Goal: Task Accomplishment & Management: Manage account settings

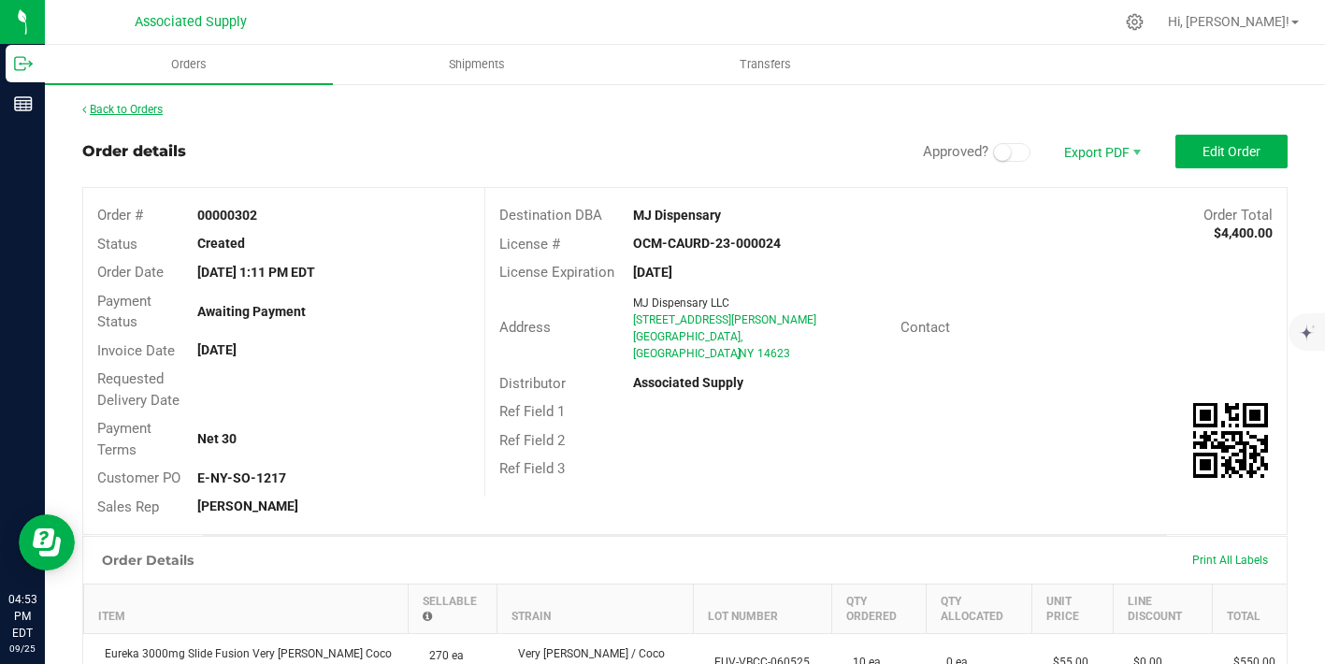
click at [137, 111] on link "Back to Orders" at bounding box center [122, 109] width 80 height 13
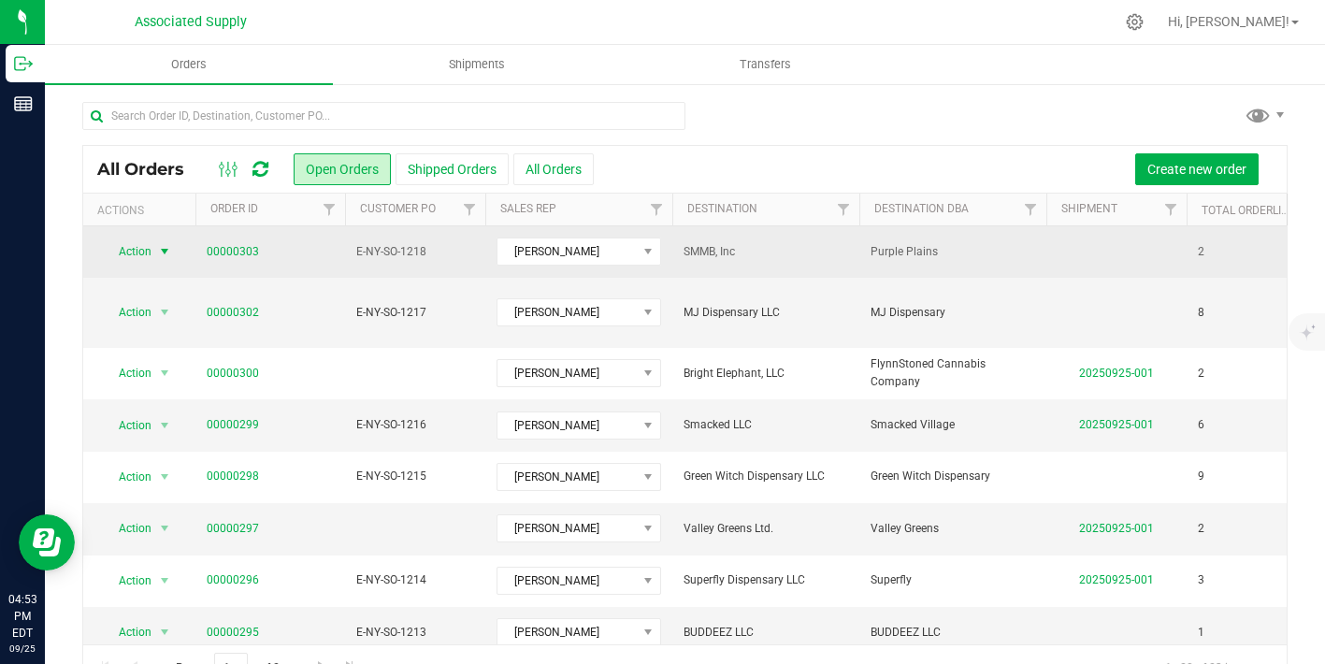
click at [162, 248] on span "select" at bounding box center [164, 251] width 15 height 15
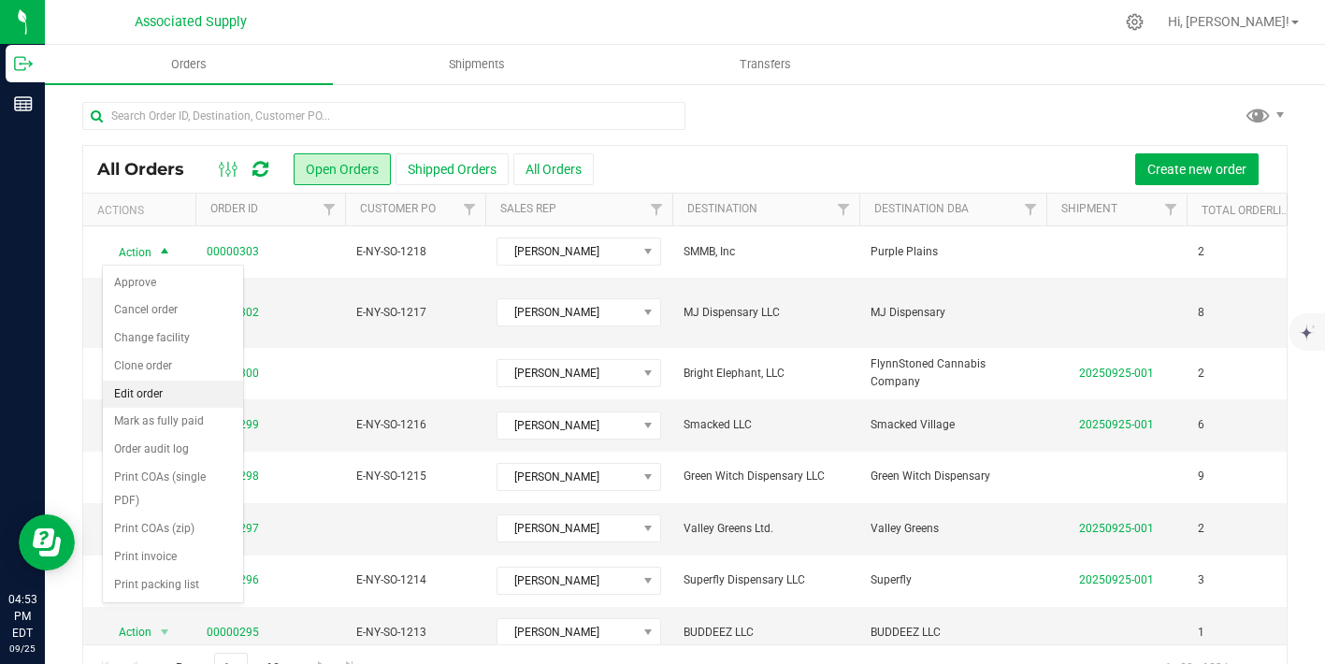
click at [174, 397] on li "Edit order" at bounding box center [173, 395] width 140 height 28
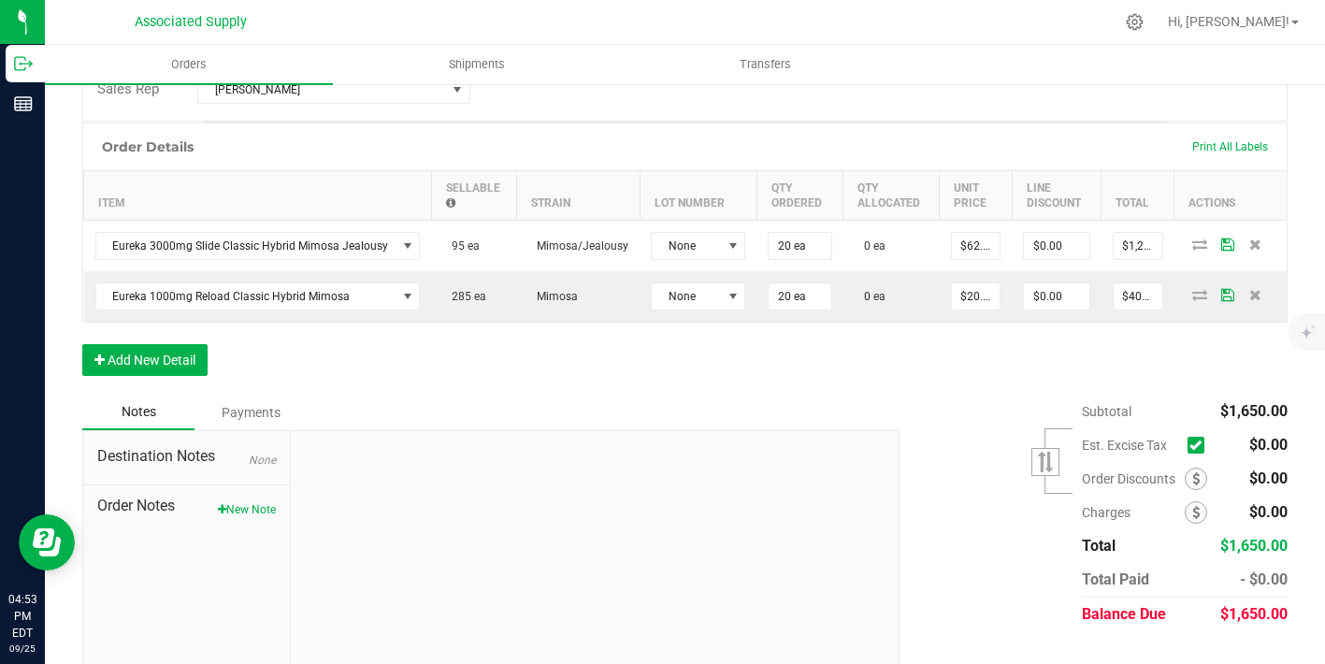
scroll to position [469, 0]
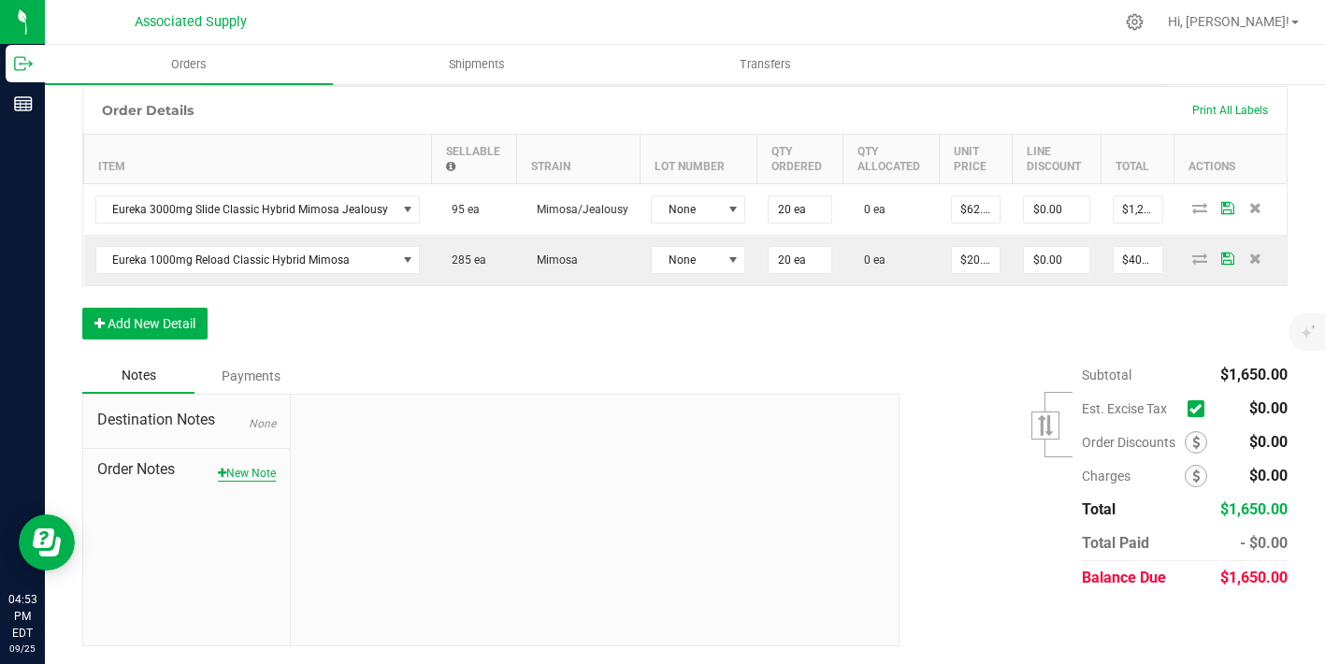
click at [249, 473] on button "New Note" at bounding box center [247, 473] width 58 height 17
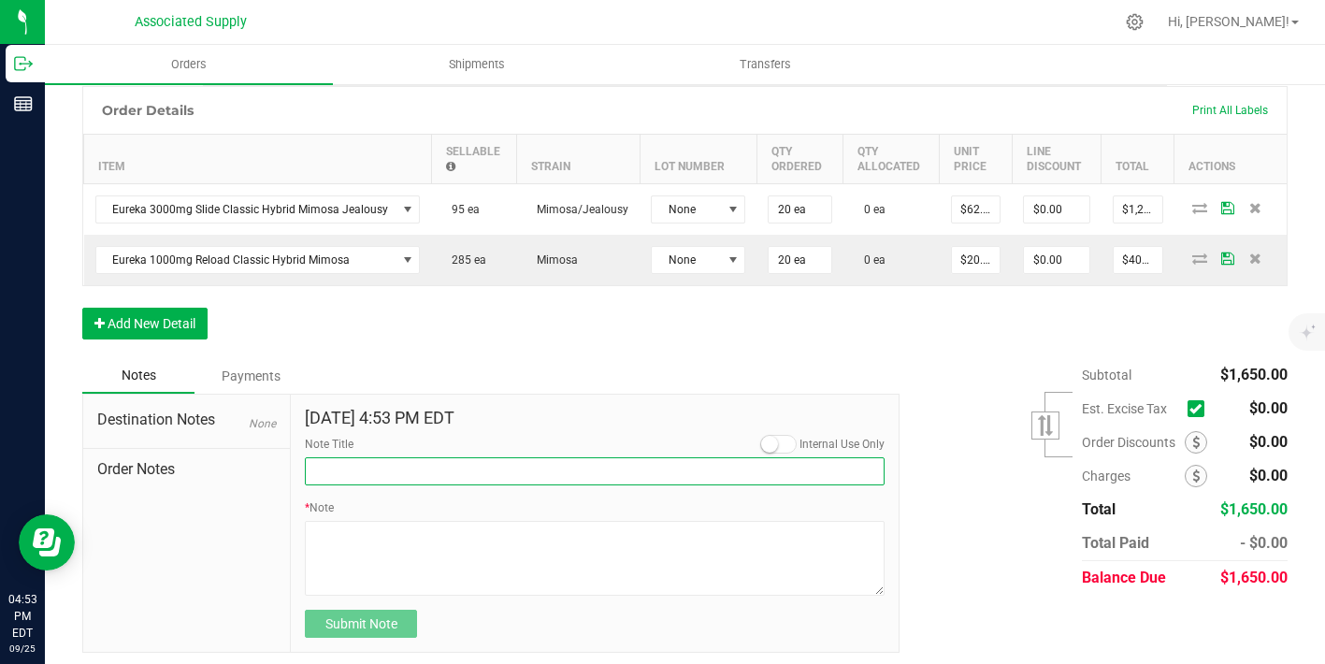
click at [335, 482] on input "Note Title" at bounding box center [595, 471] width 580 height 28
type input "NEW BANKING / WIRE INFO"
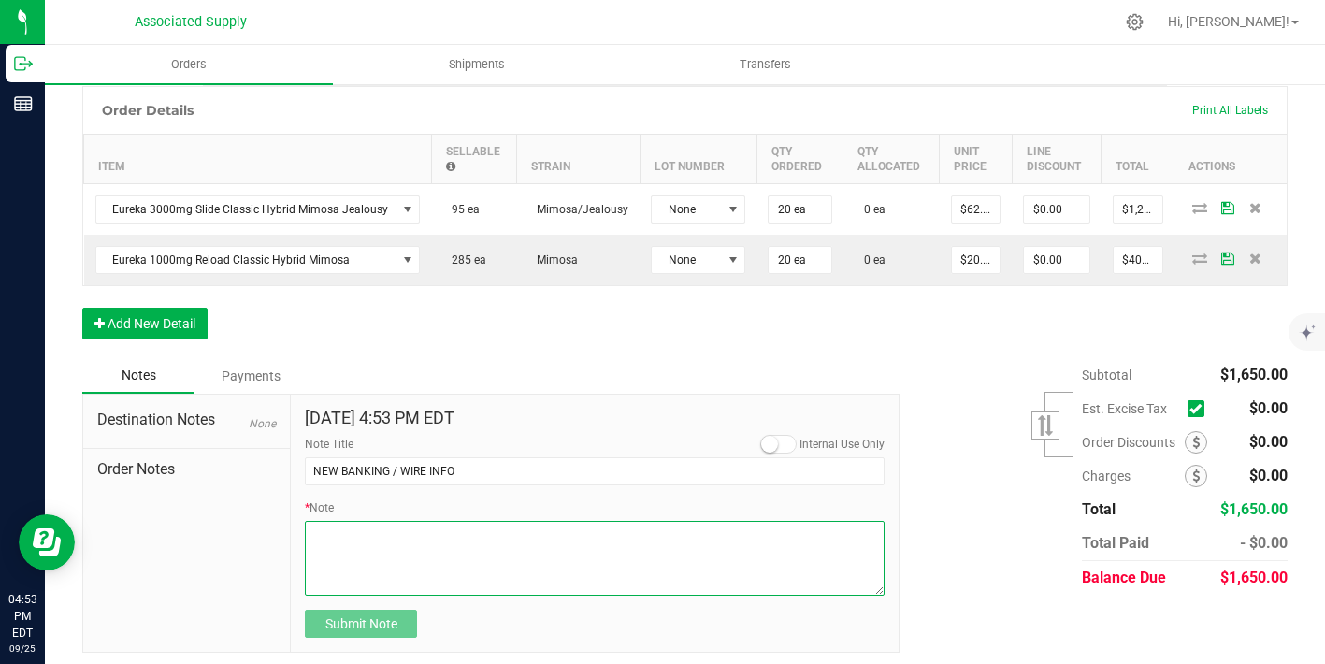
click at [384, 549] on textarea "* Note" at bounding box center [595, 558] width 580 height 75
paste textarea "Bank info for payment. Dime Community bank Routing # [US_BANK_ROUTING_MICR] Acc…"
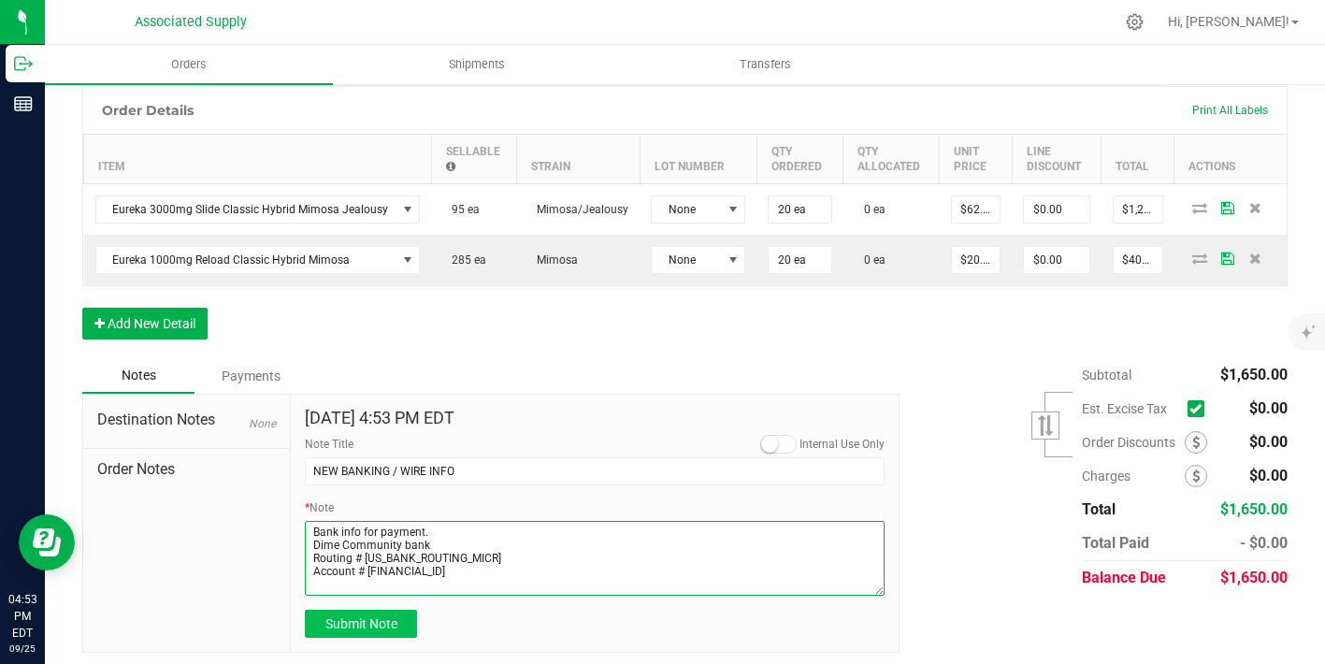
type textarea "Bank info for payment. Dime Community bank Routing # [US_BANK_ROUTING_MICR] Acc…"
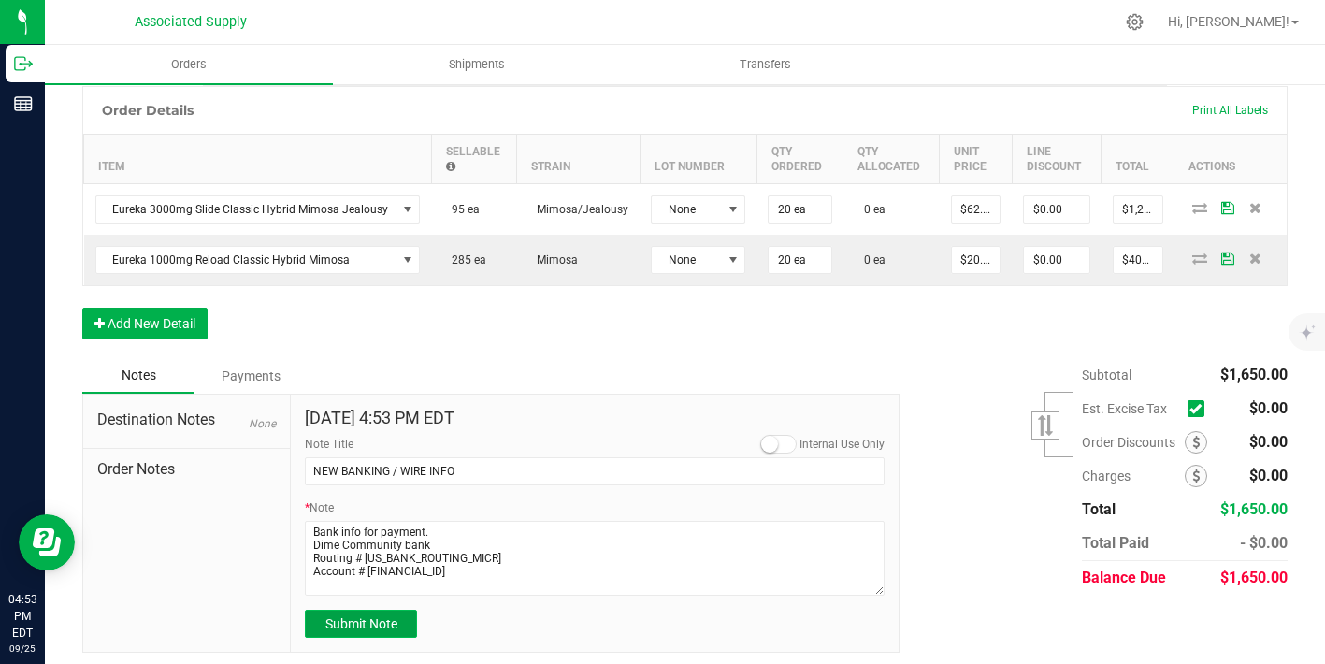
click at [372, 627] on span "Submit Note" at bounding box center [361, 623] width 72 height 15
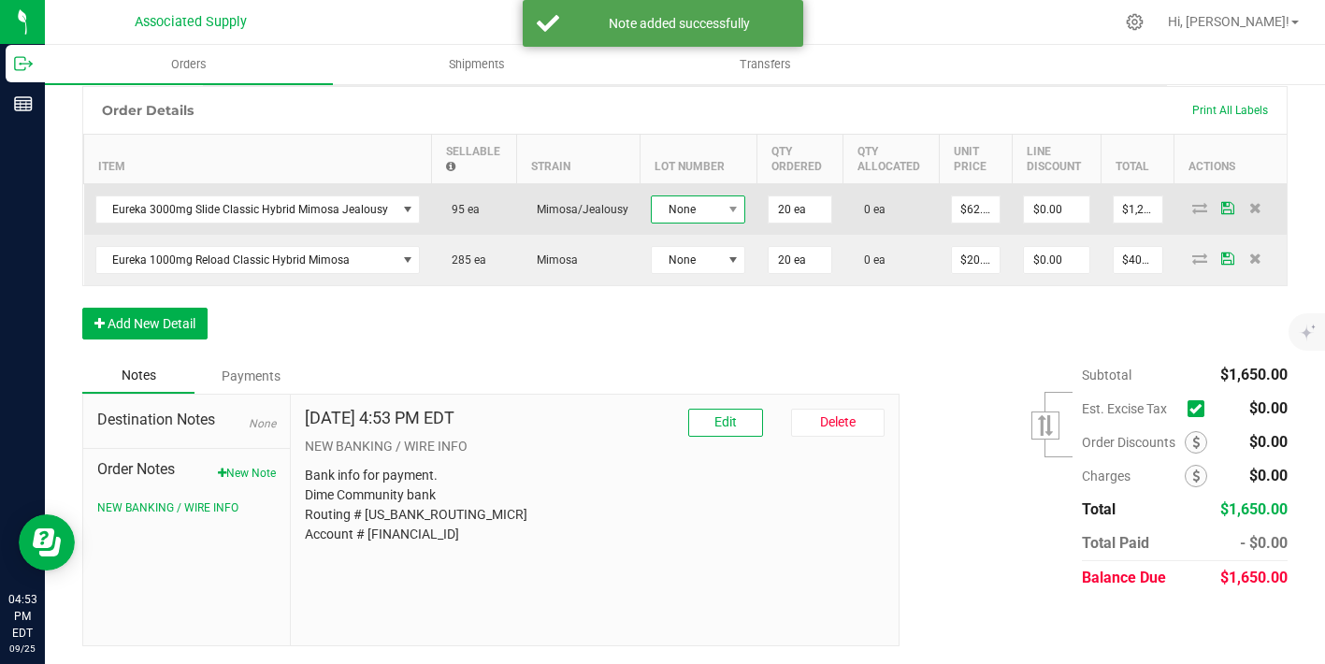
click at [721, 218] on span at bounding box center [732, 209] width 23 height 26
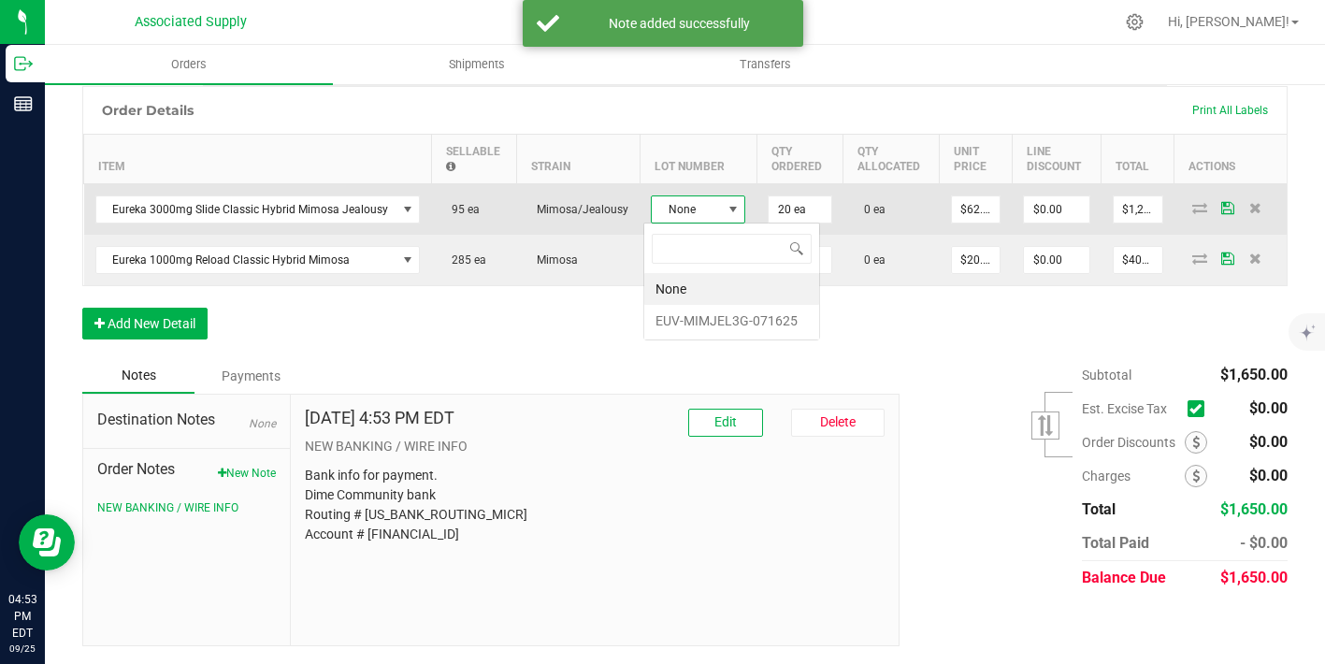
scroll to position [28, 94]
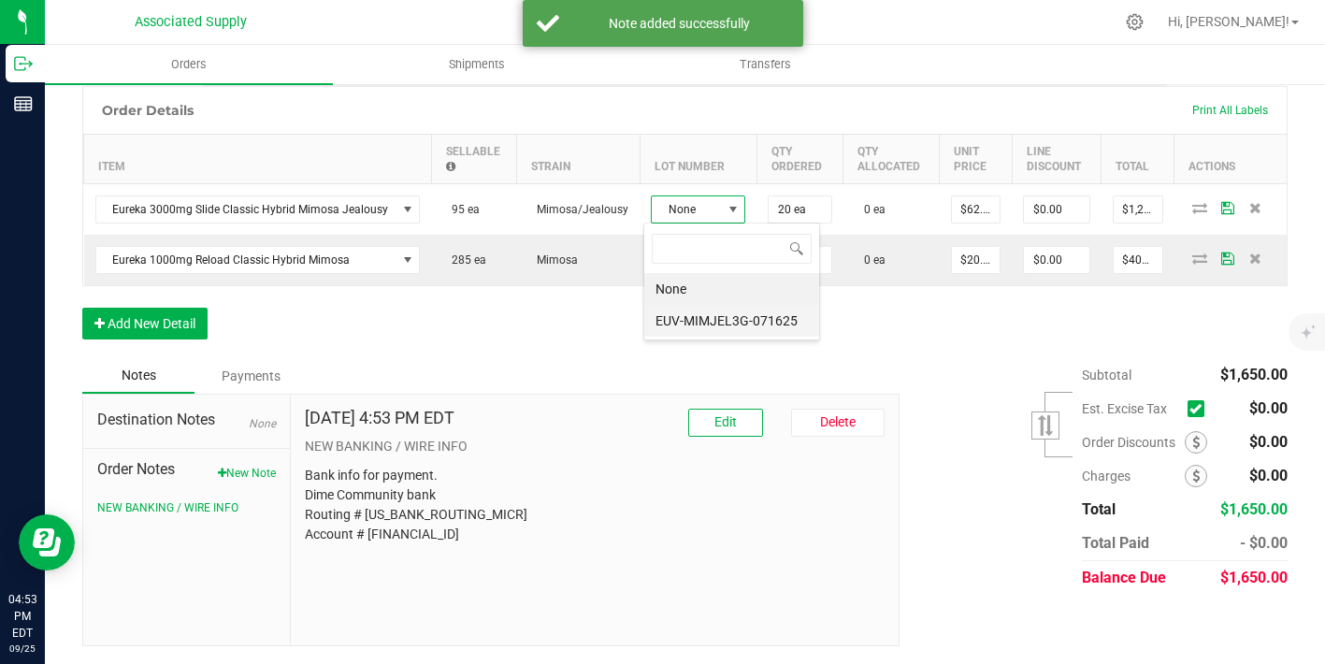
click at [720, 320] on li "EUV-MIMJEL3G-071625" at bounding box center [731, 321] width 175 height 32
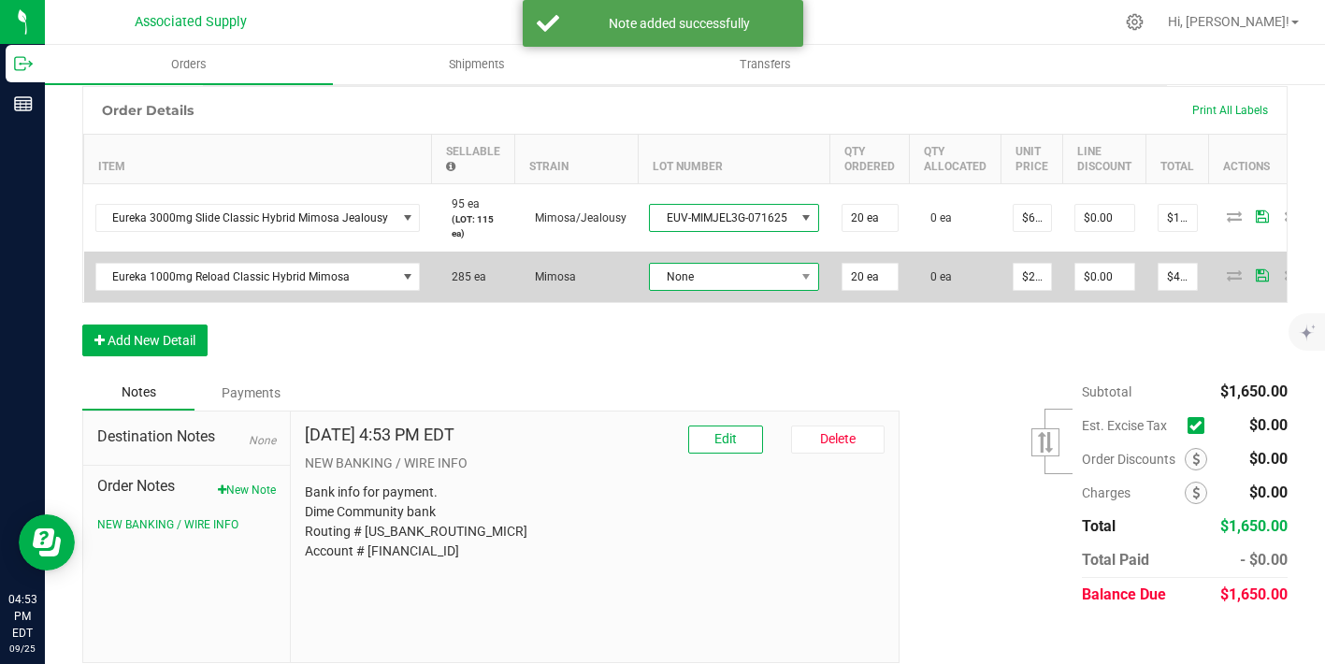
click at [708, 272] on span "None" at bounding box center [722, 277] width 145 height 26
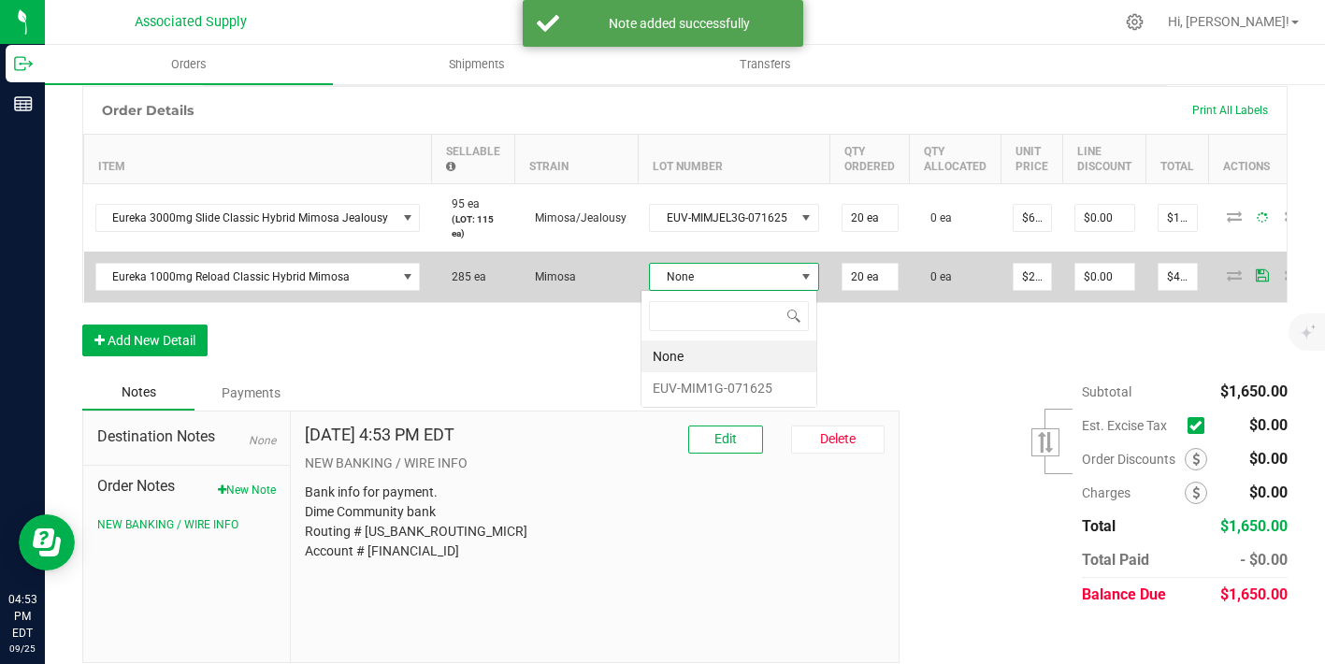
scroll to position [28, 168]
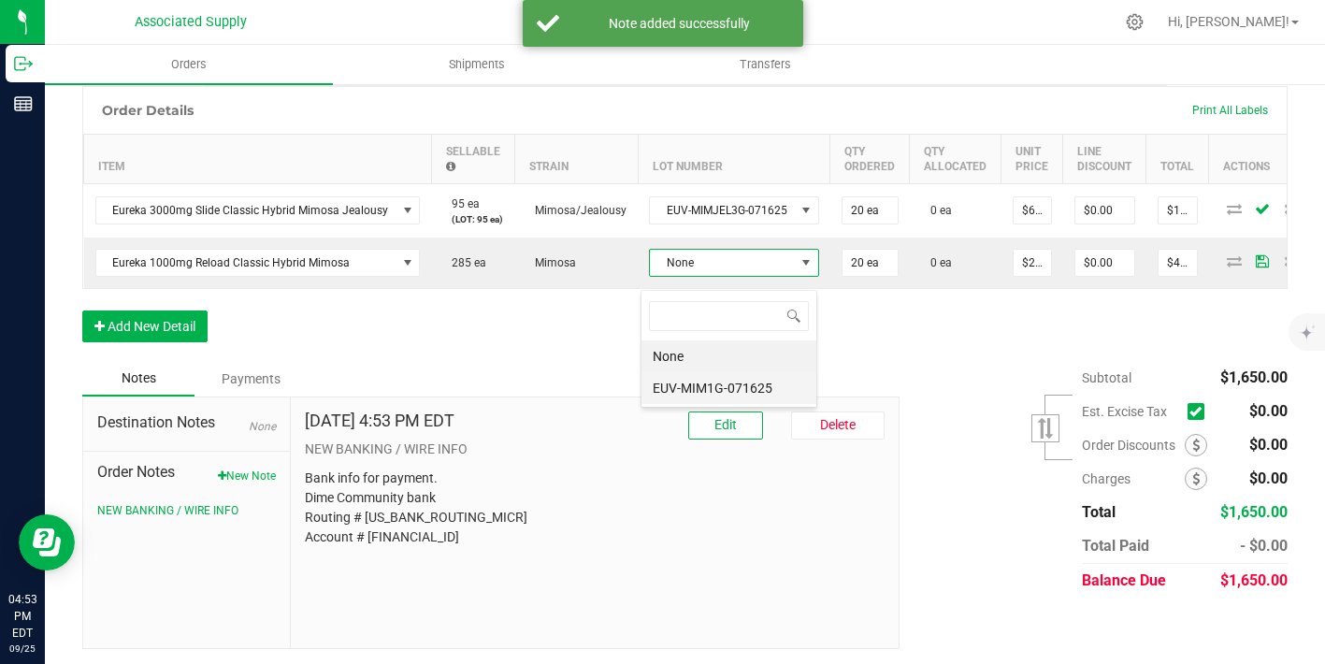
click at [721, 388] on li "EUV-MIM1G-071625" at bounding box center [728, 388] width 175 height 32
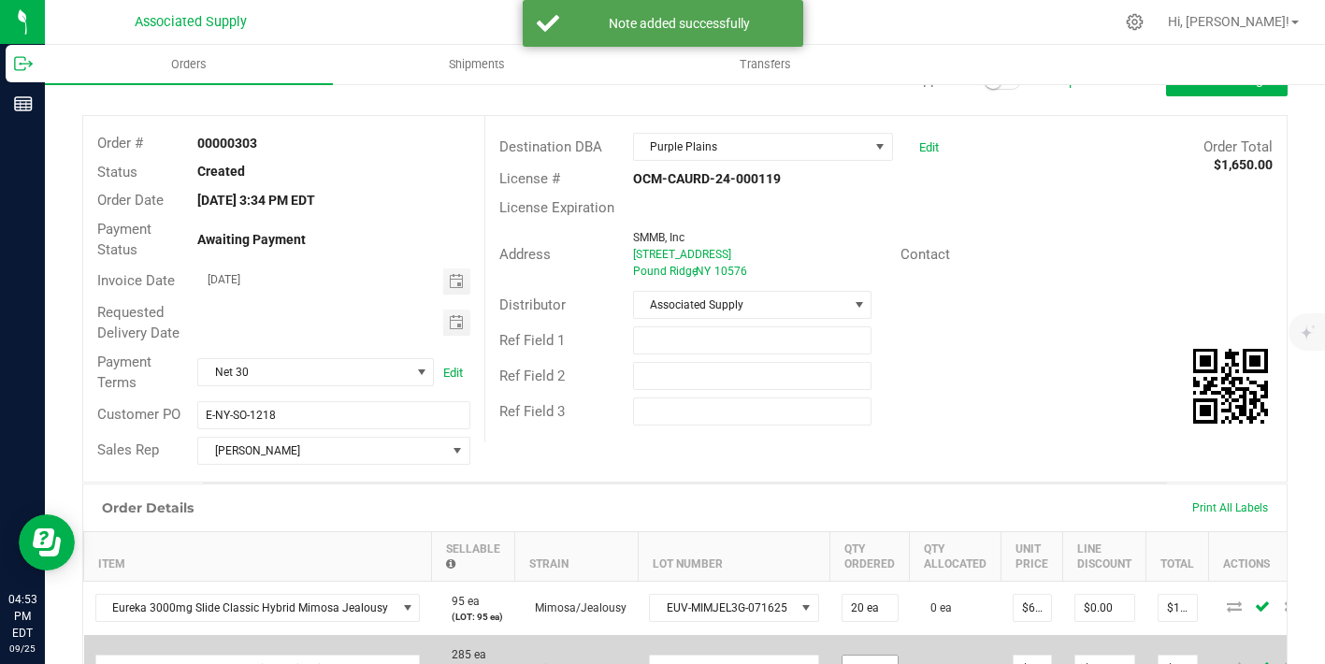
scroll to position [0, 0]
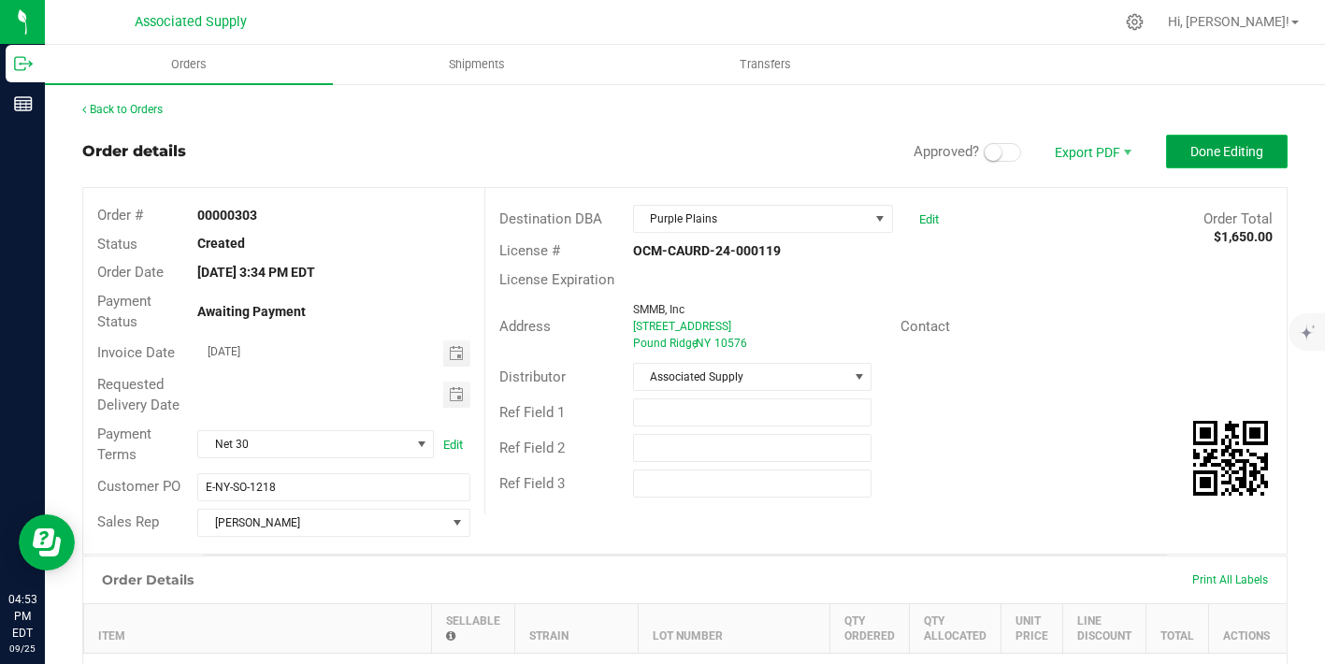
click at [1202, 142] on button "Done Editing" at bounding box center [1227, 152] width 122 height 34
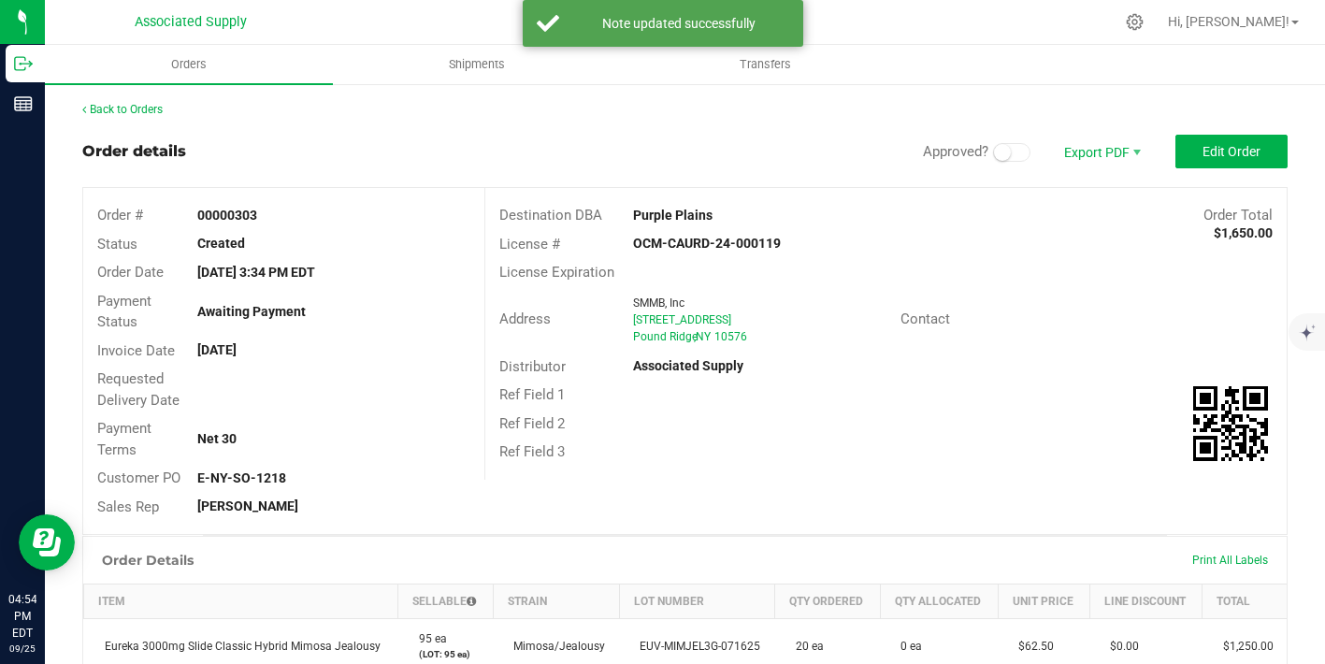
click at [155, 116] on div "Back to Orders" at bounding box center [684, 109] width 1205 height 17
click at [151, 108] on link "Back to Orders" at bounding box center [122, 109] width 80 height 13
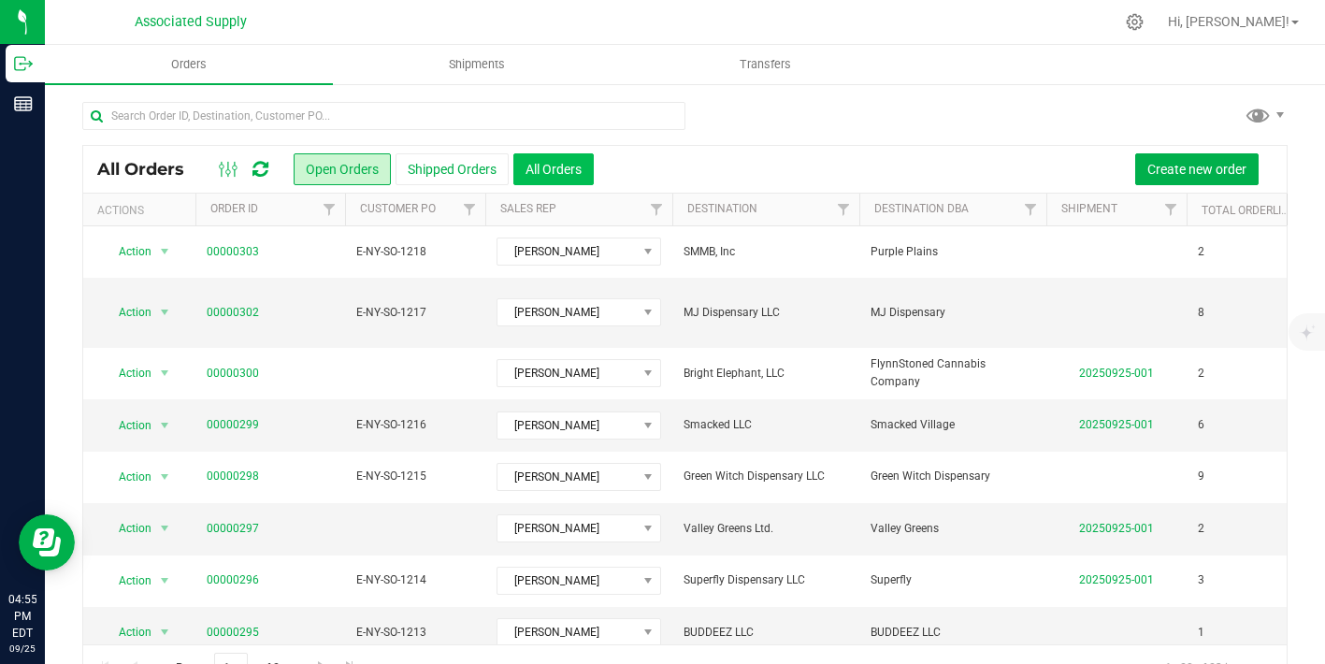
click at [526, 158] on button "All Orders" at bounding box center [553, 169] width 80 height 32
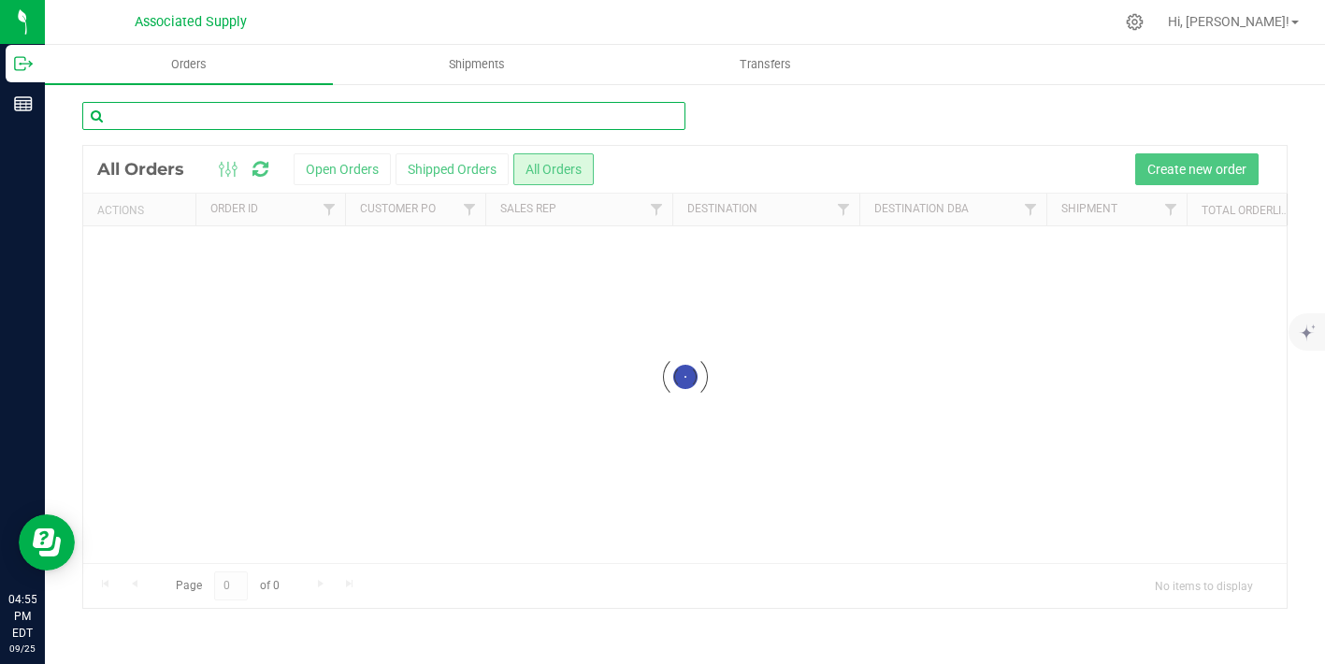
click at [303, 116] on input "text" at bounding box center [383, 116] width 603 height 28
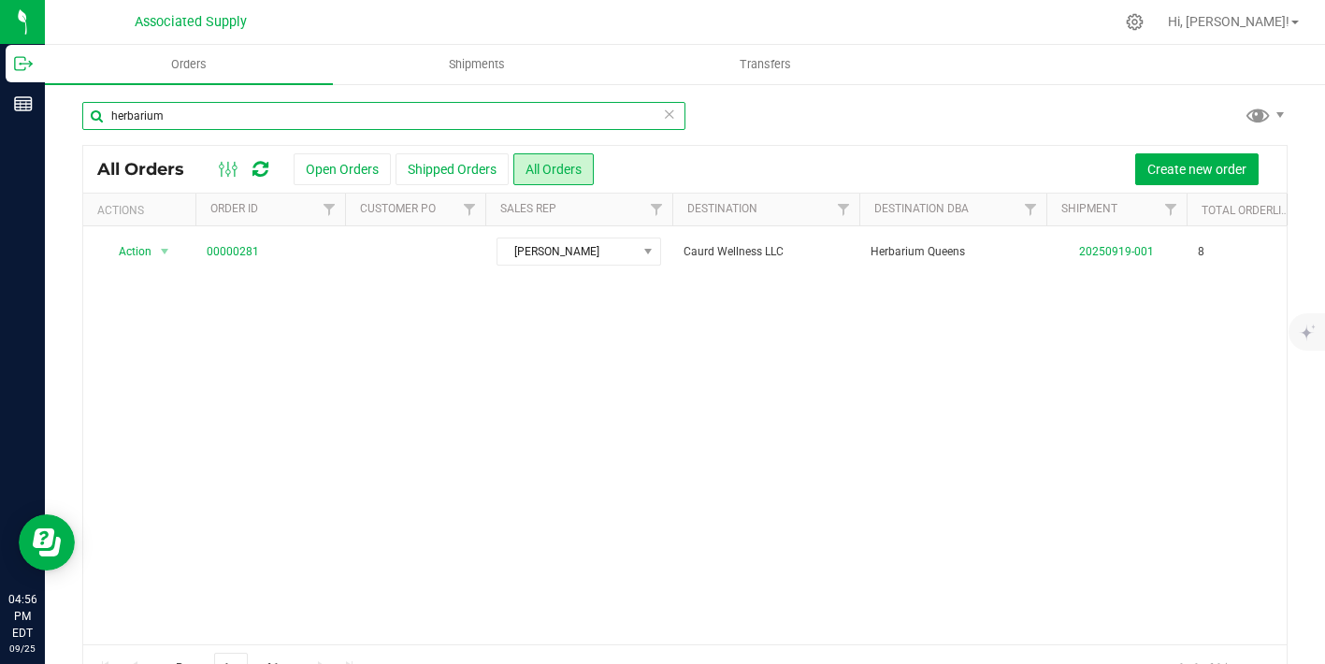
drag, startPoint x: 165, startPoint y: 112, endPoint x: 63, endPoint y: 112, distance: 101.9
click at [63, 112] on div "herbarium All Orders Open Orders Shipped Orders All Orders Create new order Act…" at bounding box center [685, 395] width 1280 height 626
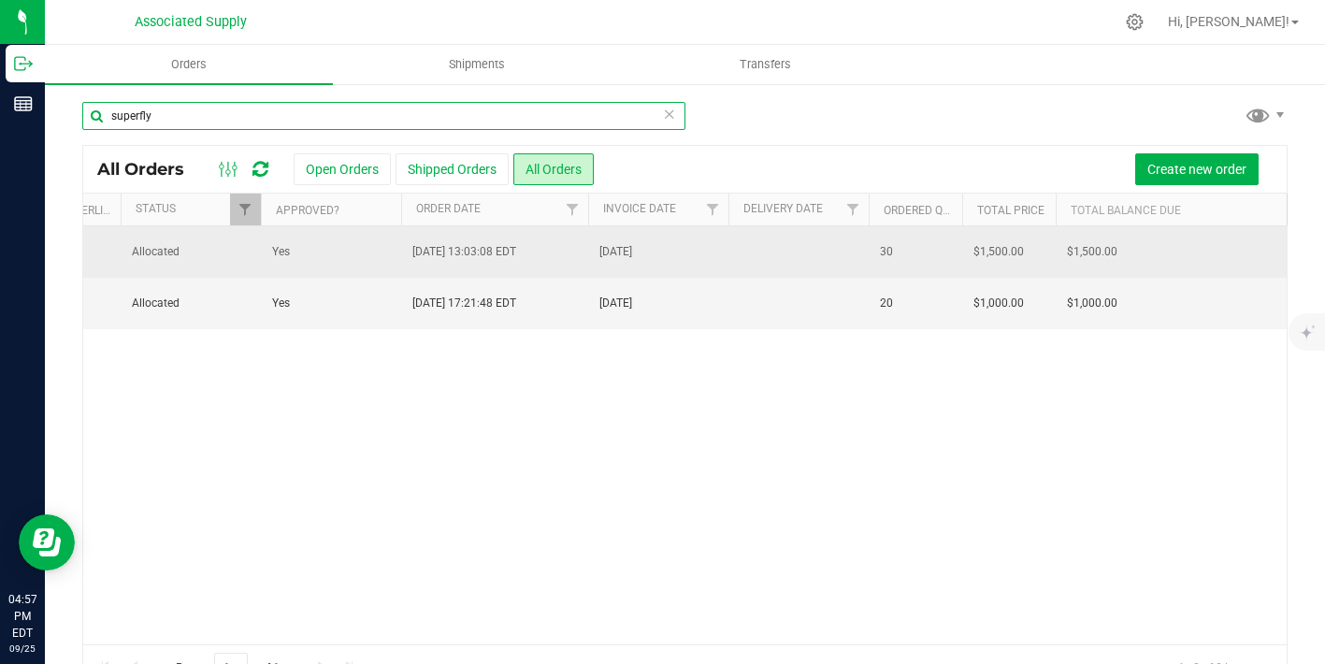
scroll to position [0, 1211]
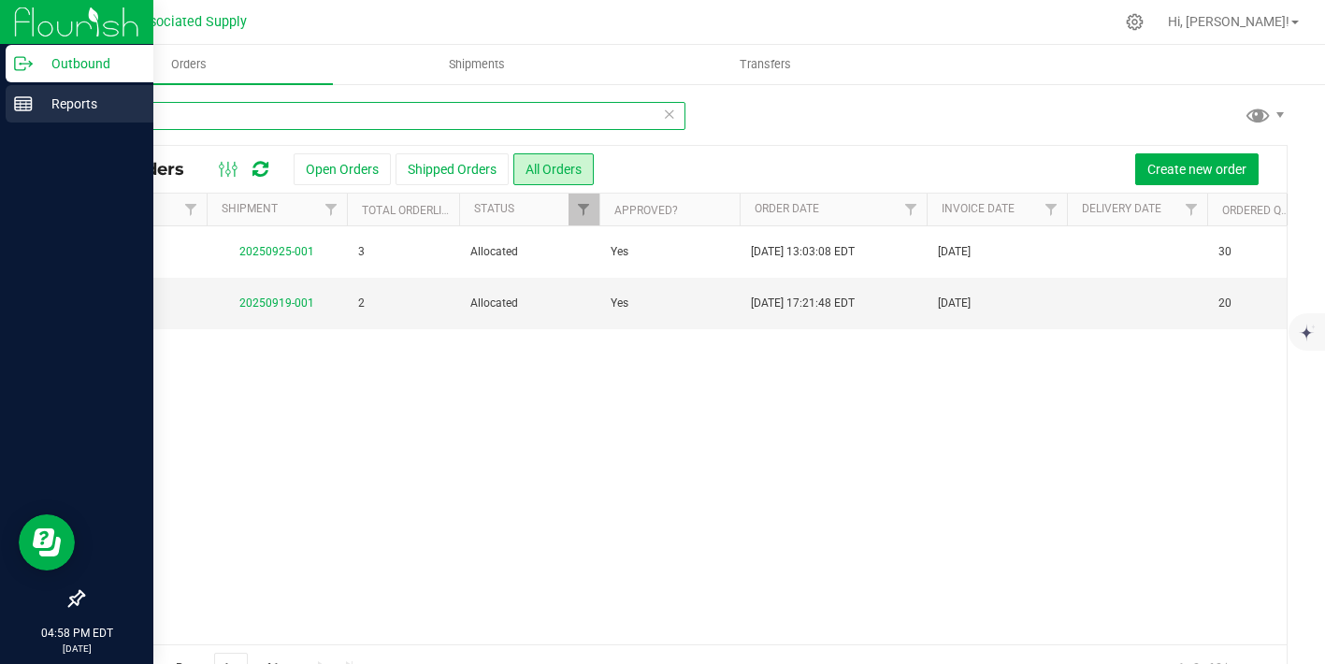
drag, startPoint x: 225, startPoint y: 110, endPoint x: 7, endPoint y: 108, distance: 217.9
click at [12, 109] on div "Outbound Reports 04:58 PM EDT [DATE] 09/25 Associated Supply Hi, [PERSON_NAME]!…" at bounding box center [662, 332] width 1325 height 664
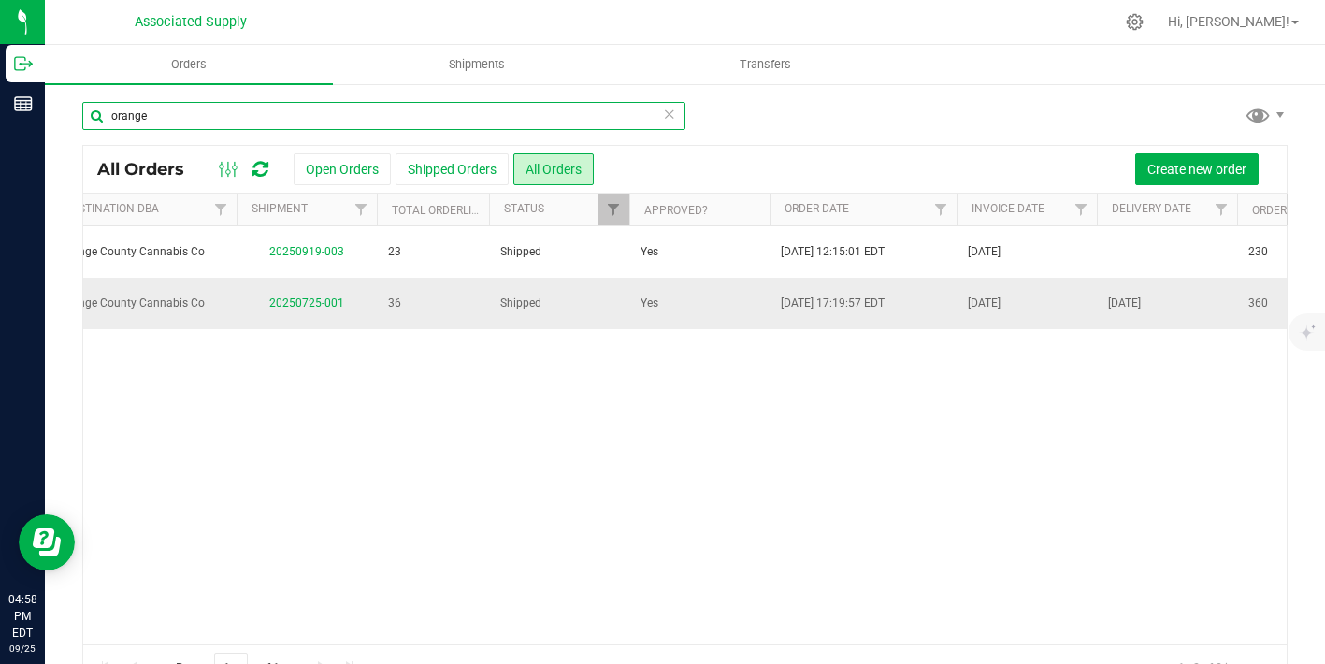
scroll to position [0, 842]
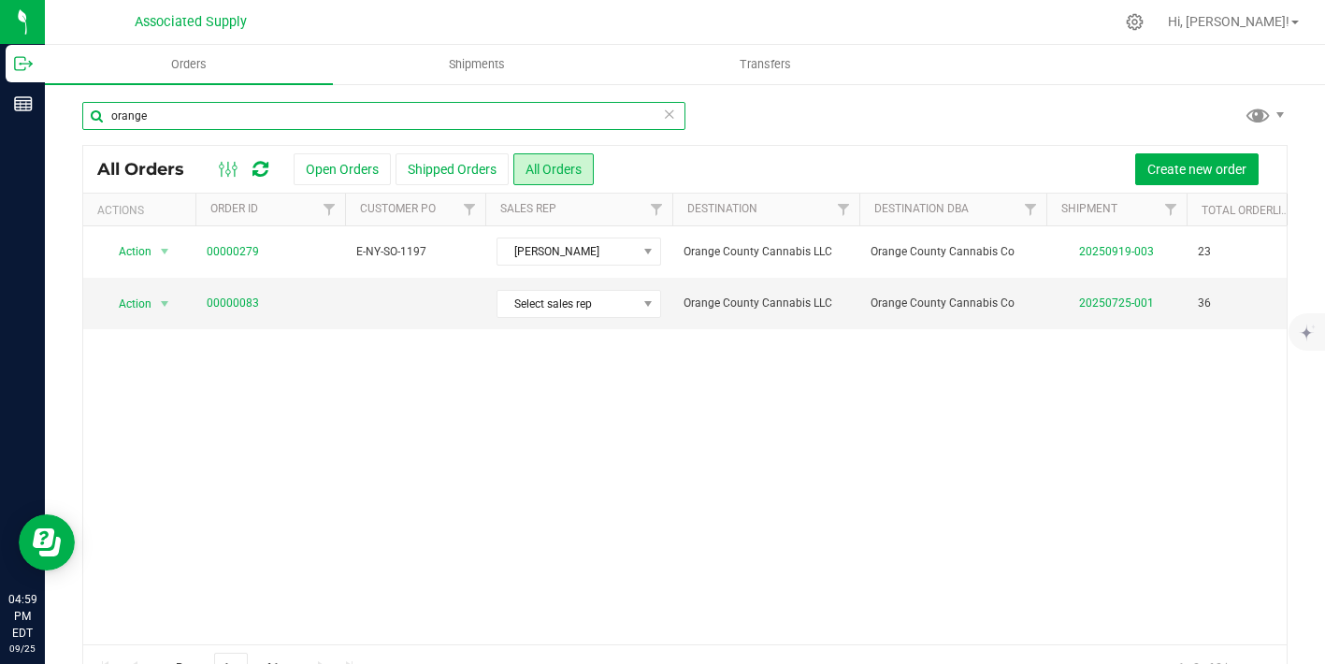
drag, startPoint x: 210, startPoint y: 127, endPoint x: 44, endPoint y: 124, distance: 166.4
click at [45, 124] on div "orange All Orders Open Orders Shipped Orders All Orders Create new order Action…" at bounding box center [685, 395] width 1280 height 626
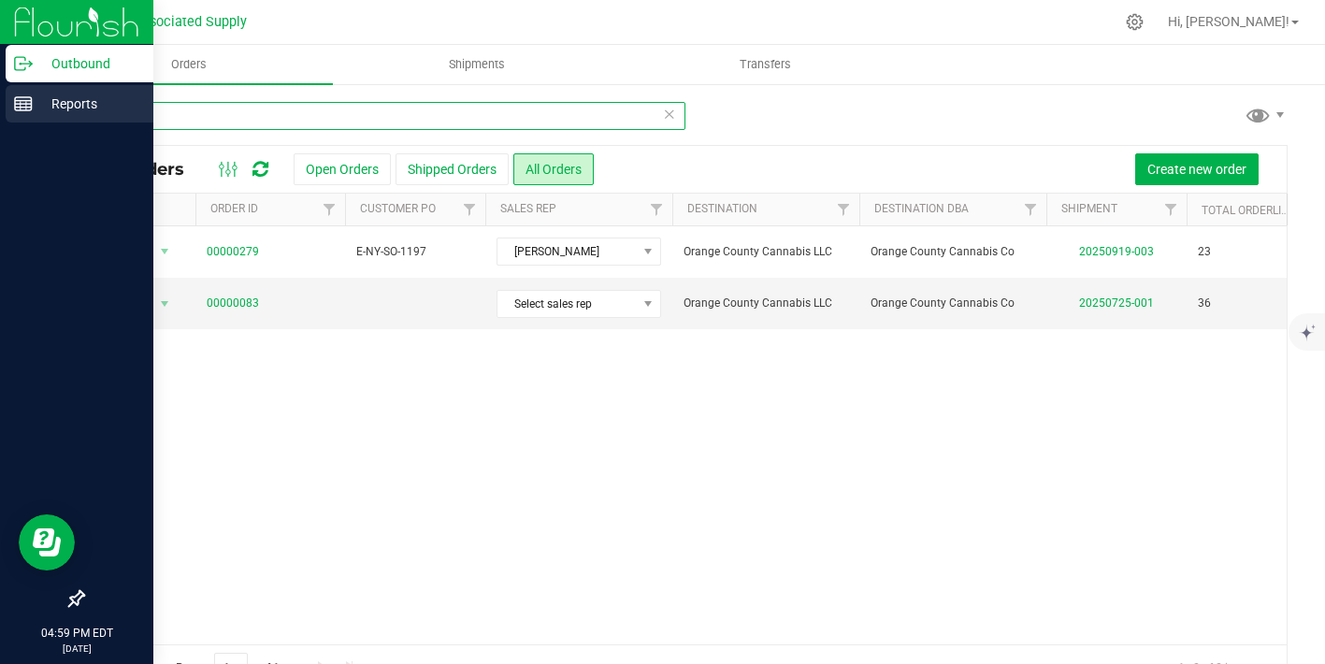
drag, startPoint x: 175, startPoint y: 122, endPoint x: 41, endPoint y: 122, distance: 133.7
click at [41, 122] on div "Outbound Reports 04:59 PM EDT [DATE] 09/25 Associated Supply Hi, [PERSON_NAME]!…" at bounding box center [662, 332] width 1325 height 664
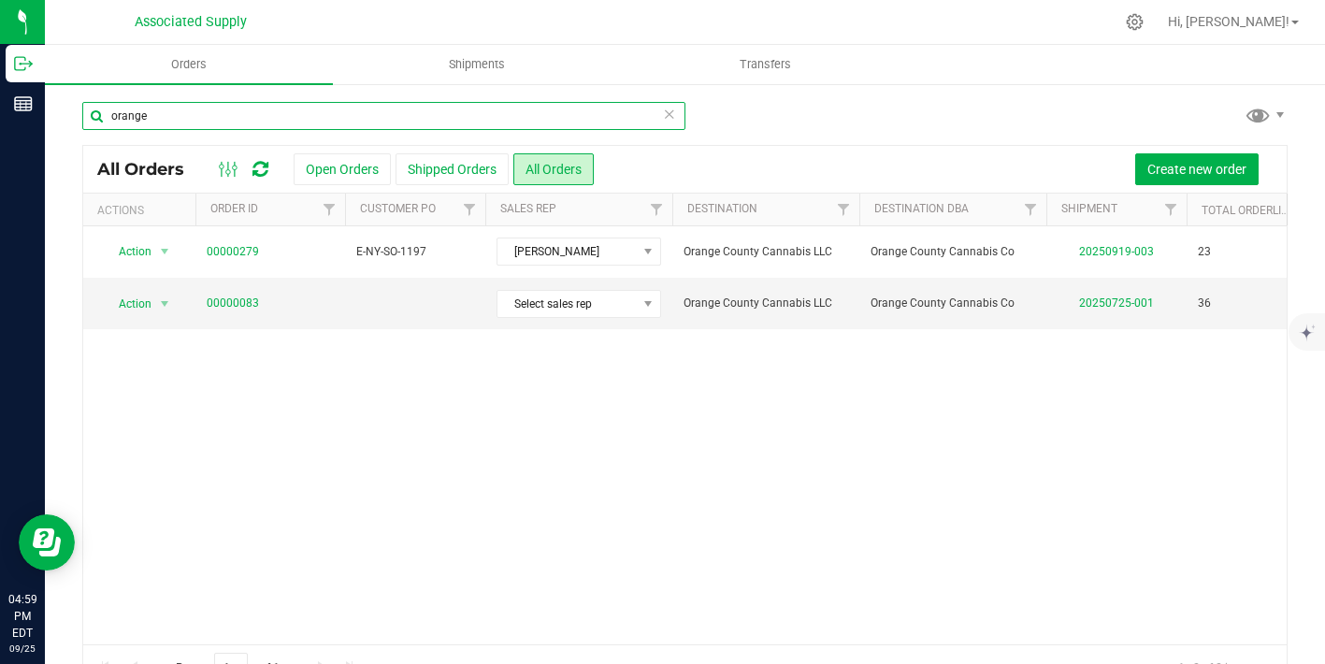
drag, startPoint x: 153, startPoint y: 117, endPoint x: 92, endPoint y: 117, distance: 61.7
click at [92, 117] on input "orange" at bounding box center [383, 116] width 603 height 28
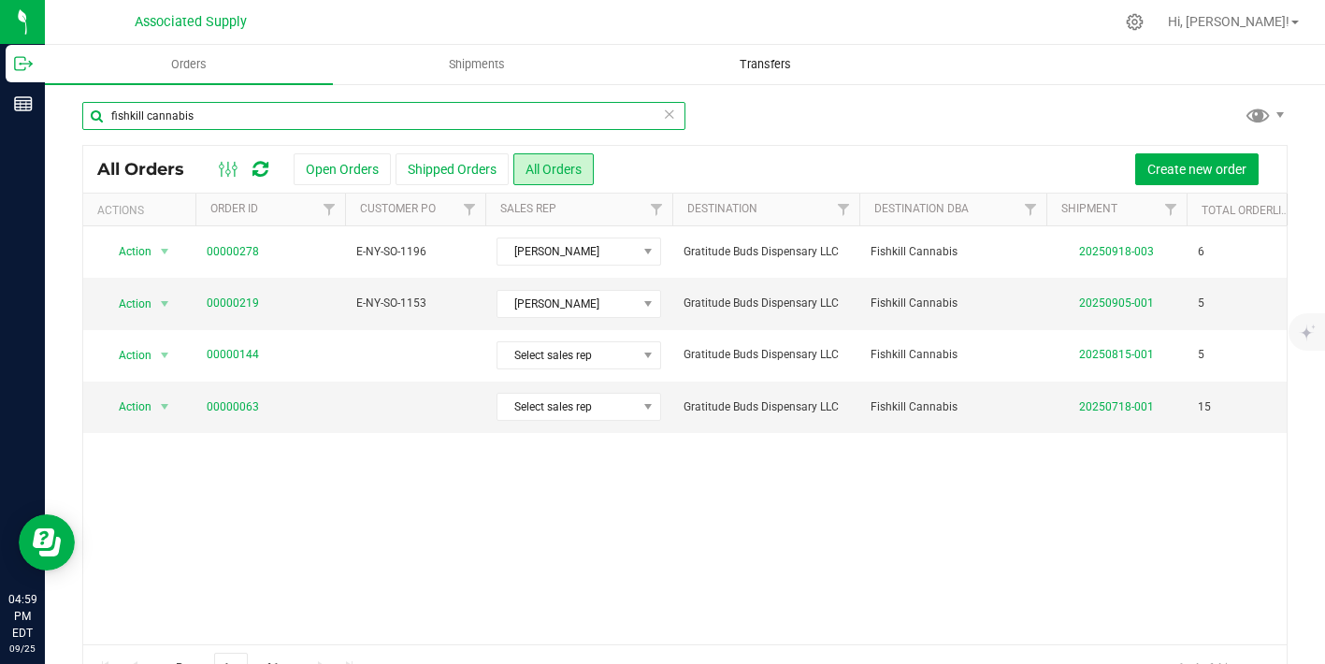
type input "fishkill cannabis"
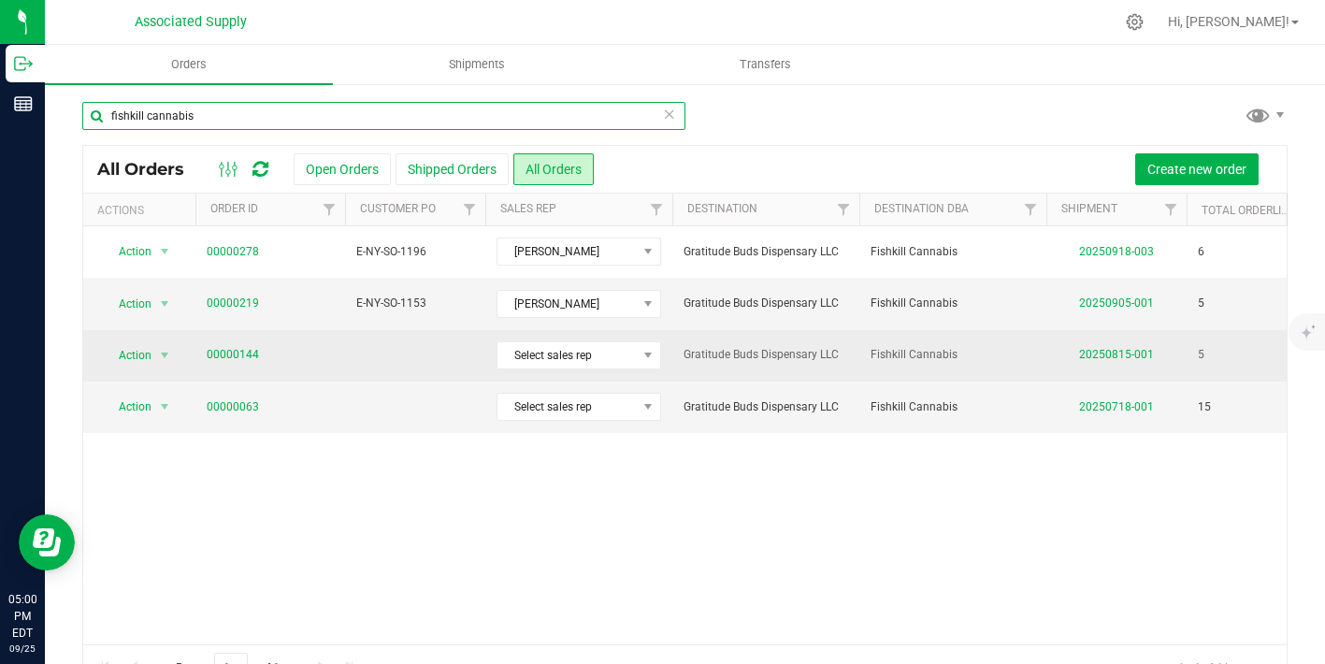
scroll to position [0, 430]
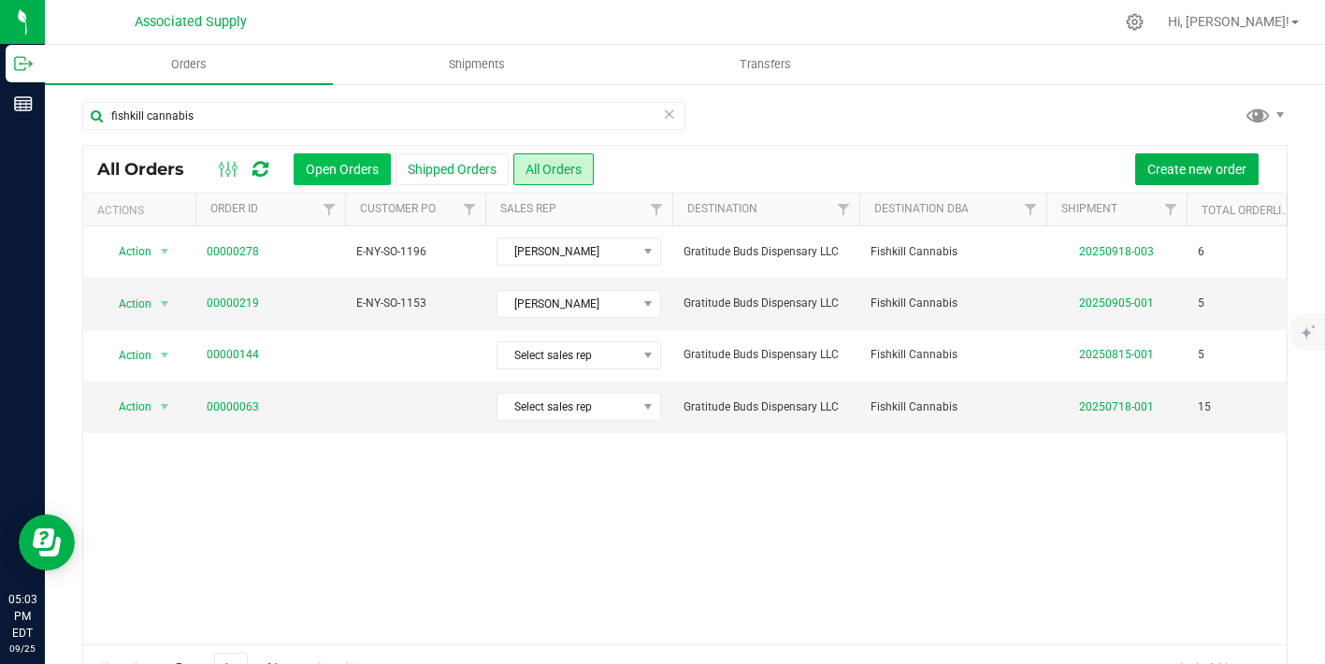
click at [308, 161] on button "Open Orders" at bounding box center [342, 169] width 97 height 32
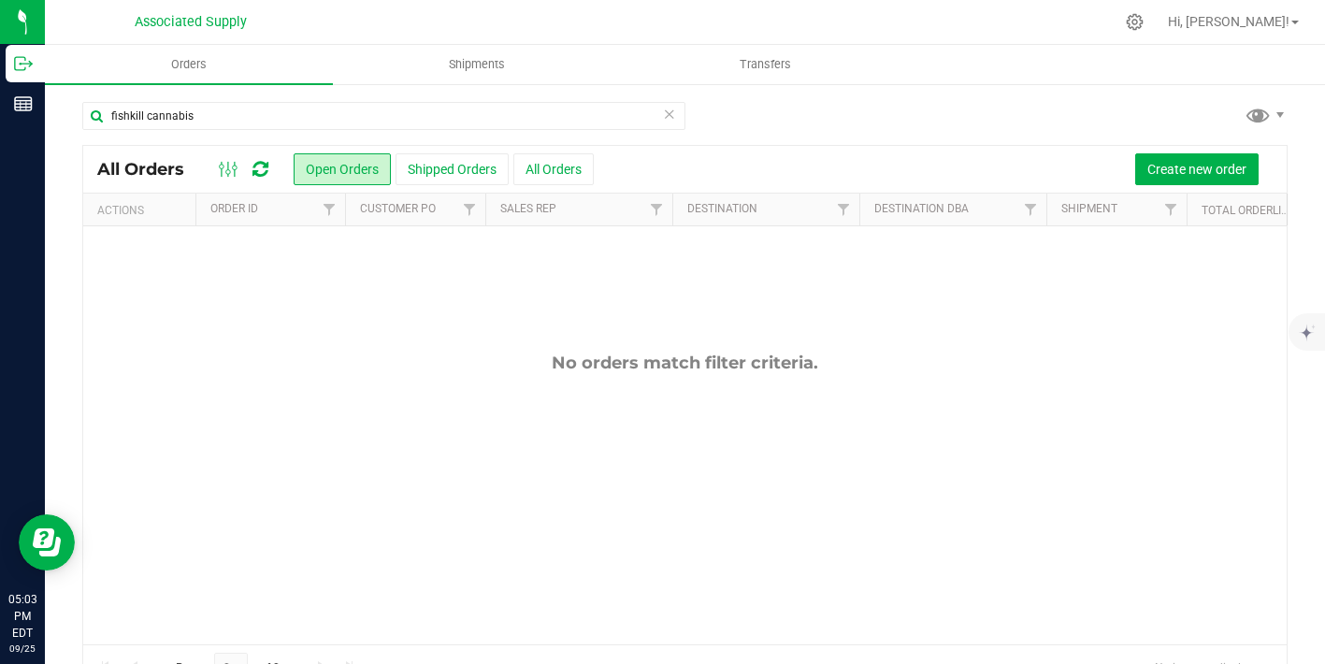
click at [670, 115] on icon at bounding box center [669, 113] width 13 height 22
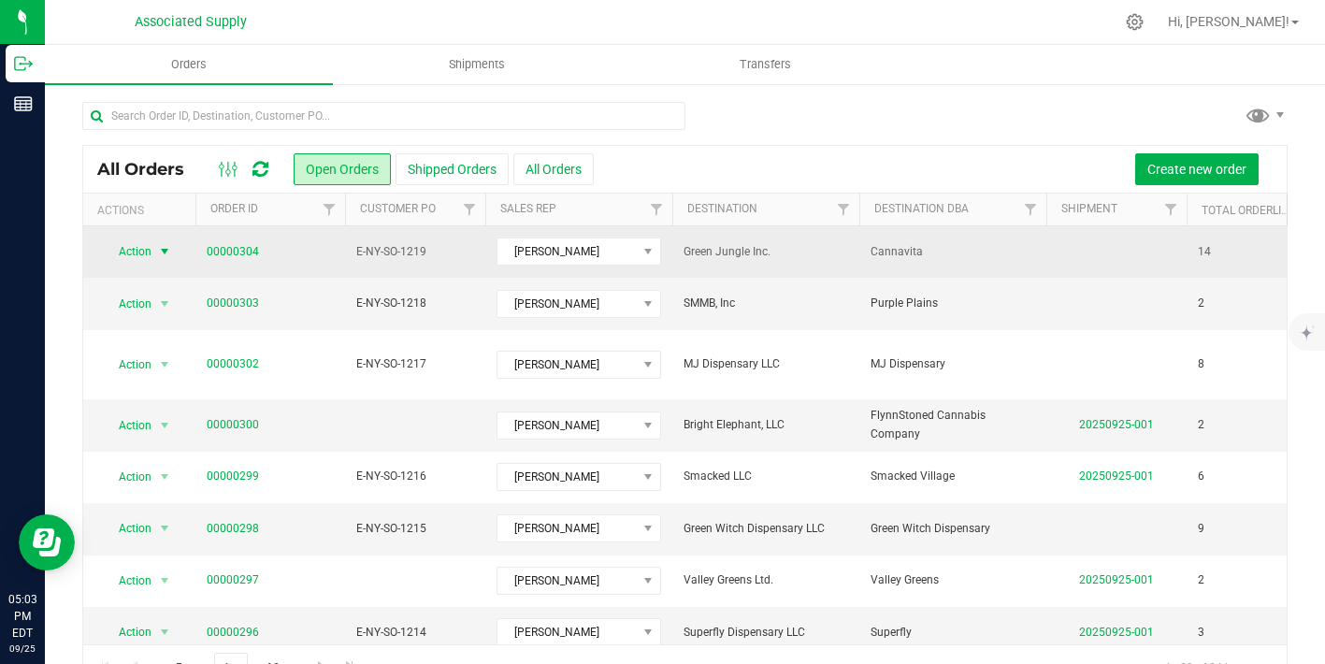
click at [165, 252] on span "select" at bounding box center [164, 251] width 15 height 15
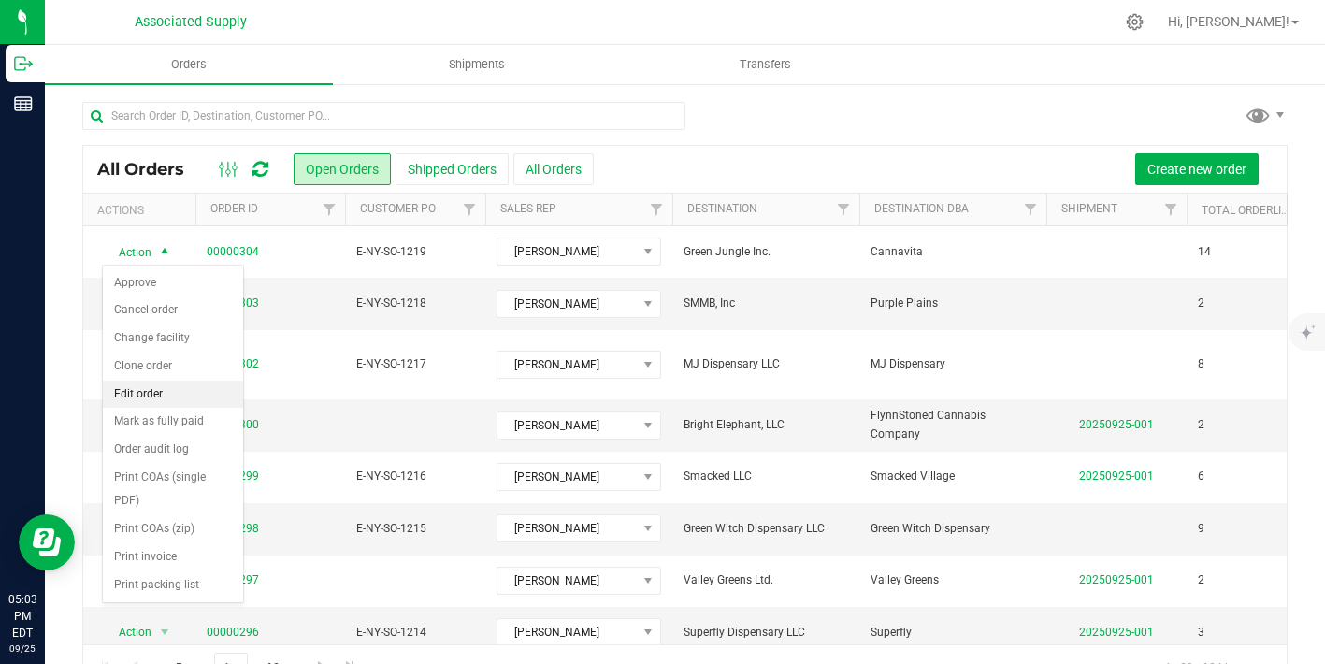
click at [168, 391] on li "Edit order" at bounding box center [173, 395] width 140 height 28
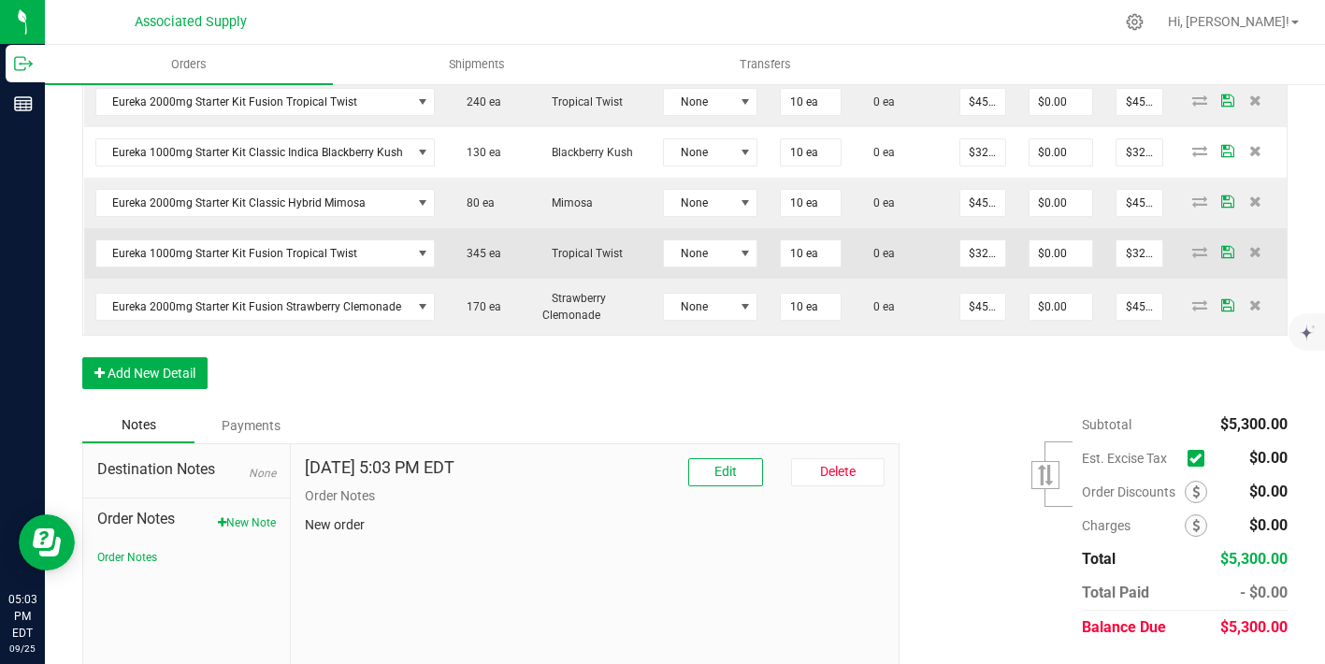
scroll to position [1076, 0]
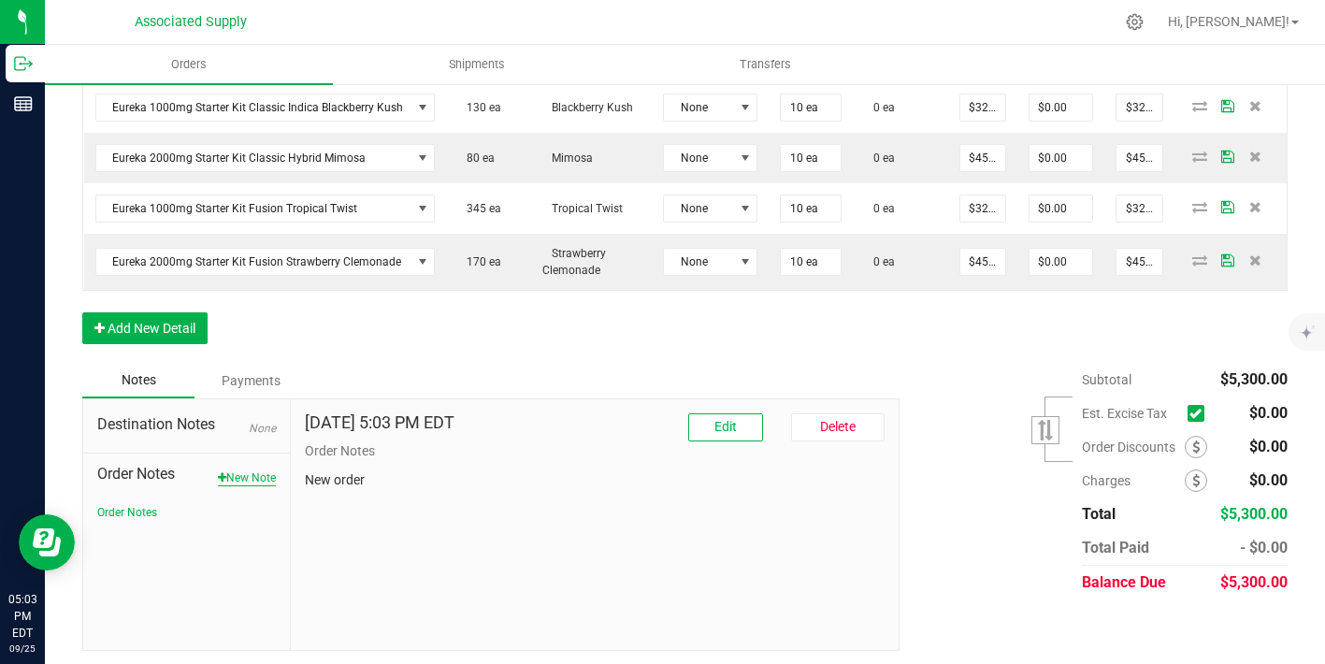
click at [248, 478] on button "New Note" at bounding box center [247, 477] width 58 height 17
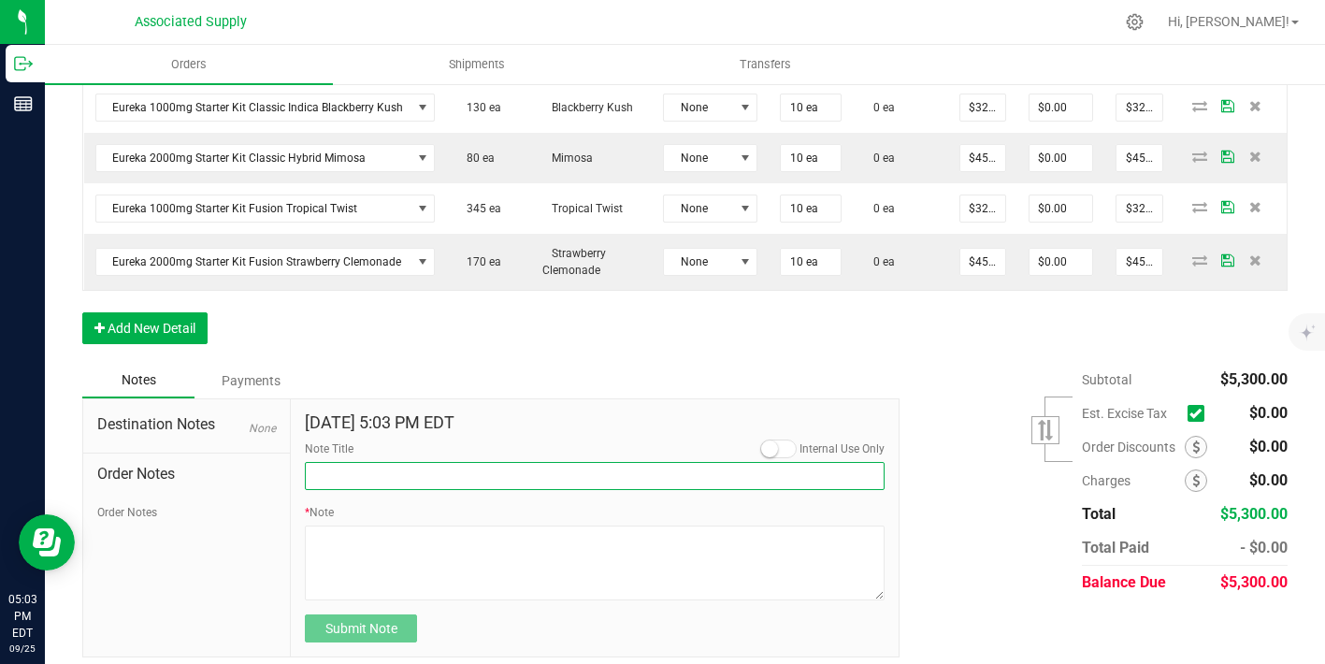
click at [417, 472] on input "Note Title" at bounding box center [595, 476] width 580 height 28
type input "NEW BANKING / WIRE INFO"
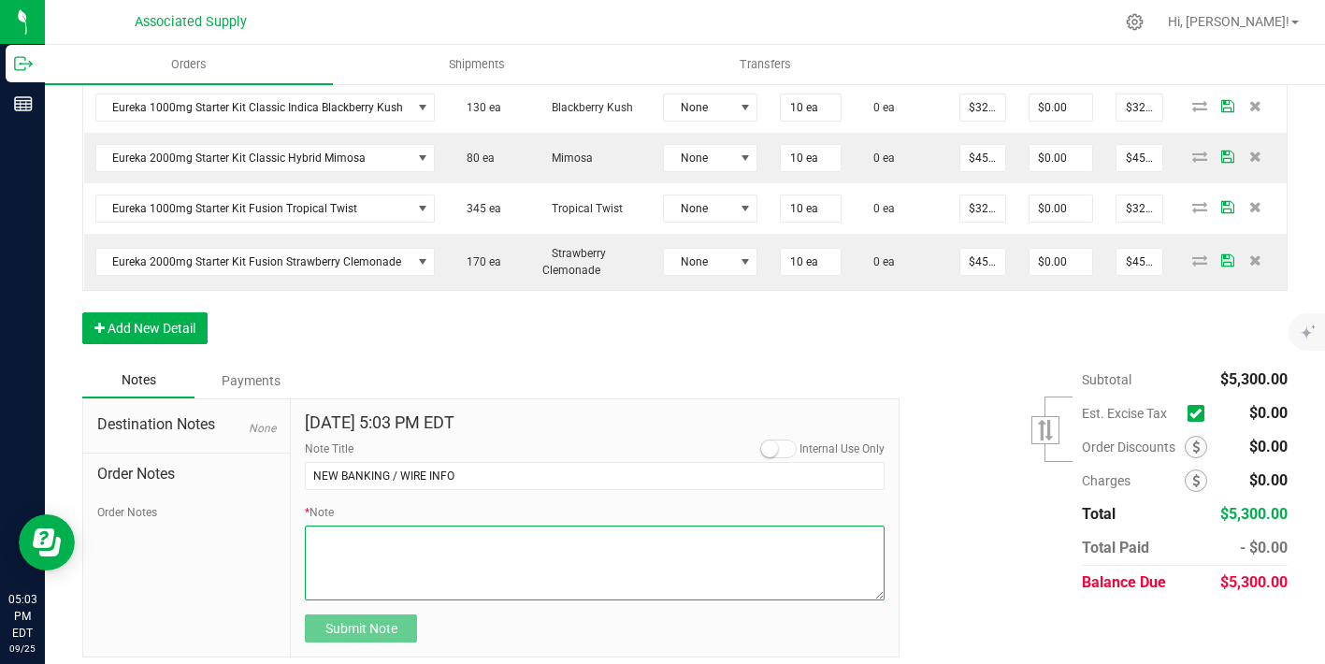
click at [388, 556] on textarea "* Note" at bounding box center [595, 562] width 580 height 75
paste textarea "Bank info for payment. Dime Community bank Routing # [US_BANK_ROUTING_MICR] Acc…"
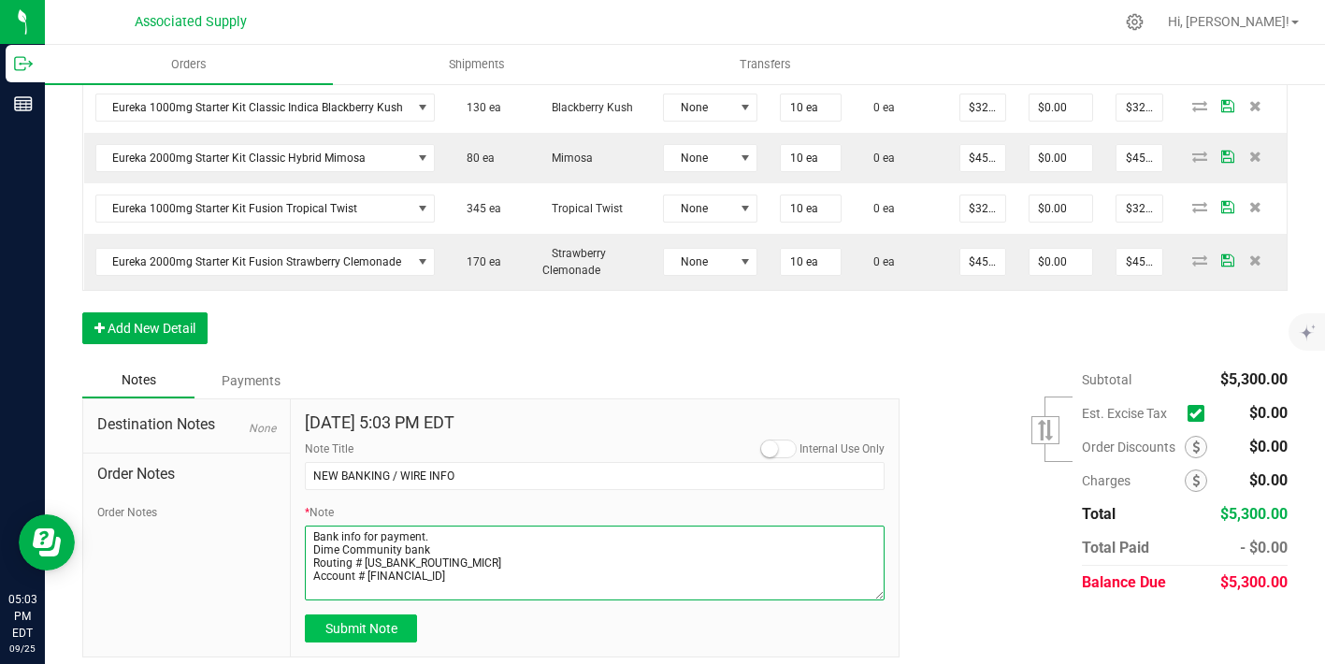
type textarea "Bank info for payment. Dime Community bank Routing # [US_BANK_ROUTING_MICR] Acc…"
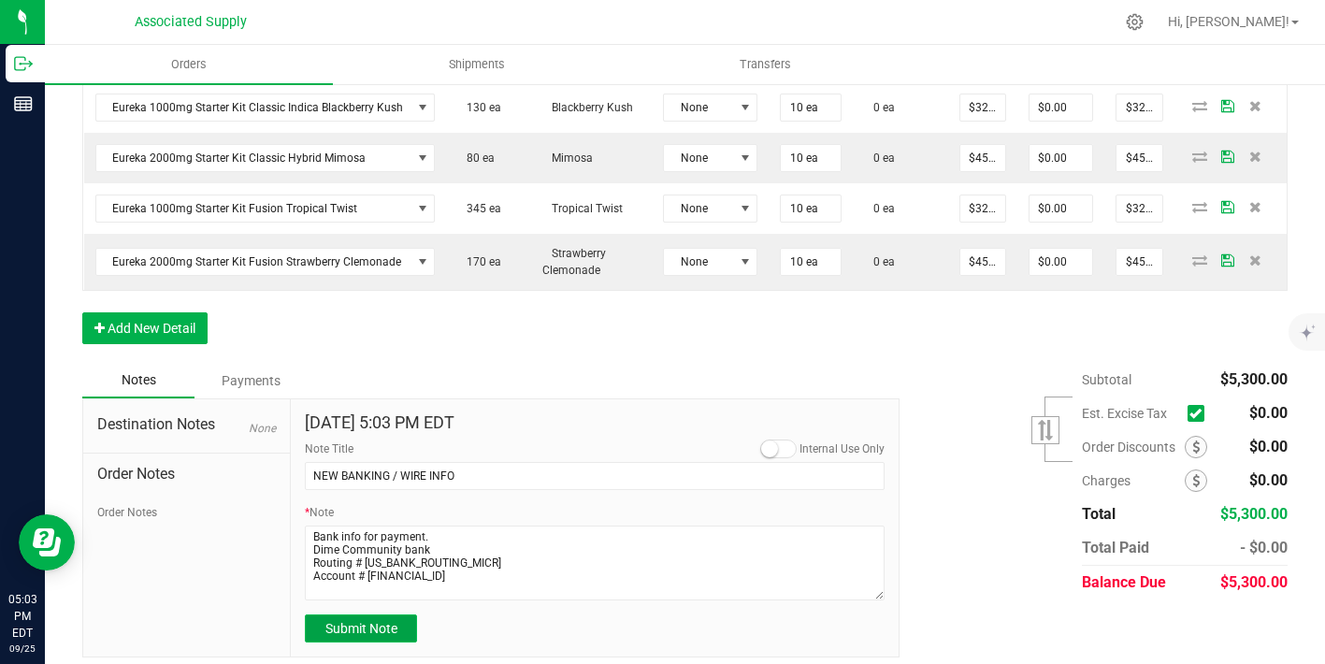
click at [381, 621] on span "Submit Note" at bounding box center [361, 628] width 72 height 15
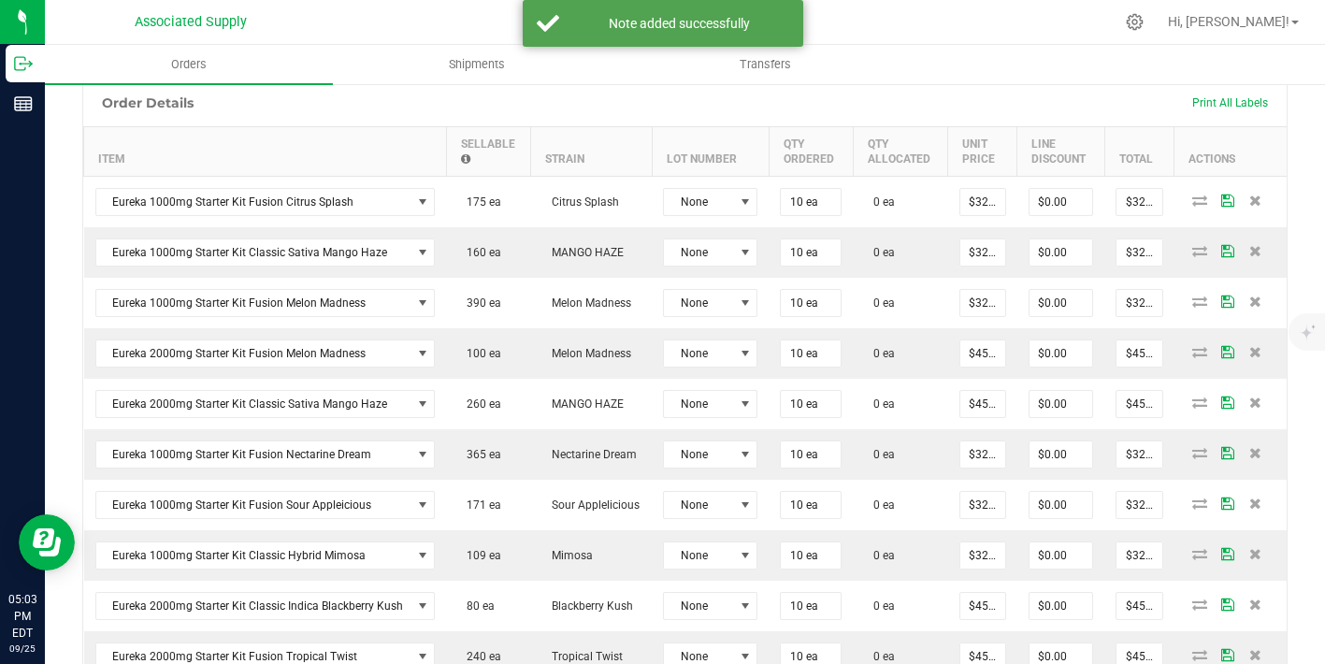
scroll to position [416, 0]
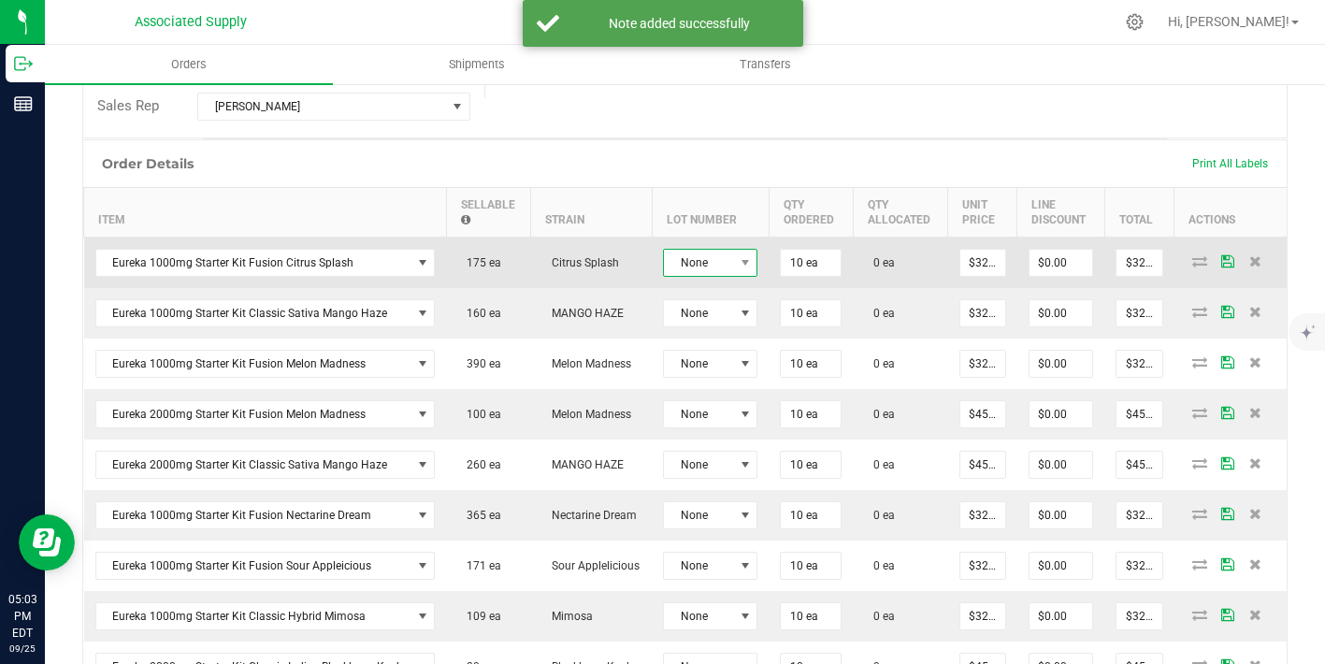
click at [712, 269] on span "None" at bounding box center [698, 263] width 69 height 26
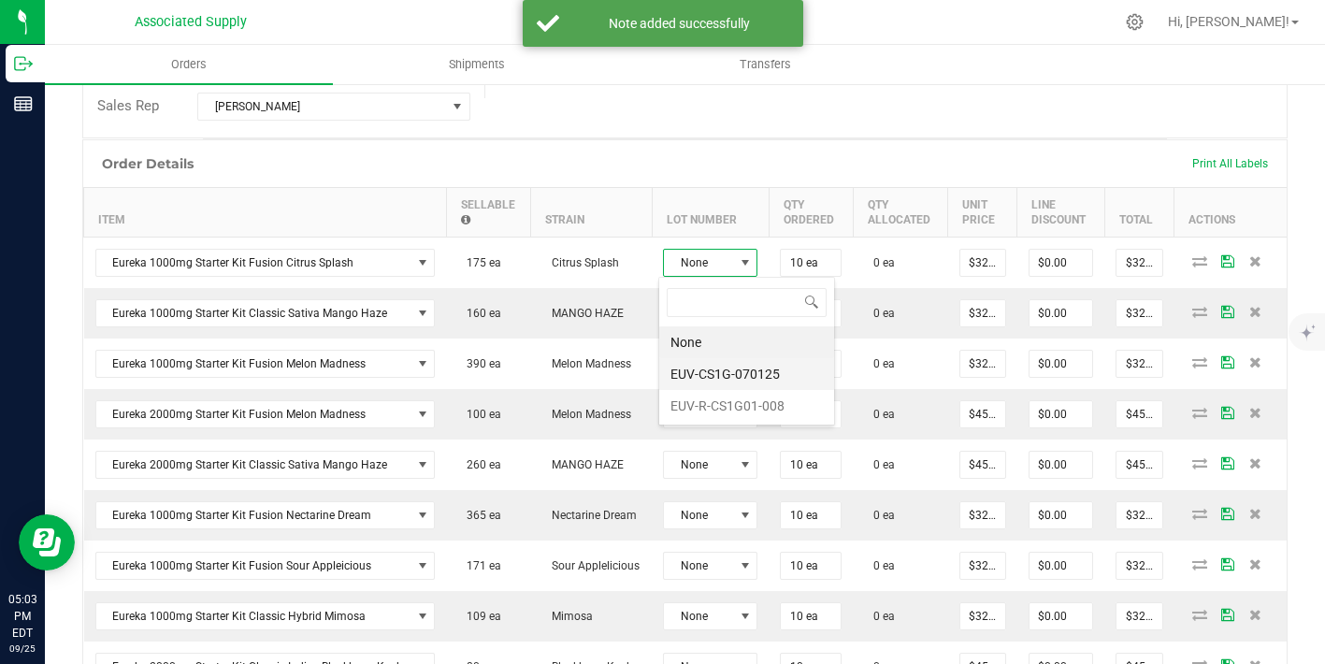
click at [726, 372] on li "EUV-CS1G-070125" at bounding box center [746, 374] width 175 height 32
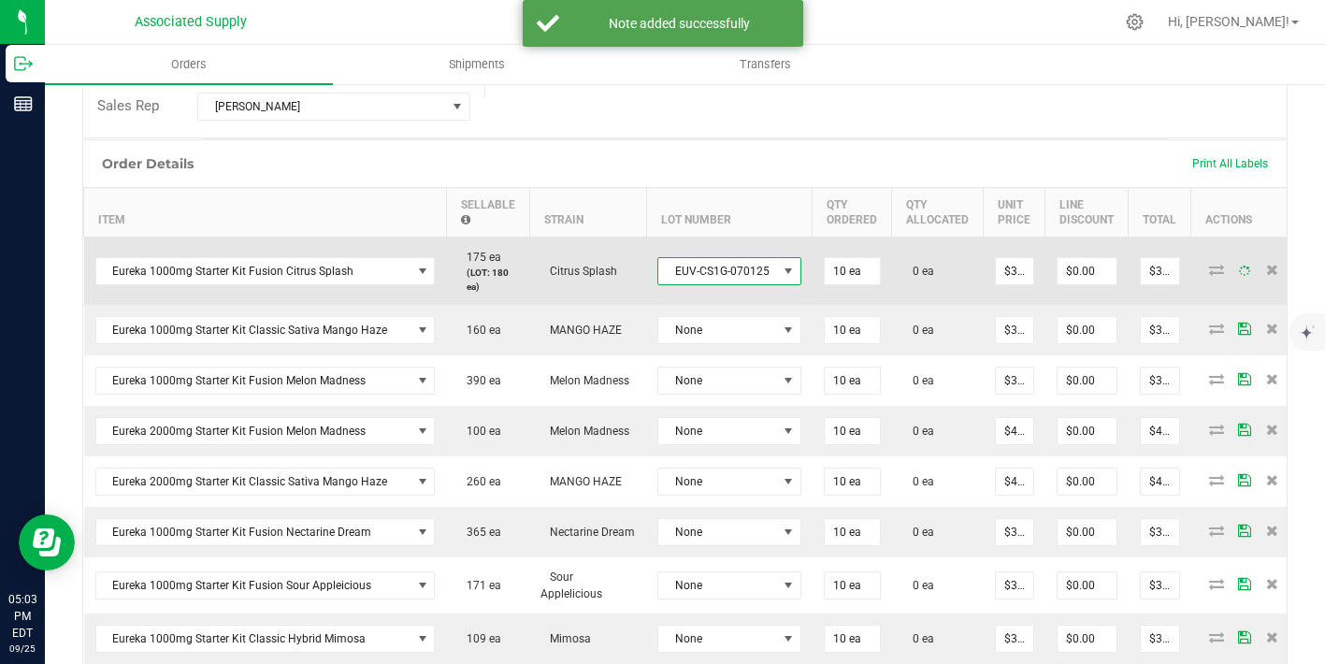
click at [756, 269] on span "EUV-CS1G-070125" at bounding box center [717, 271] width 119 height 26
click at [741, 251] on td "EUV-CS1G-070125" at bounding box center [729, 271] width 166 height 68
click at [734, 278] on span "EUV-CS1G-070125" at bounding box center [717, 271] width 119 height 26
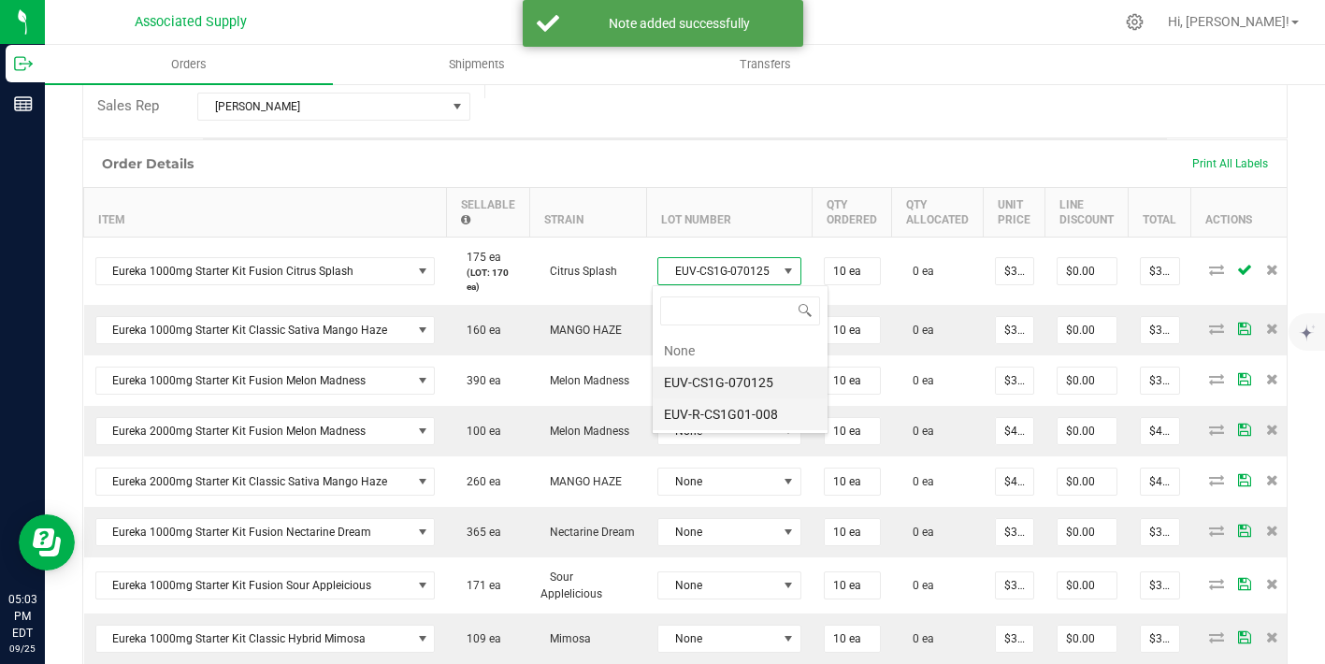
scroll to position [28, 141]
click at [762, 417] on li "EUV-R-CS1G01-008" at bounding box center [740, 414] width 175 height 32
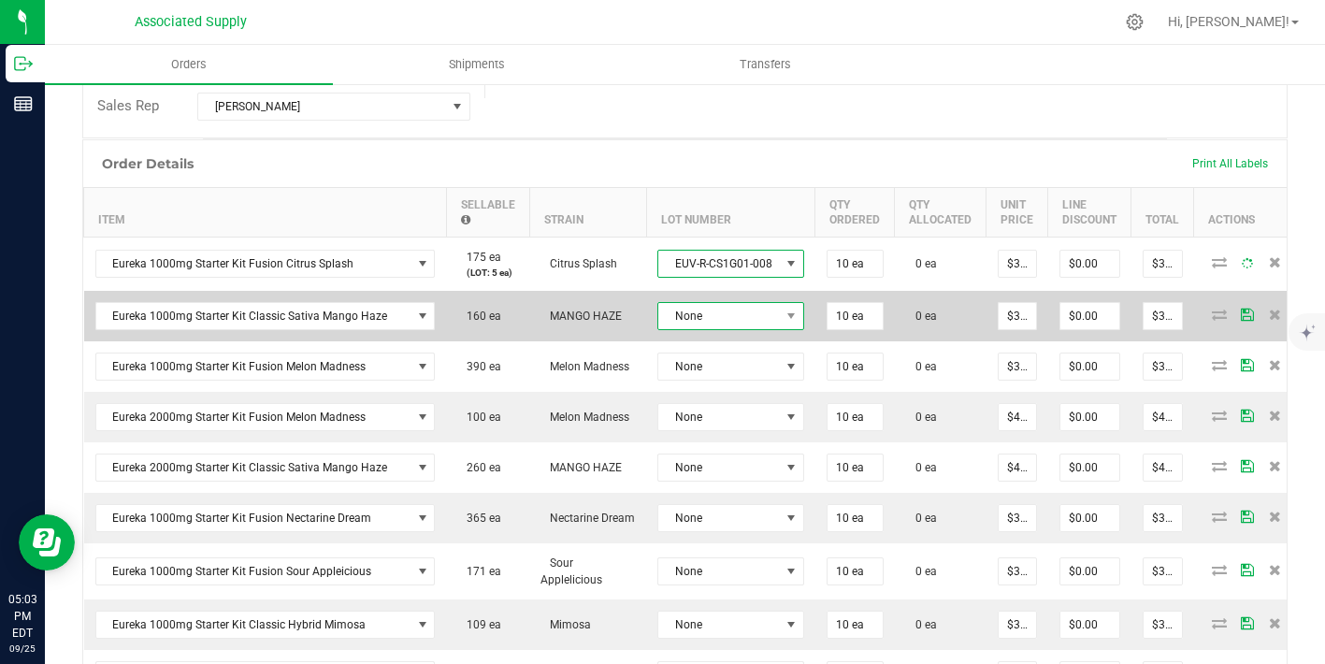
click at [760, 318] on span "None" at bounding box center [719, 316] width 122 height 26
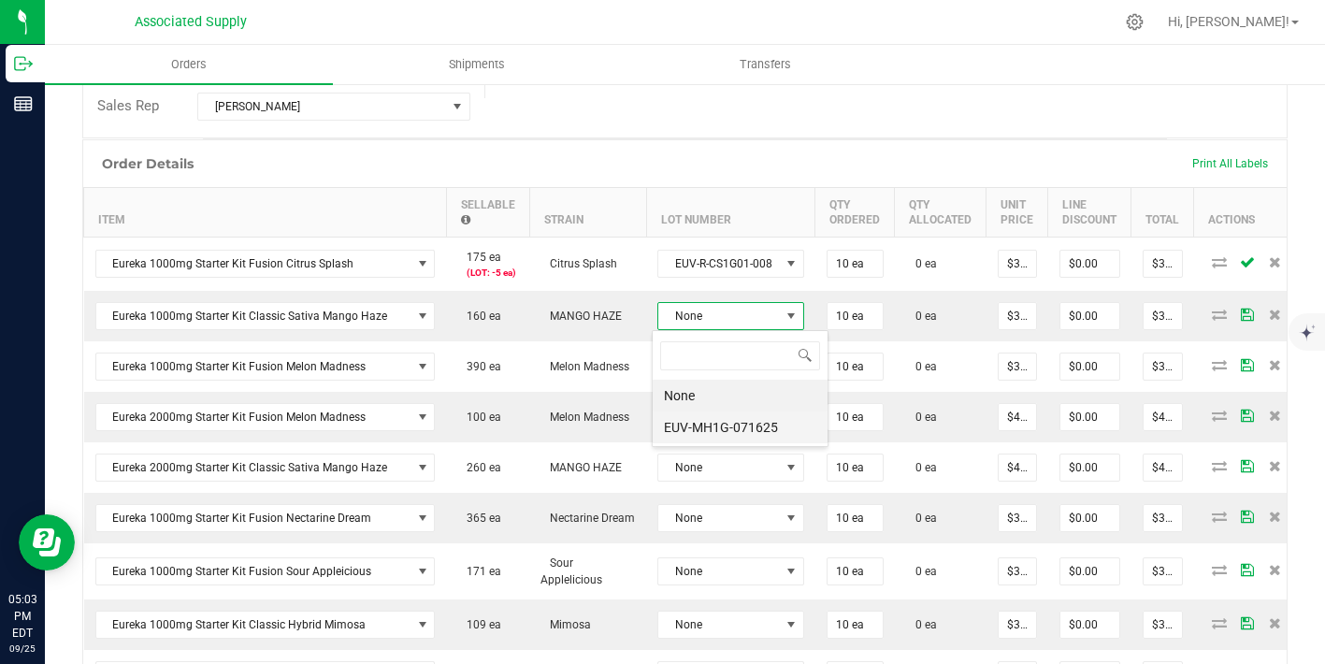
click at [743, 426] on li "EUV-MH1G-071625" at bounding box center [740, 427] width 175 height 32
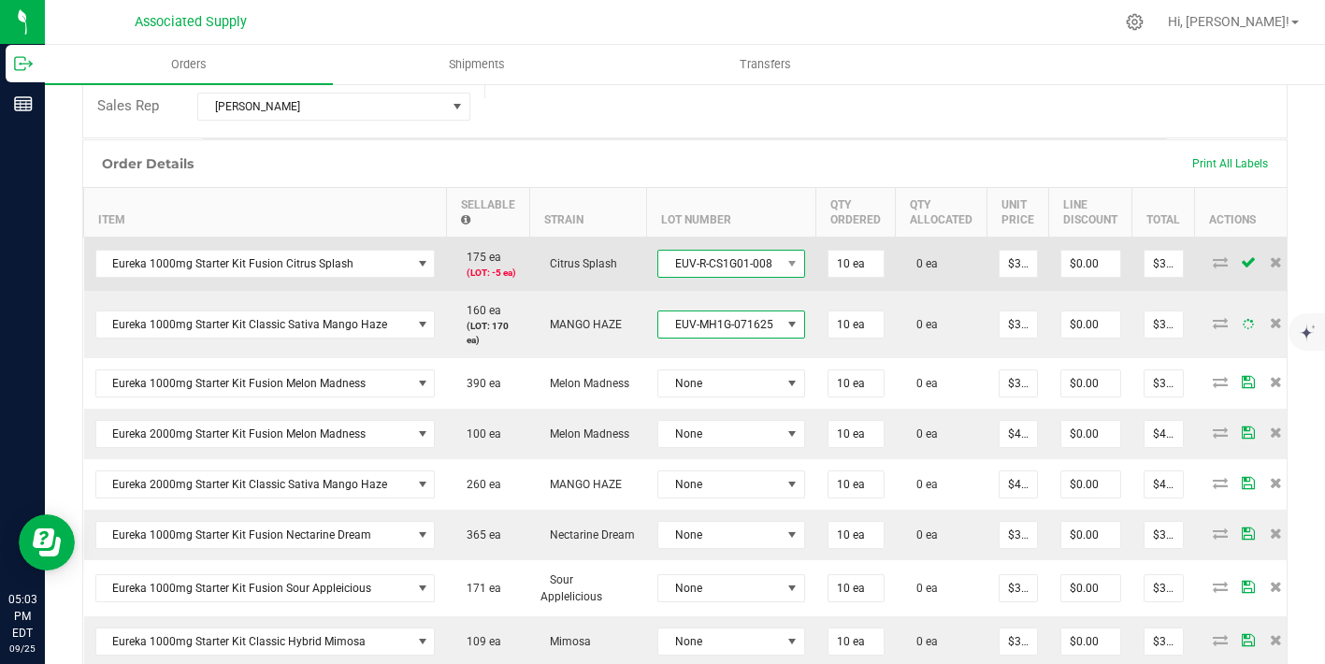
click at [761, 260] on span "EUV-R-CS1G01-008" at bounding box center [719, 264] width 122 height 26
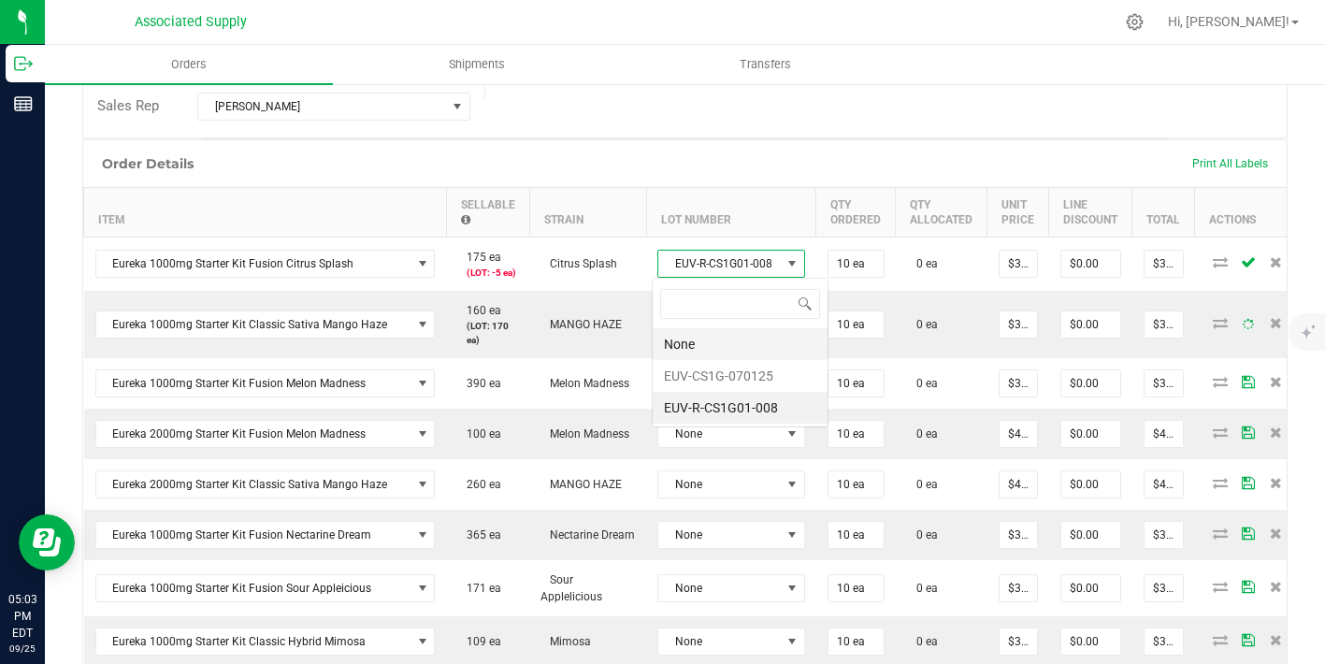
scroll to position [93470, 93352]
click at [744, 378] on li "EUV-CS1G-070125" at bounding box center [740, 376] width 175 height 32
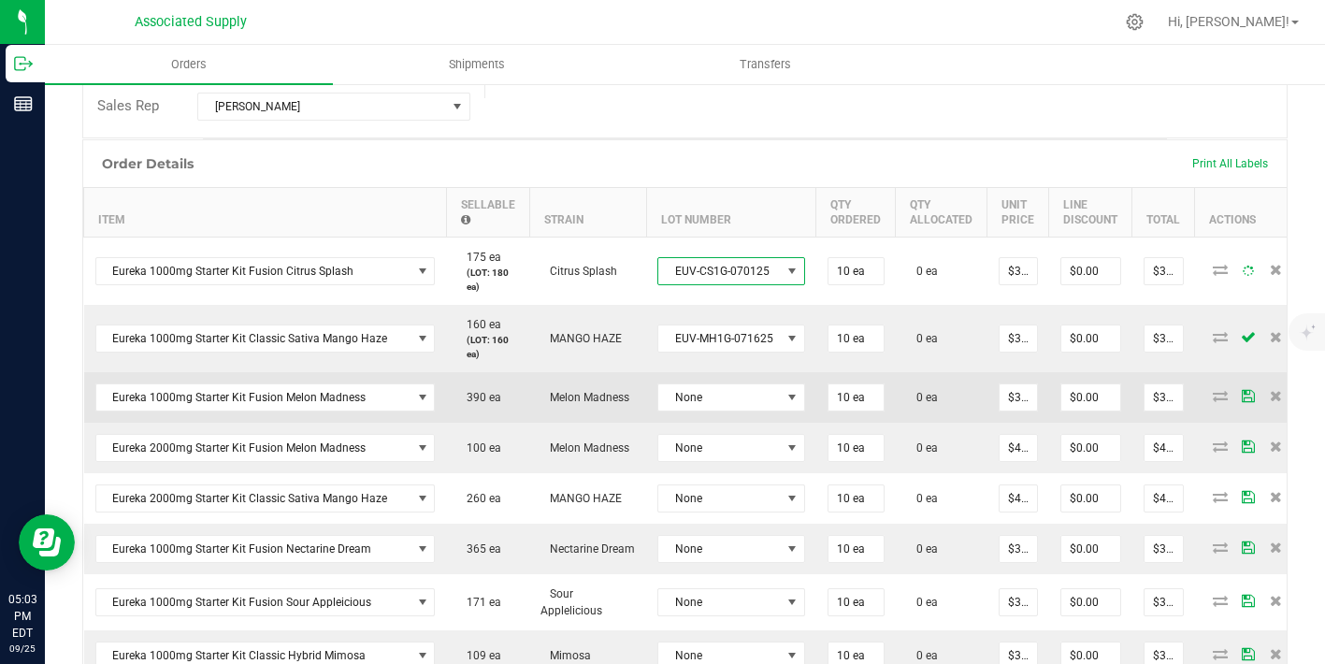
click at [745, 381] on td "None" at bounding box center [731, 397] width 170 height 50
click at [740, 398] on span "None" at bounding box center [719, 397] width 122 height 26
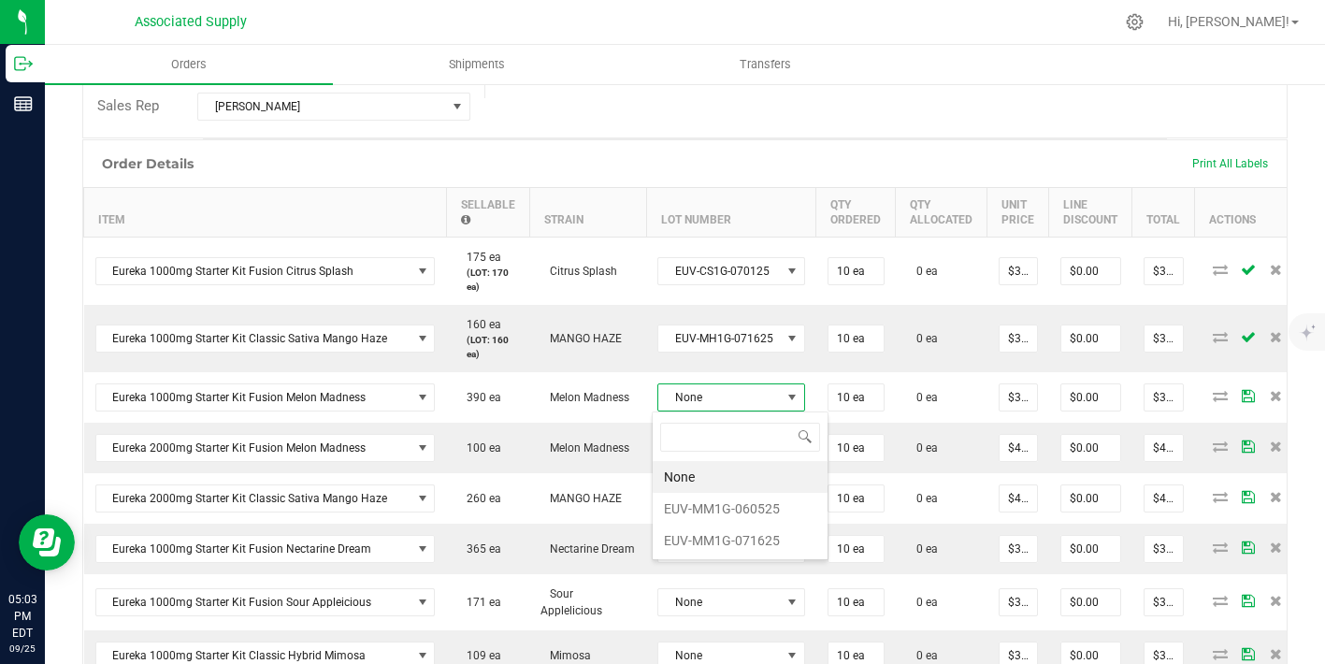
scroll to position [28, 146]
click at [740, 502] on li "EUV-MM1G-060525" at bounding box center [740, 509] width 175 height 32
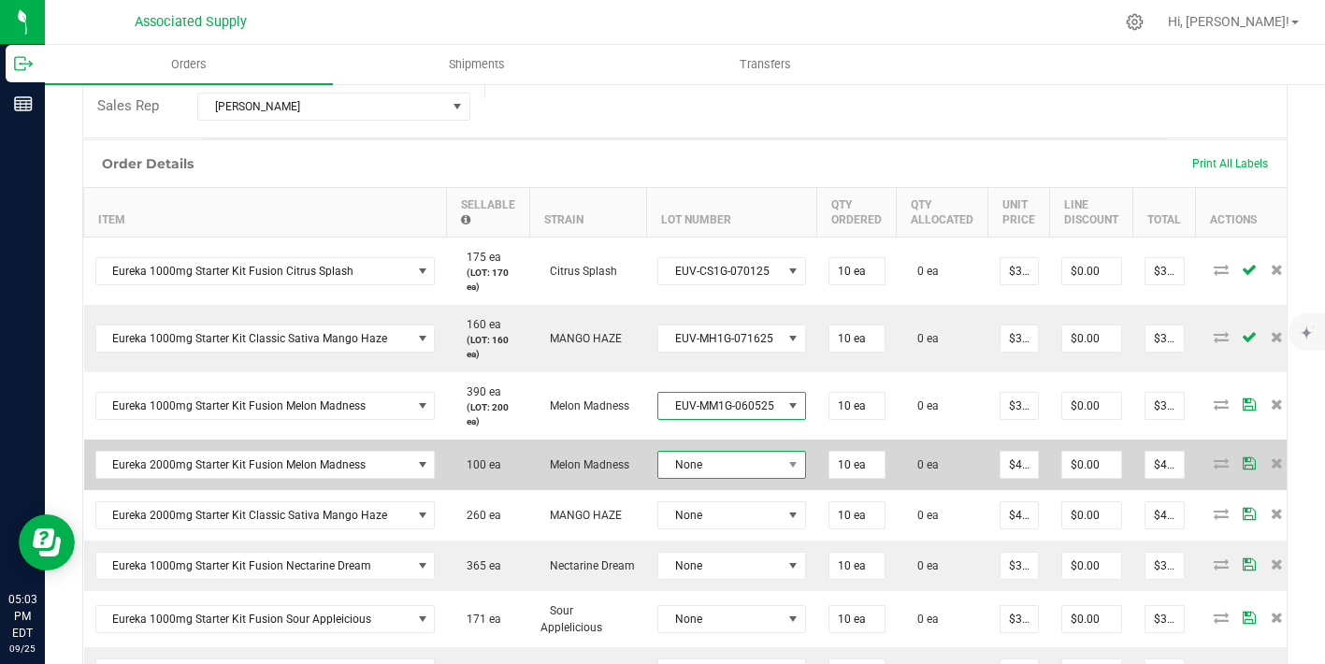
click at [738, 471] on td "None" at bounding box center [731, 464] width 171 height 50
click at [737, 460] on span "None" at bounding box center [719, 465] width 123 height 26
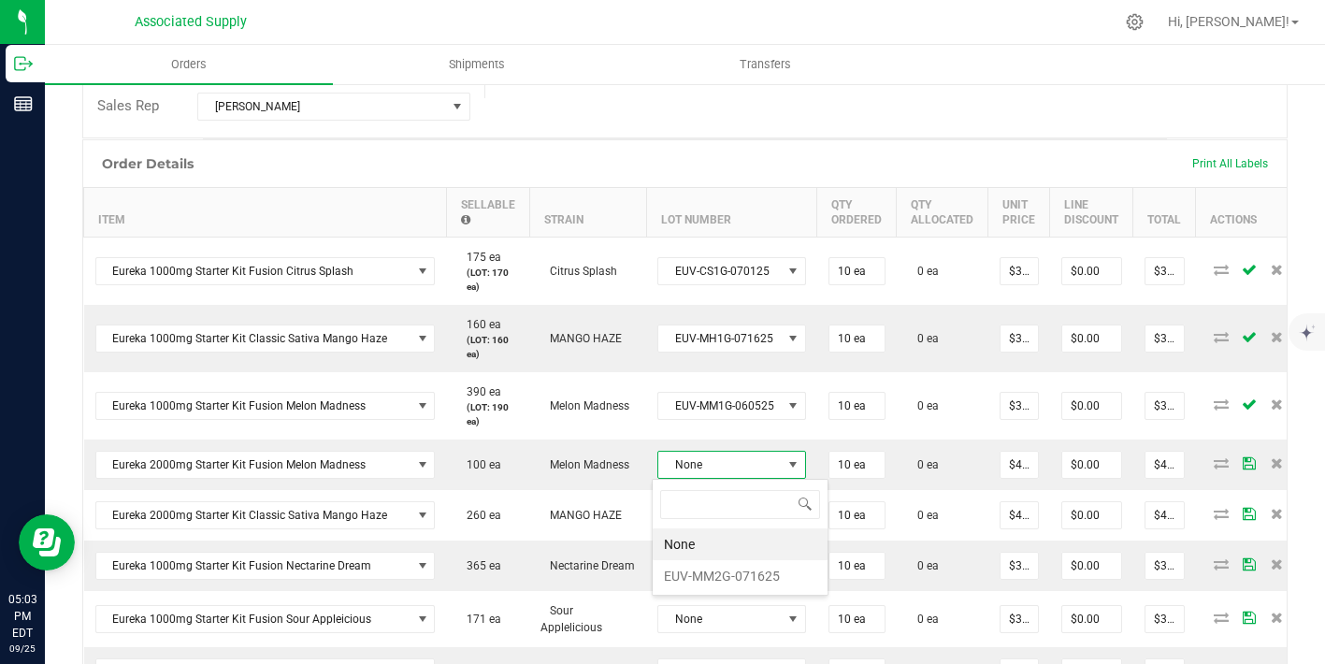
scroll to position [28, 147]
click at [746, 569] on li "EUV-MM2G-071625" at bounding box center [740, 576] width 175 height 32
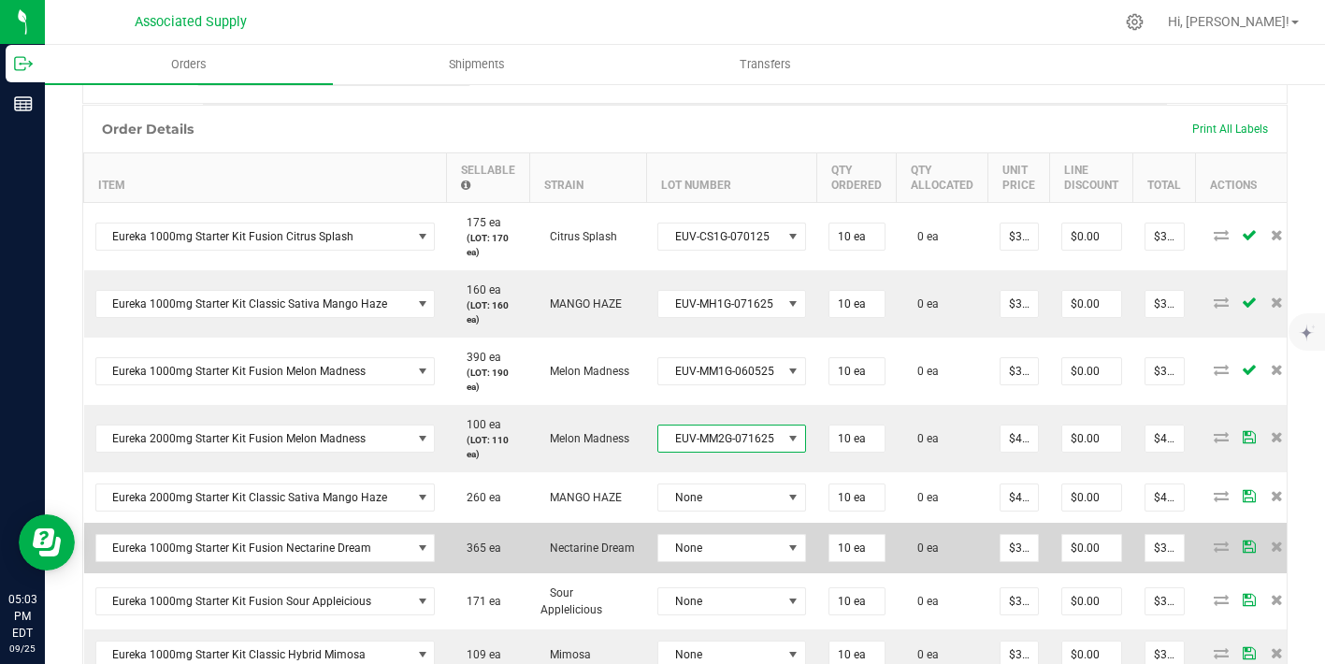
scroll to position [505, 0]
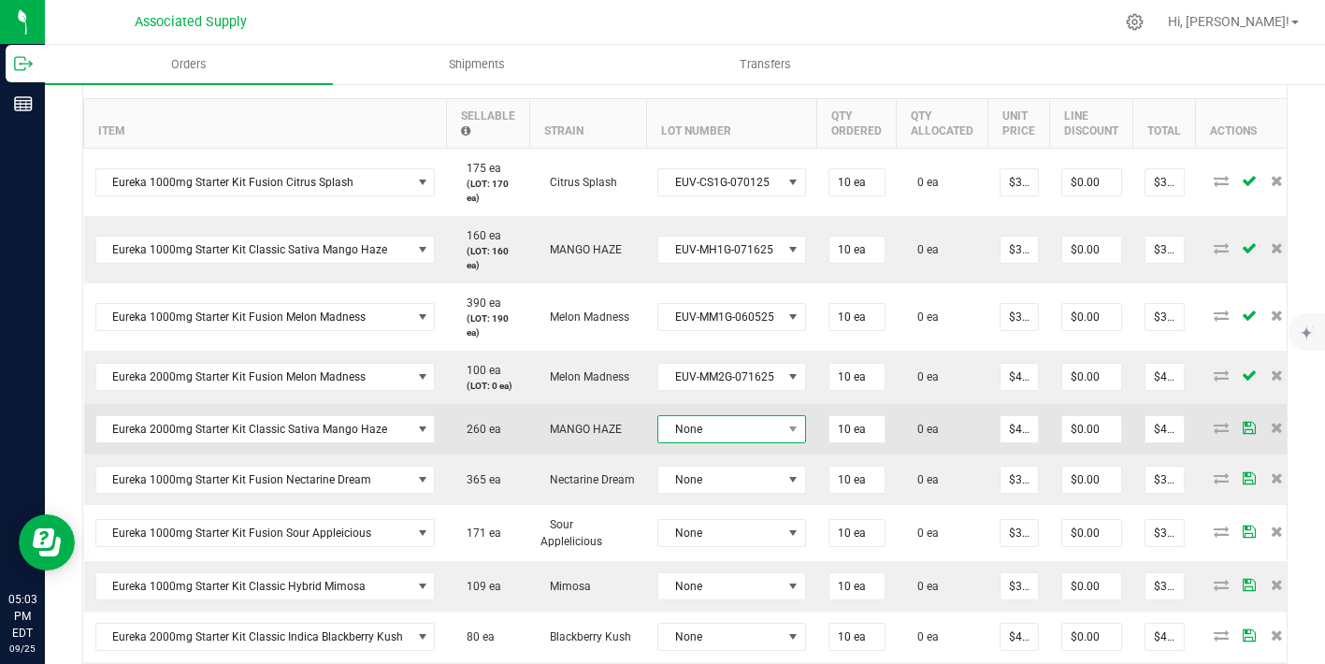
click at [761, 442] on span "None" at bounding box center [719, 429] width 123 height 26
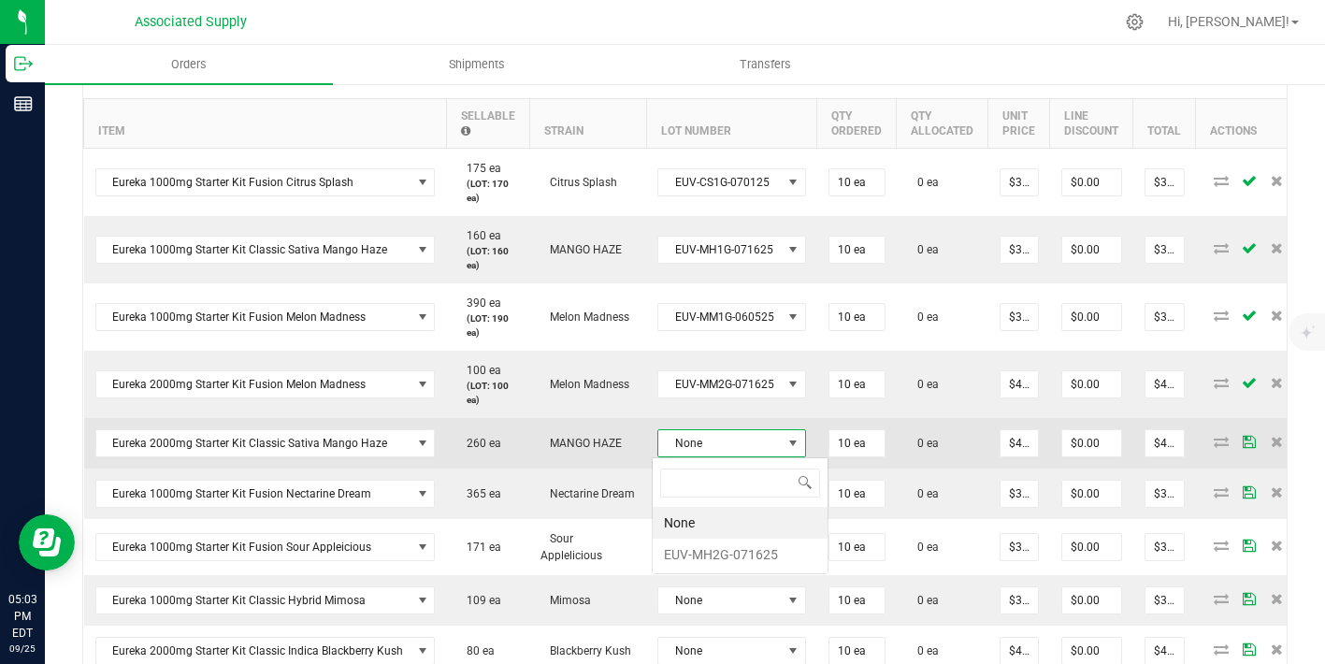
scroll to position [28, 147]
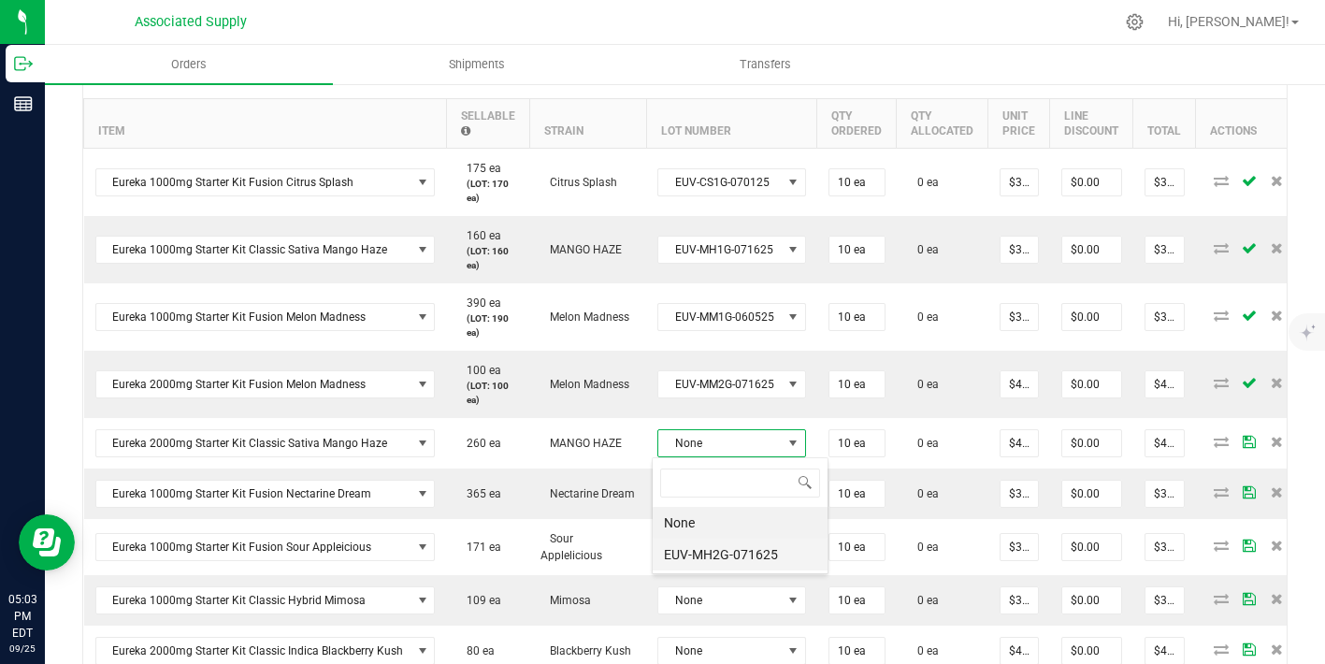
click at [749, 556] on li "EUV-MH2G-071625" at bounding box center [740, 555] width 175 height 32
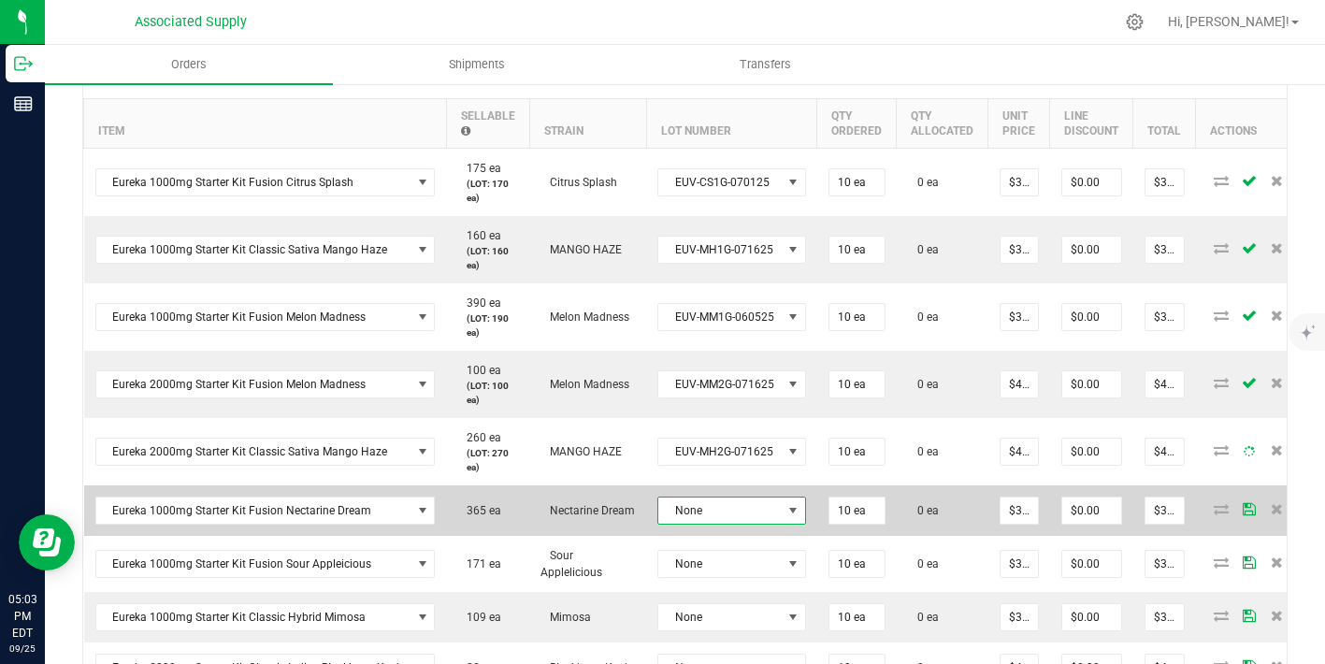
click at [749, 515] on span "None" at bounding box center [719, 510] width 123 height 26
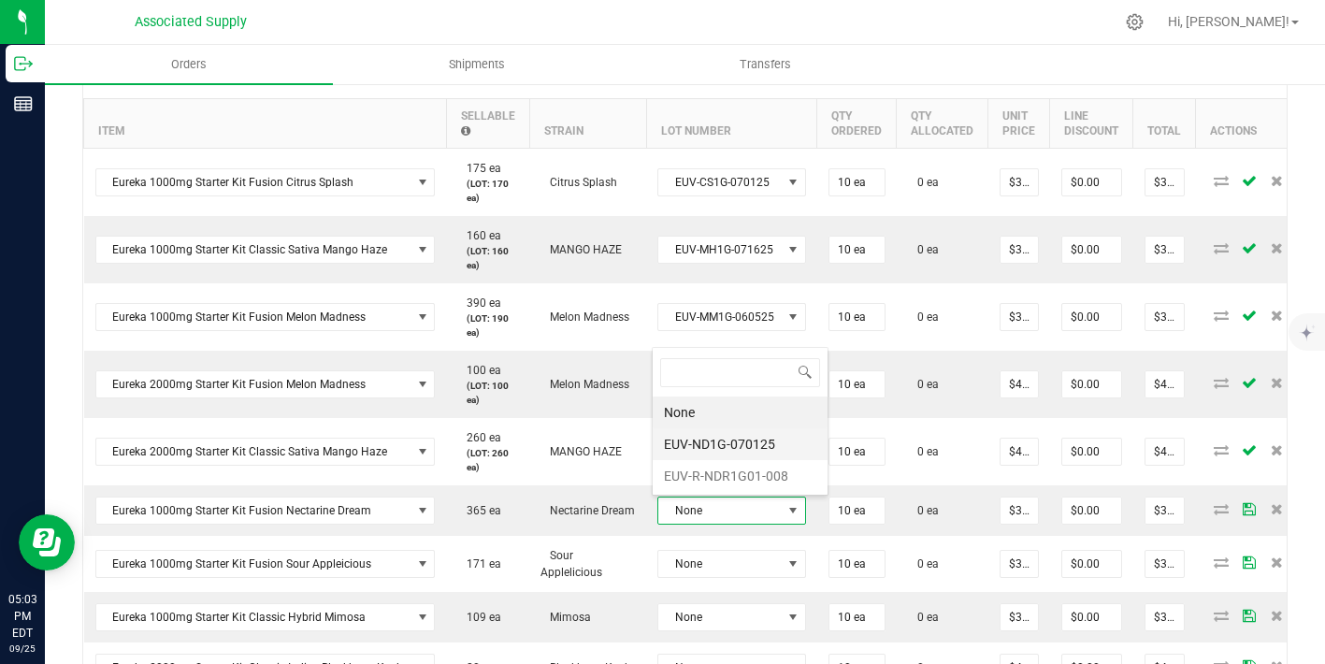
click at [743, 443] on li "EUV-ND1G-070125" at bounding box center [740, 444] width 175 height 32
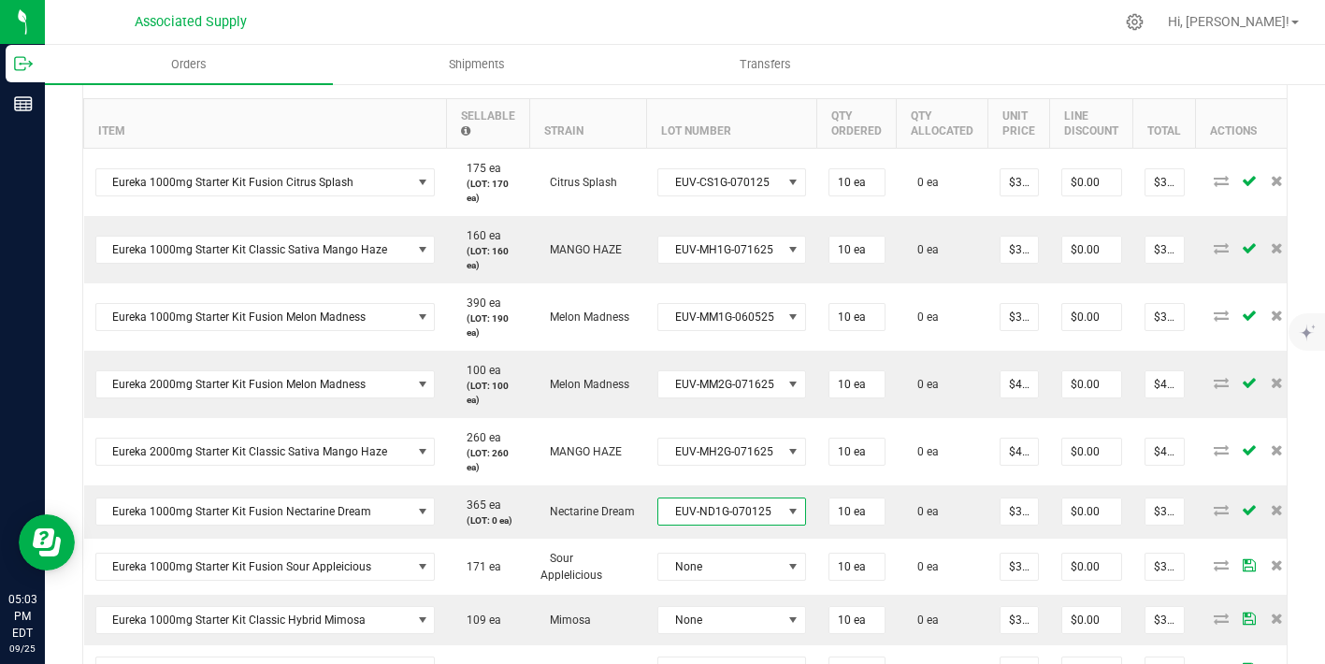
click at [743, 522] on span "EUV-ND1G-070125" at bounding box center [719, 511] width 123 height 26
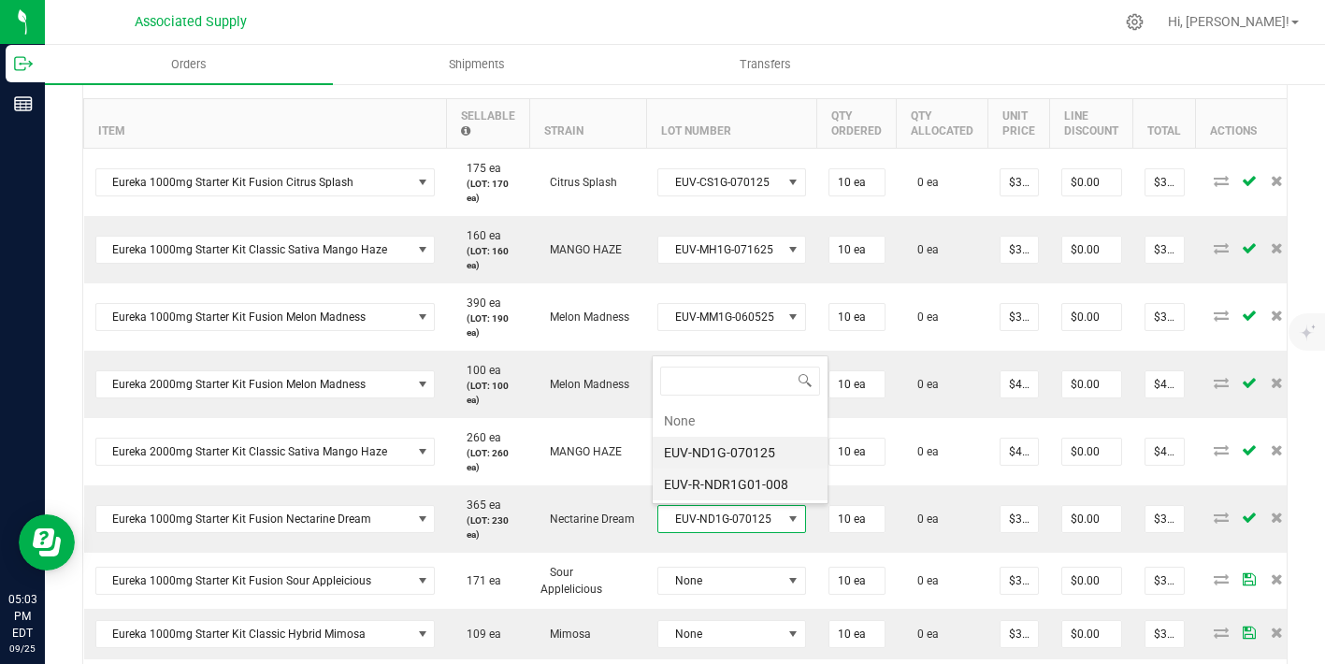
click at [751, 486] on li "EUV-R-NDR1G01-008" at bounding box center [740, 484] width 175 height 32
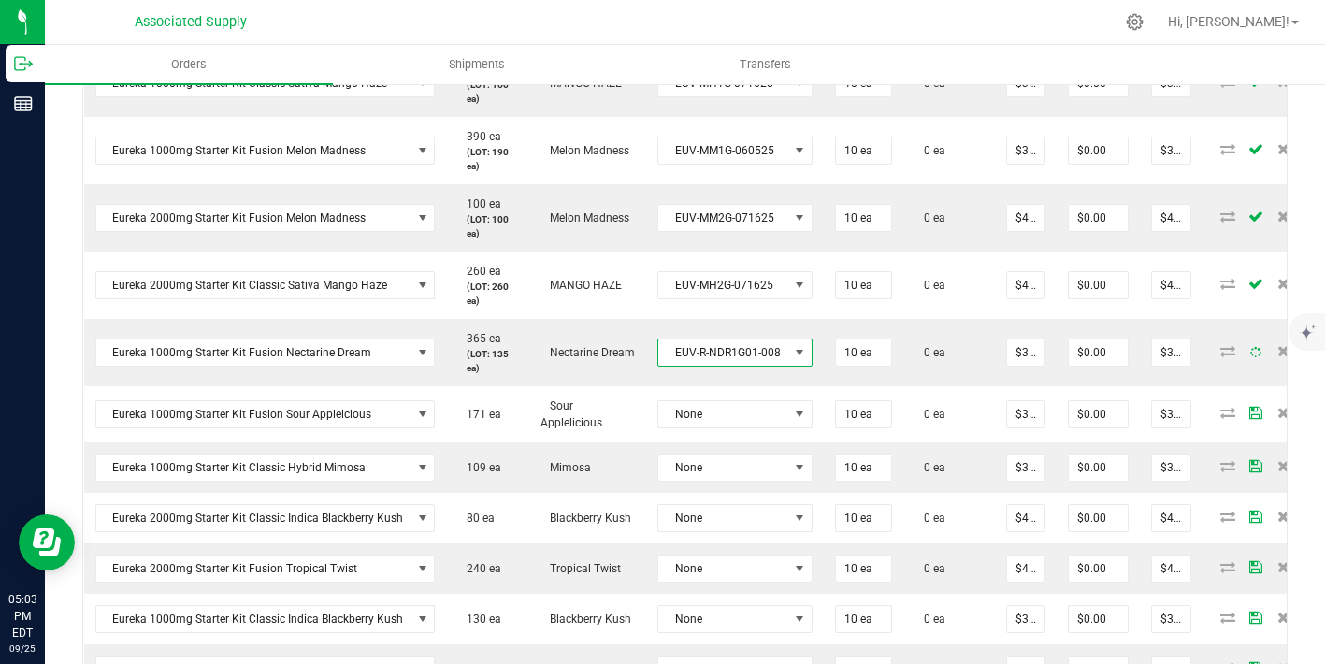
scroll to position [707, 0]
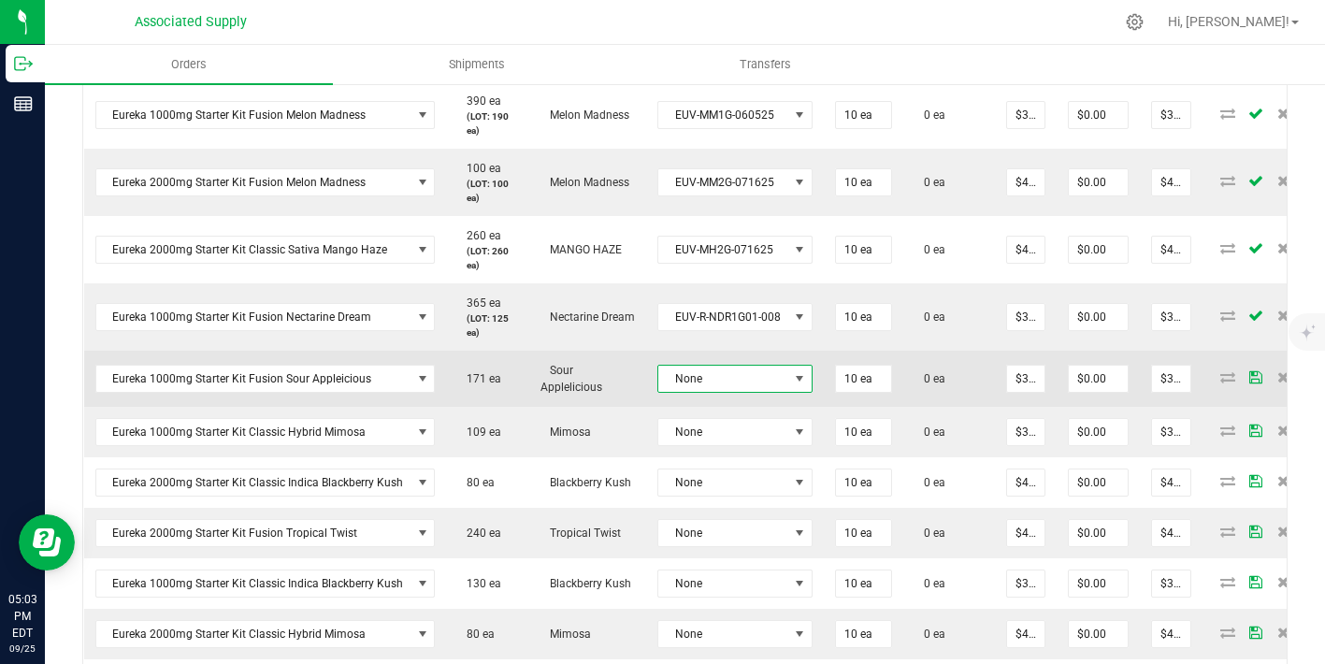
click at [749, 367] on span "None" at bounding box center [723, 379] width 130 height 26
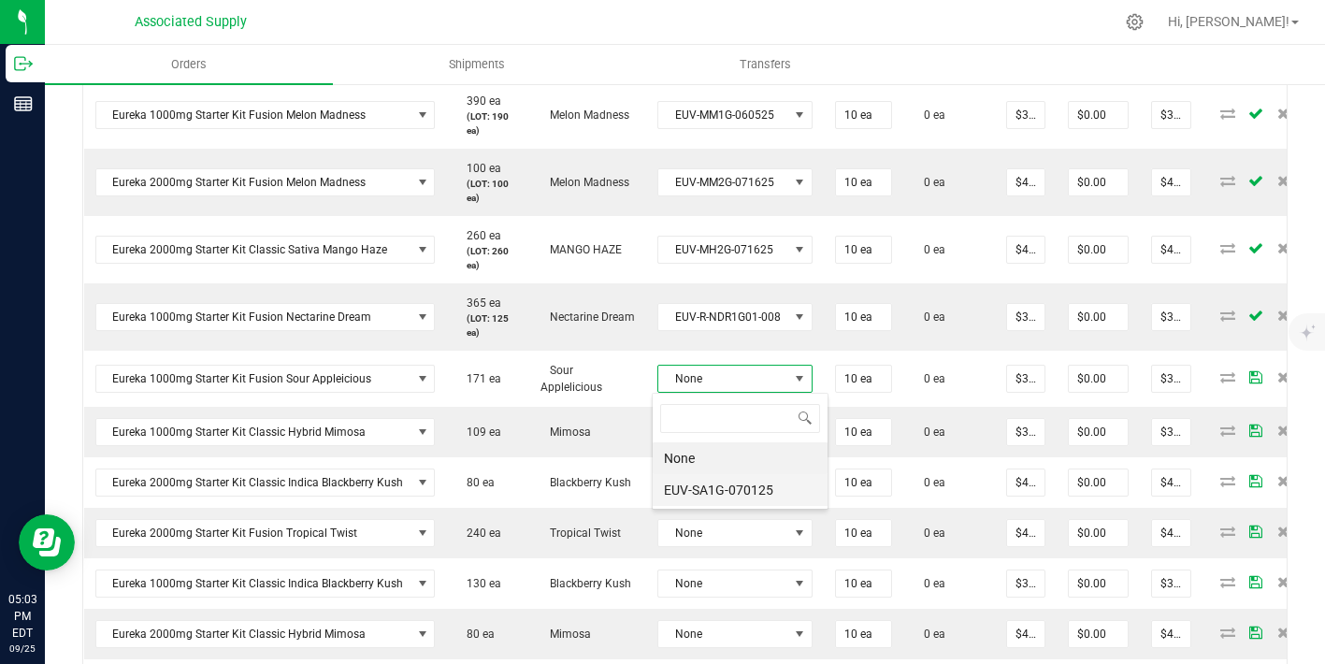
scroll to position [28, 153]
click at [738, 494] on li "EUV-SA1G-070125" at bounding box center [740, 490] width 175 height 32
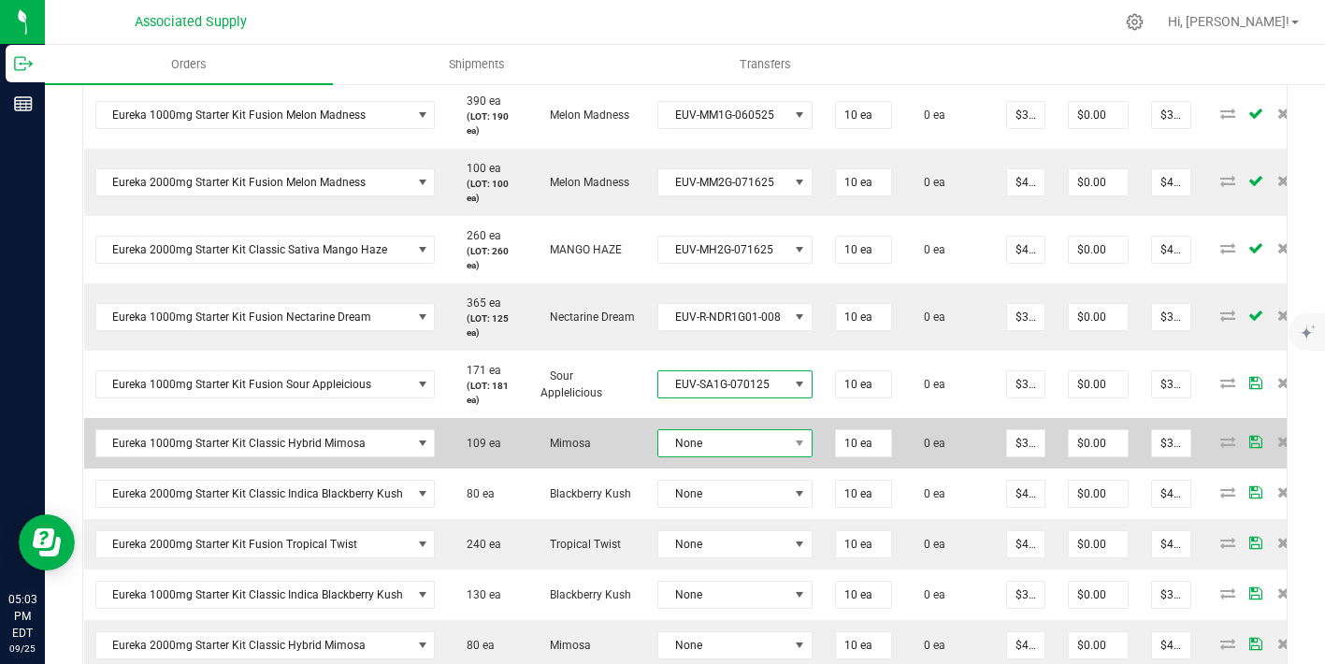
click at [748, 441] on span "None" at bounding box center [723, 443] width 130 height 26
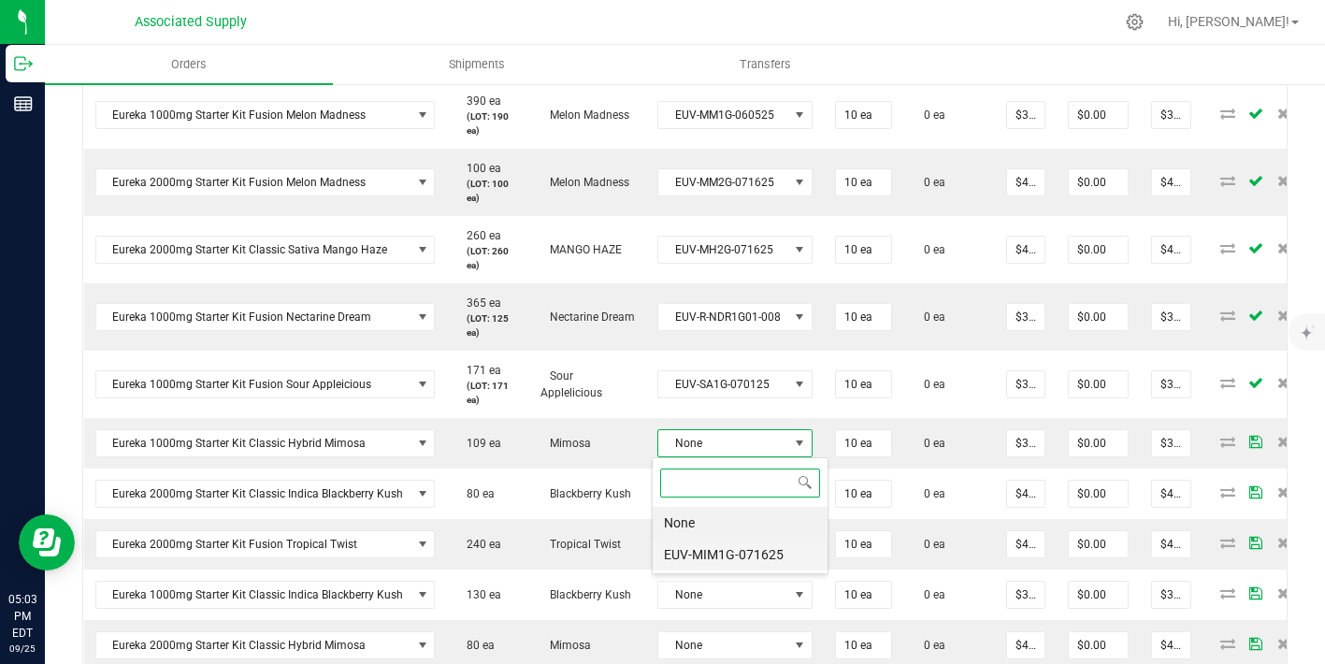
click at [739, 564] on li "EUV-MIM1G-071625" at bounding box center [740, 555] width 175 height 32
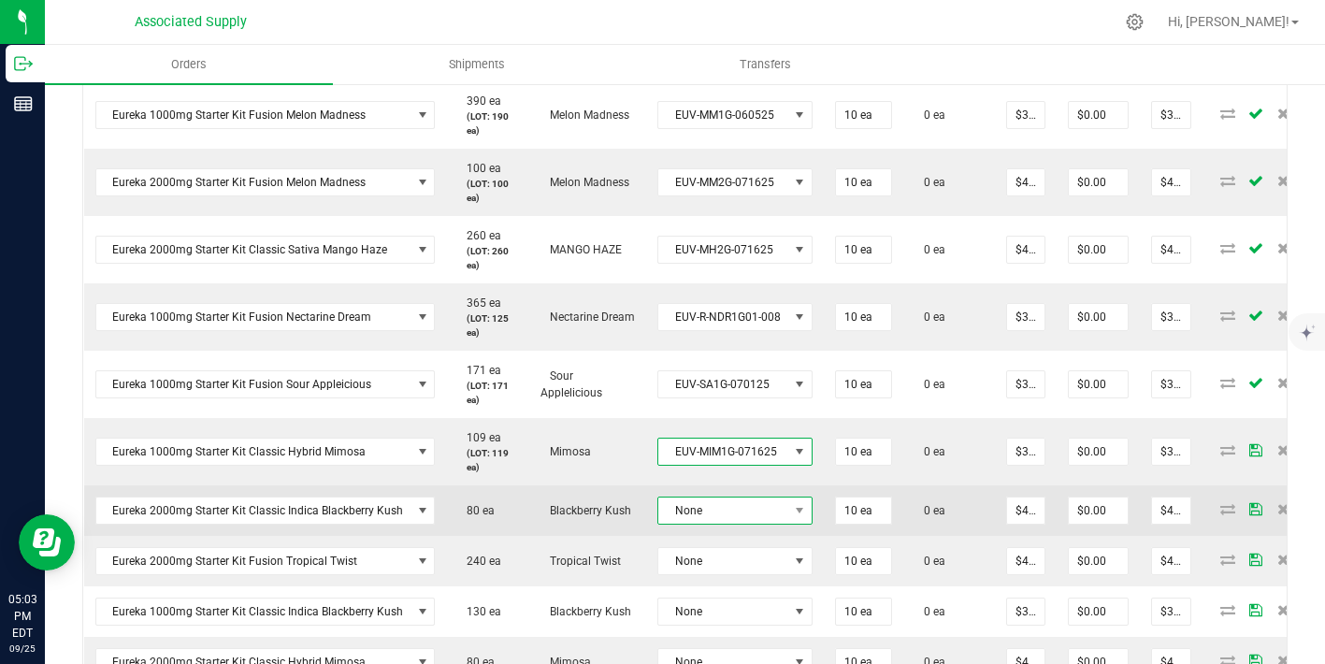
click at [741, 508] on span "None" at bounding box center [723, 510] width 130 height 26
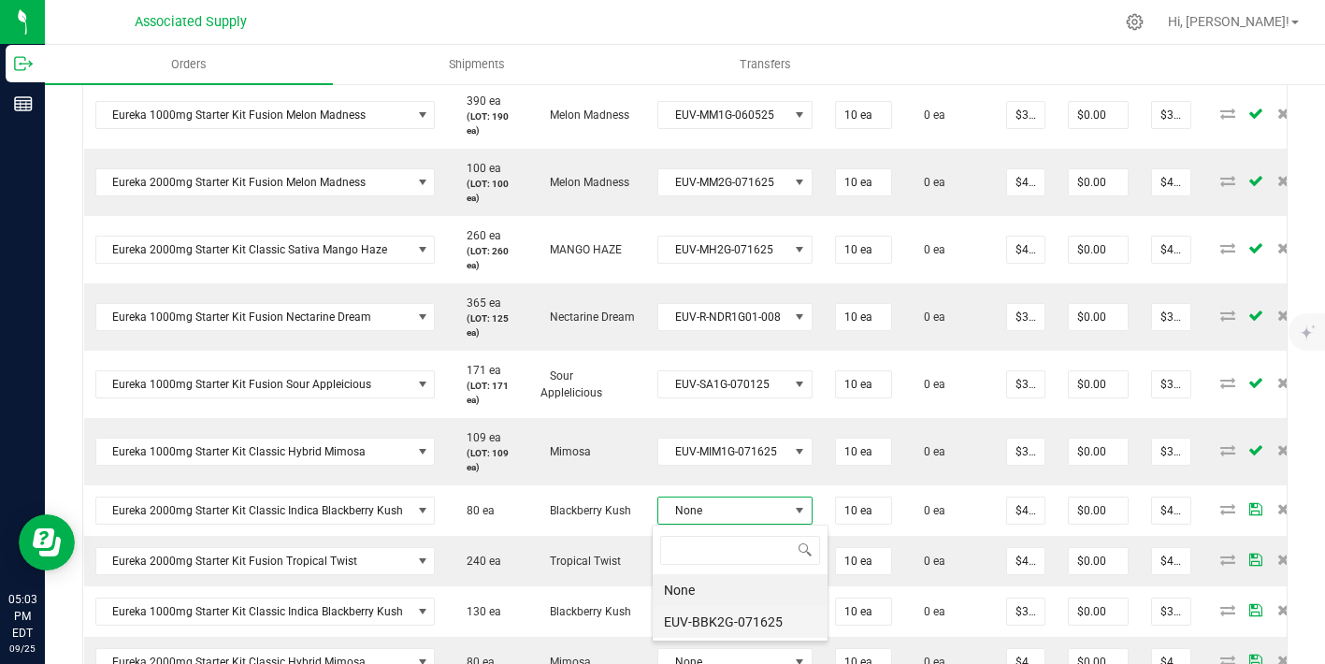
click at [728, 611] on li "EUV-BBK2G-071625" at bounding box center [740, 622] width 175 height 32
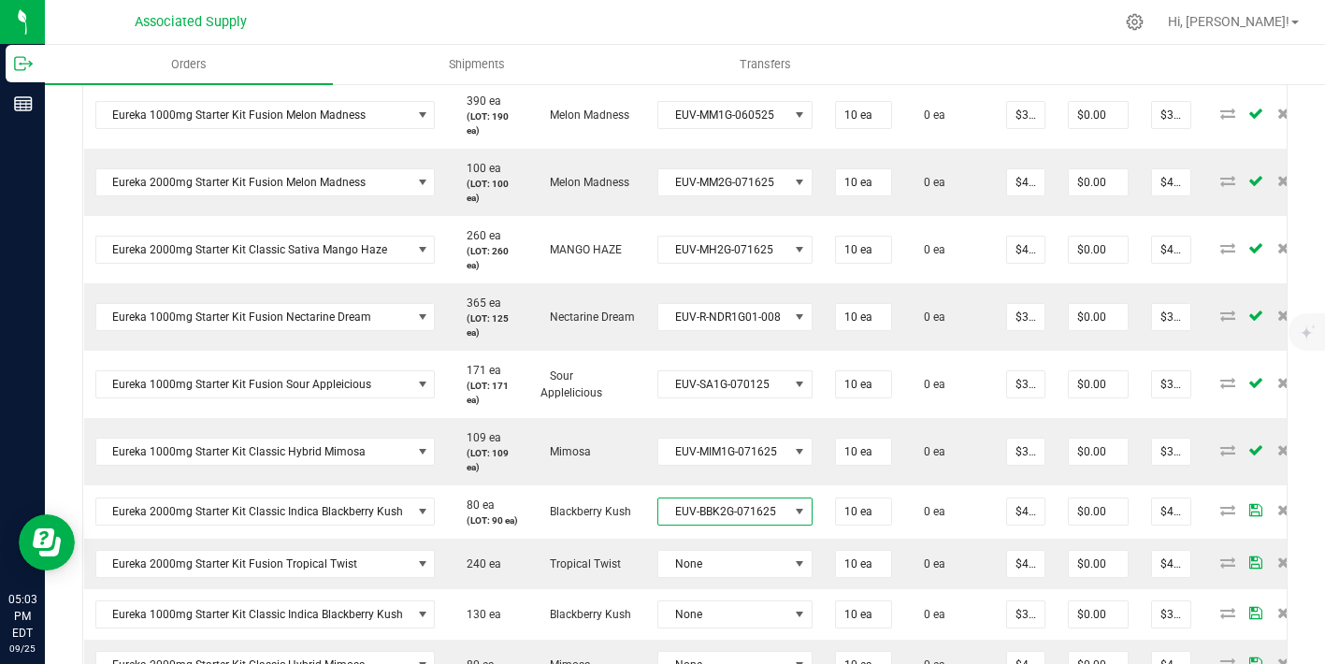
scroll to position [858, 0]
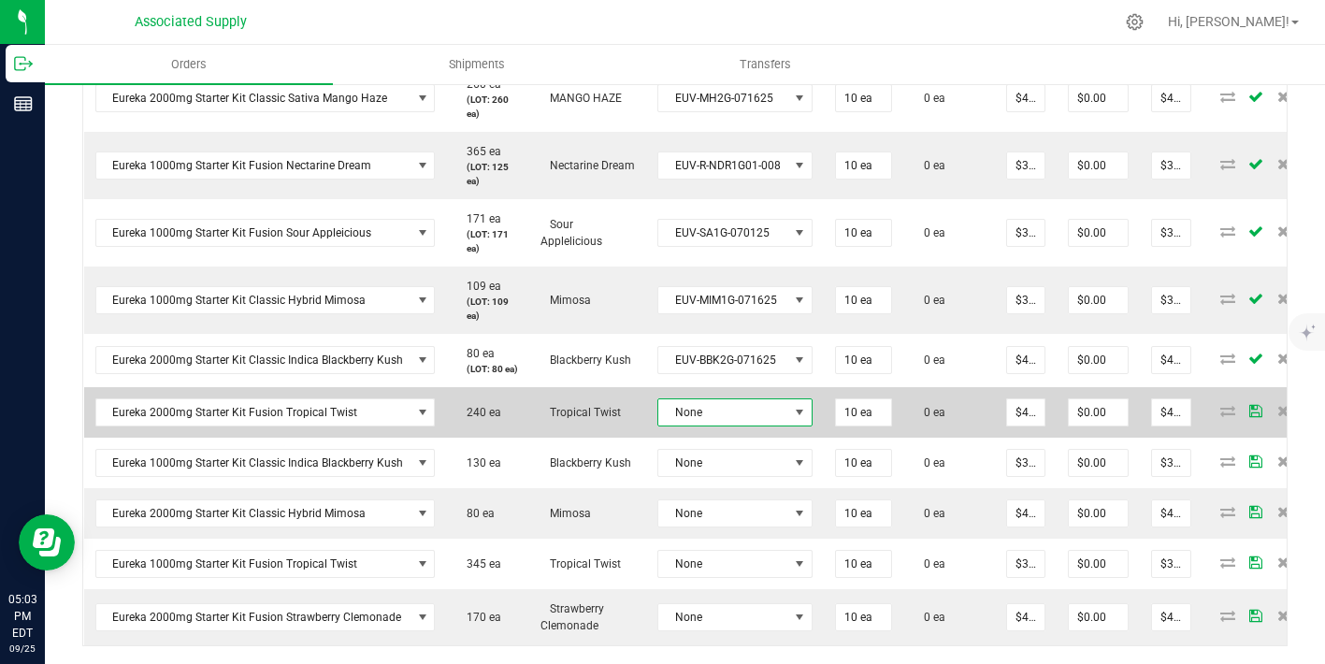
click at [720, 425] on span "None" at bounding box center [723, 412] width 130 height 26
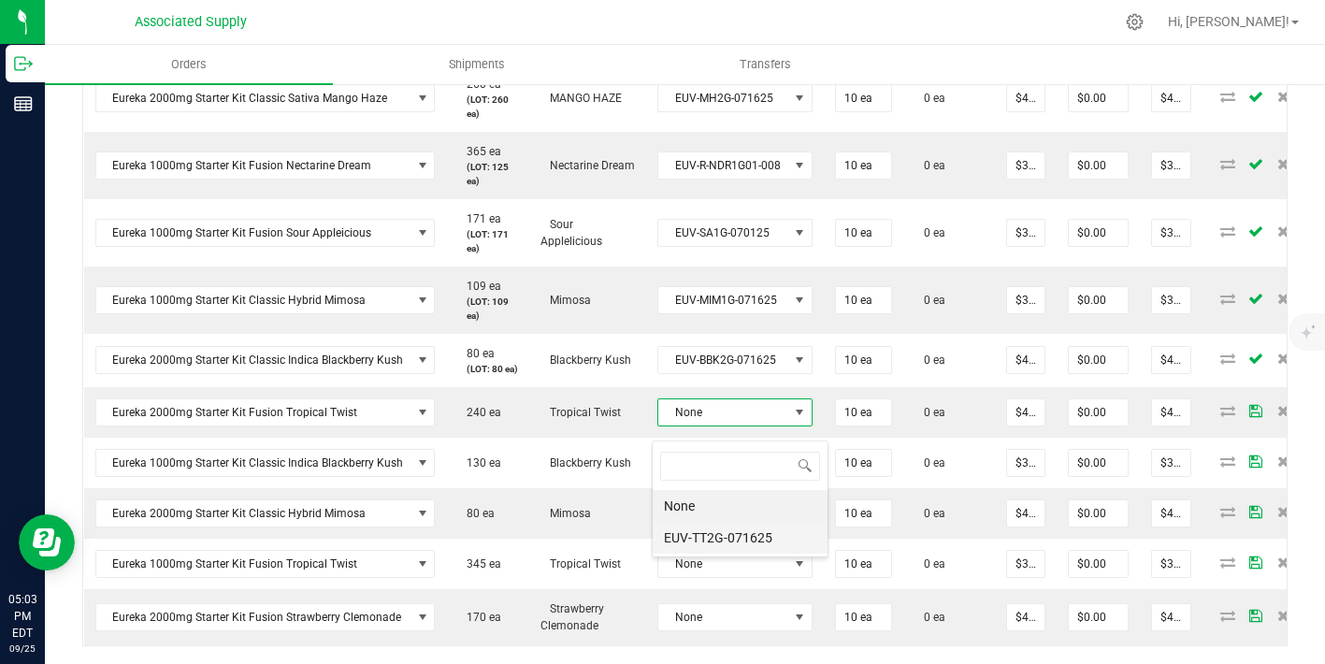
click at [712, 535] on li "EUV-TT2G-071625" at bounding box center [740, 538] width 175 height 32
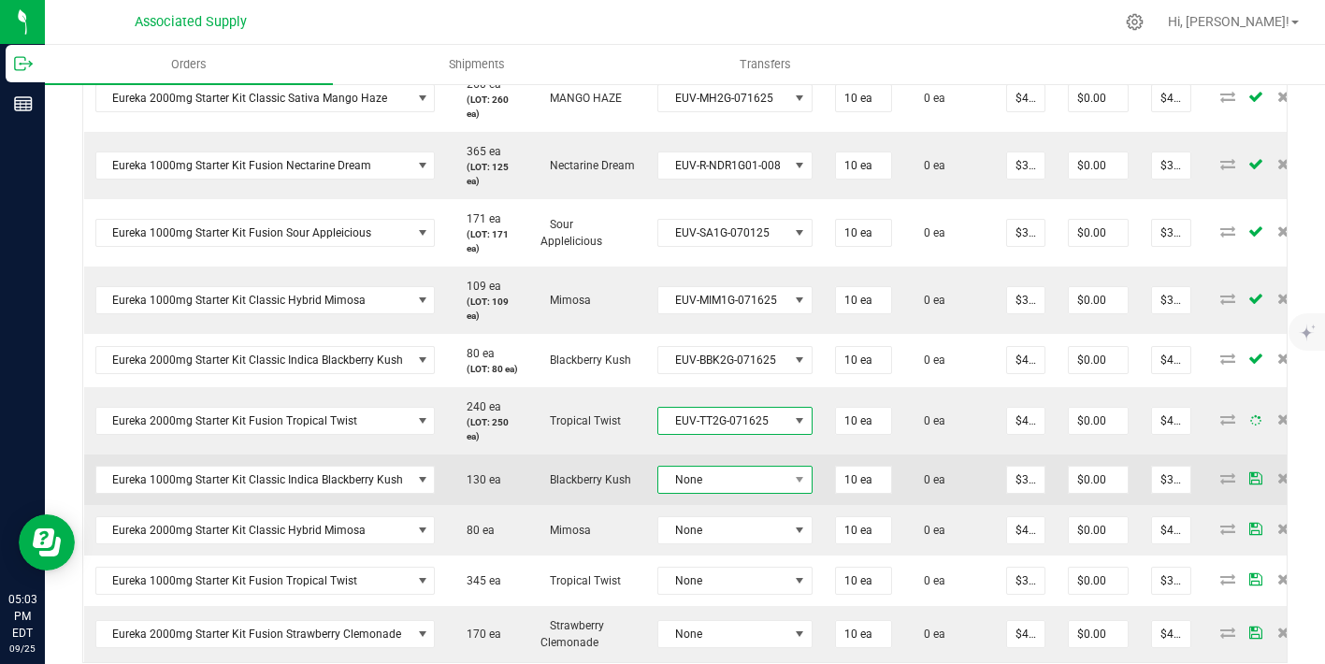
click at [707, 493] on span "None" at bounding box center [723, 480] width 130 height 26
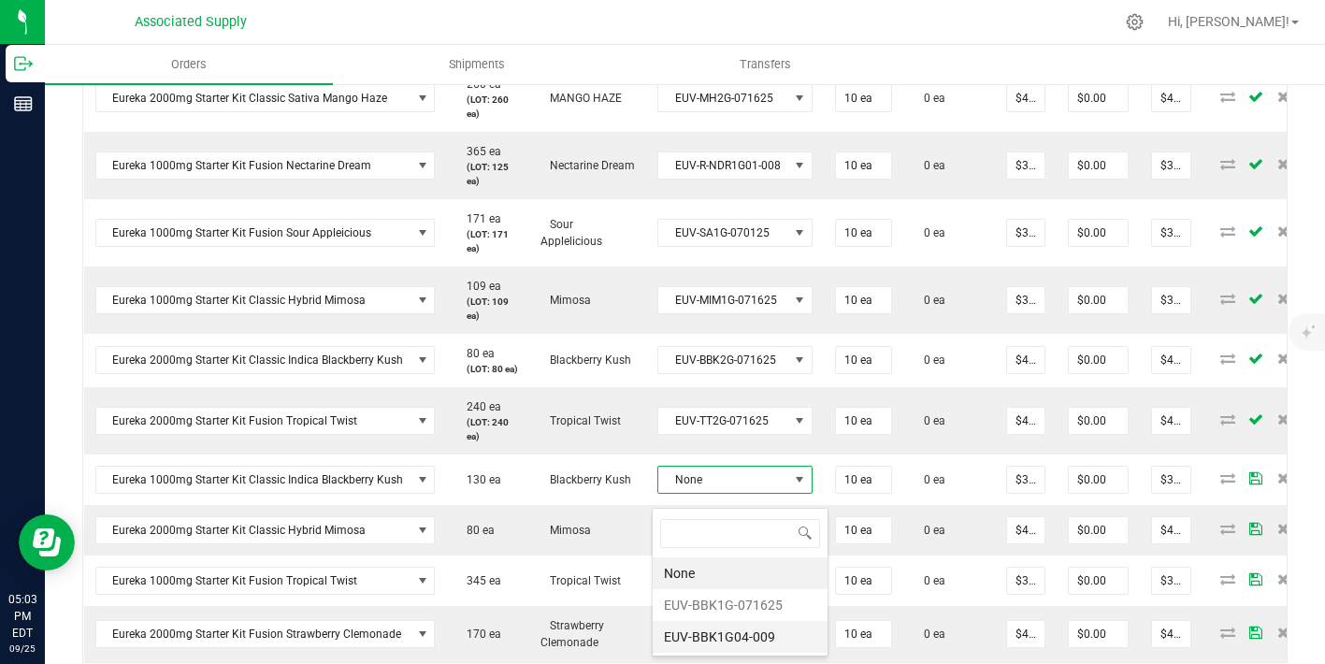
click at [739, 641] on li "EUV-BBK1G04-009" at bounding box center [740, 637] width 175 height 32
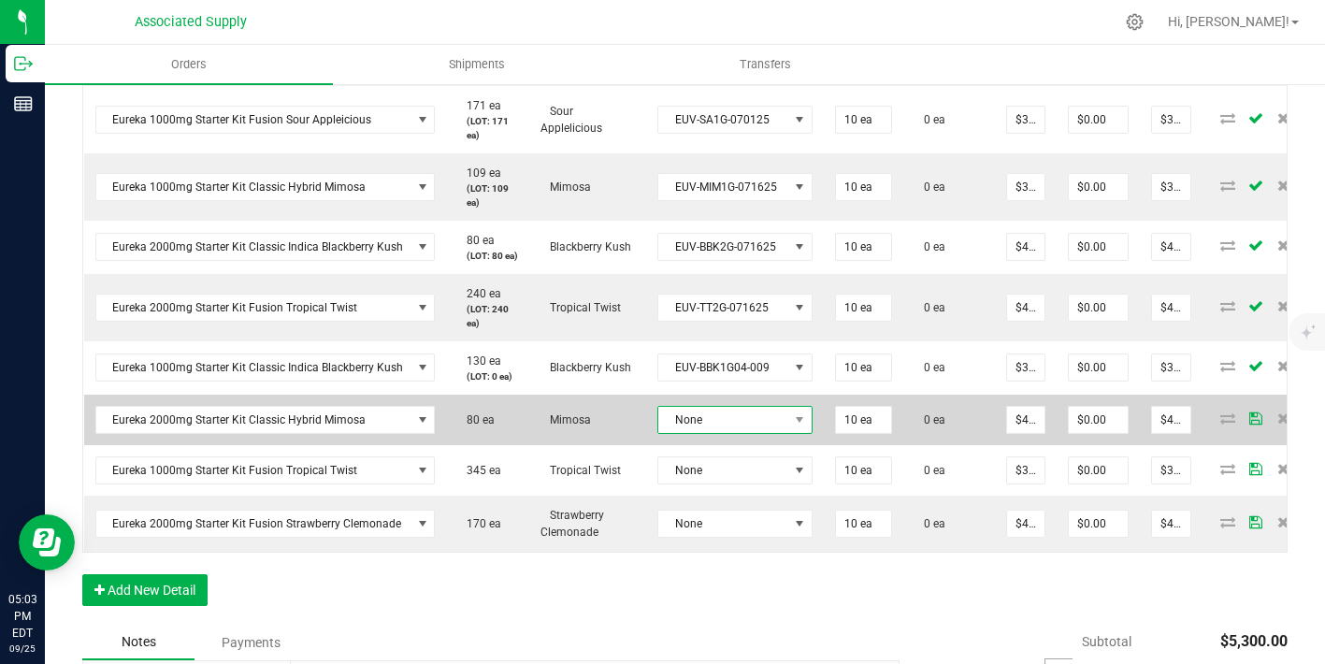
click at [758, 428] on span "None" at bounding box center [723, 420] width 130 height 26
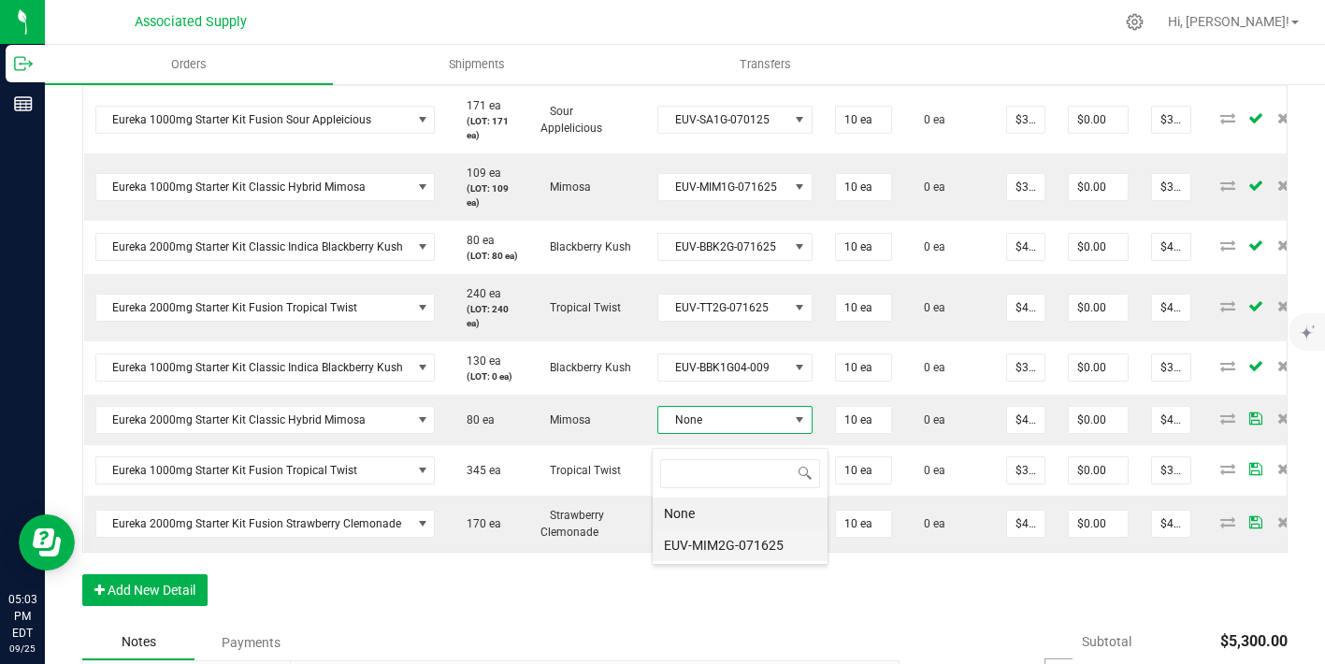
click at [765, 550] on li "EUV-MIM2G-071625" at bounding box center [740, 545] width 175 height 32
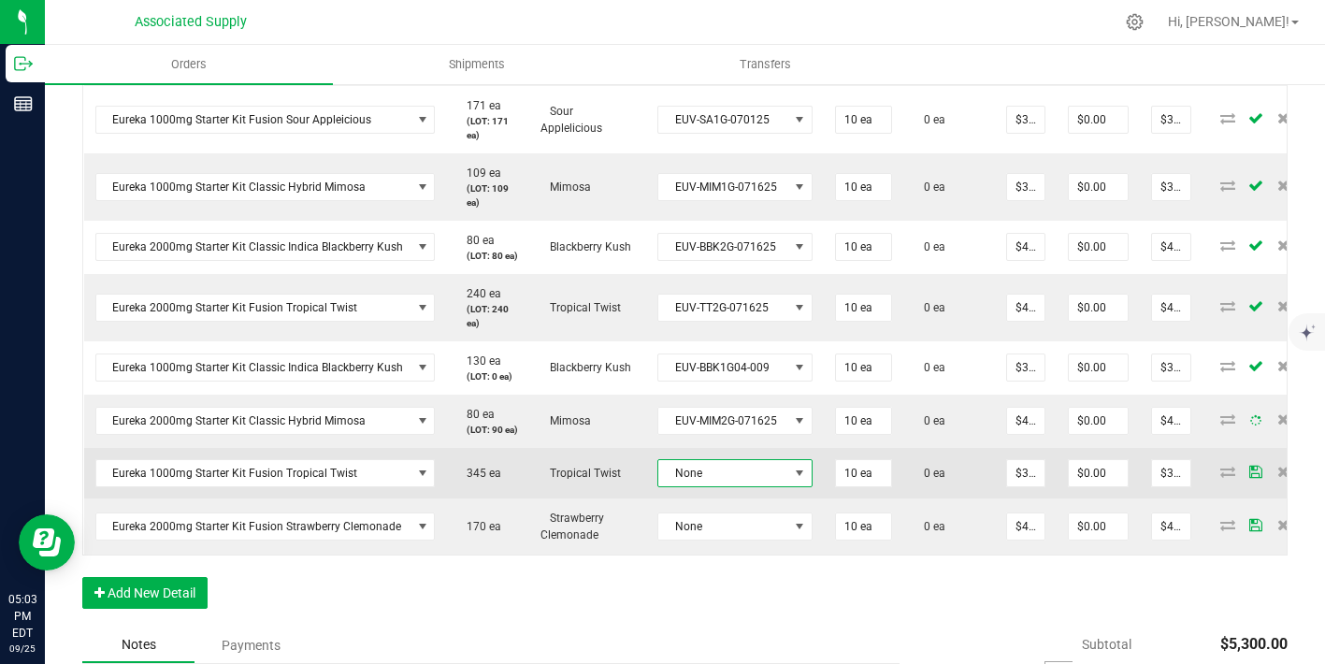
click at [768, 486] on span "None" at bounding box center [723, 473] width 130 height 26
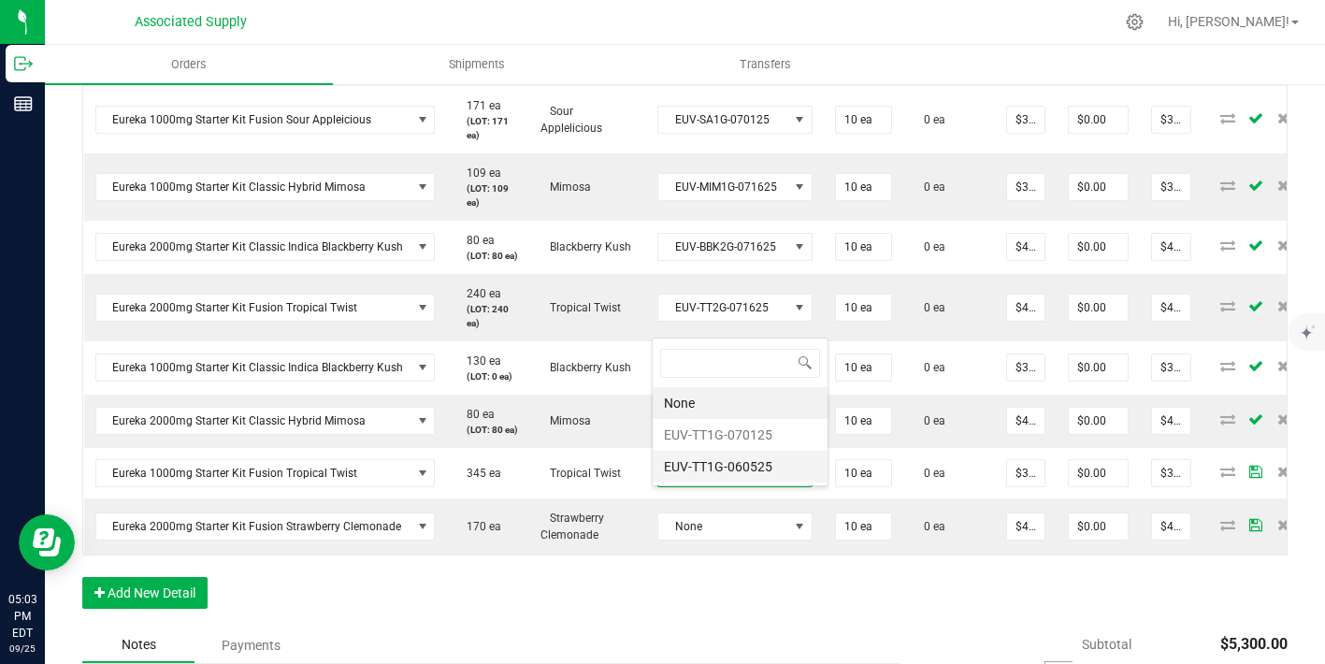
click at [765, 469] on li "EUV-TT1G-060525" at bounding box center [740, 467] width 175 height 32
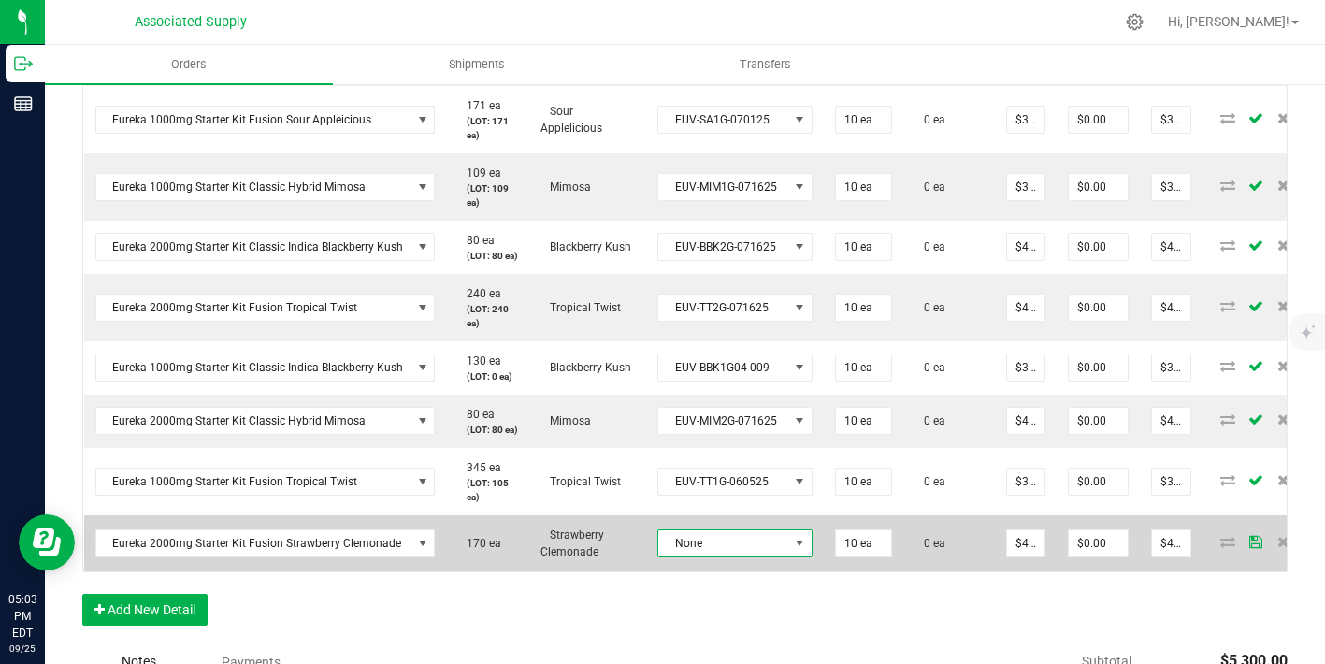
click at [757, 556] on span "None" at bounding box center [723, 543] width 130 height 26
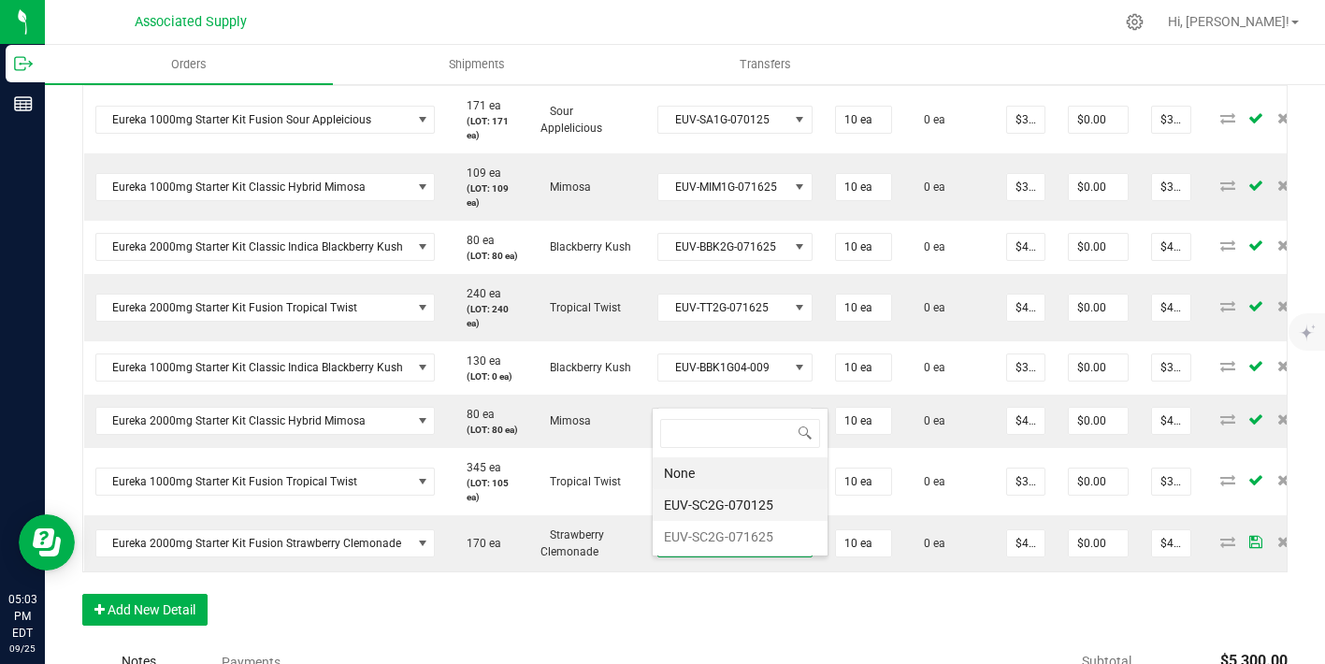
click at [742, 510] on li "EUV-SC2G-070125" at bounding box center [740, 505] width 175 height 32
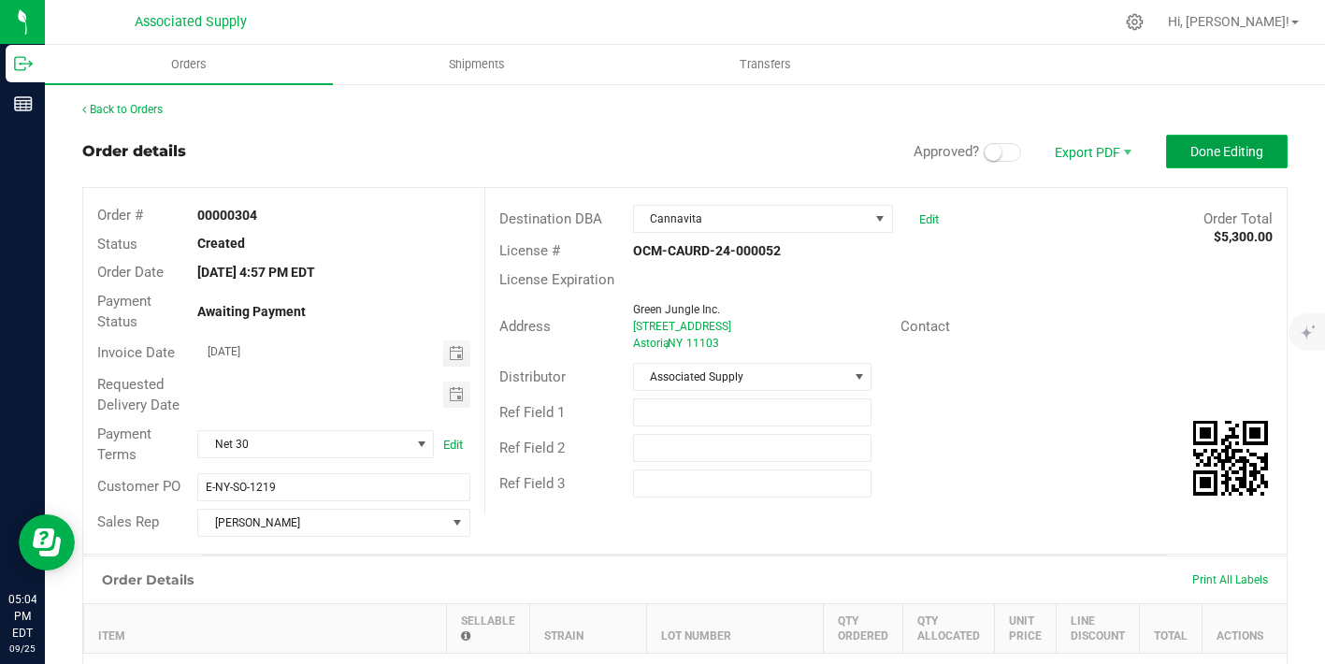
click at [1188, 152] on button "Done Editing" at bounding box center [1227, 152] width 122 height 34
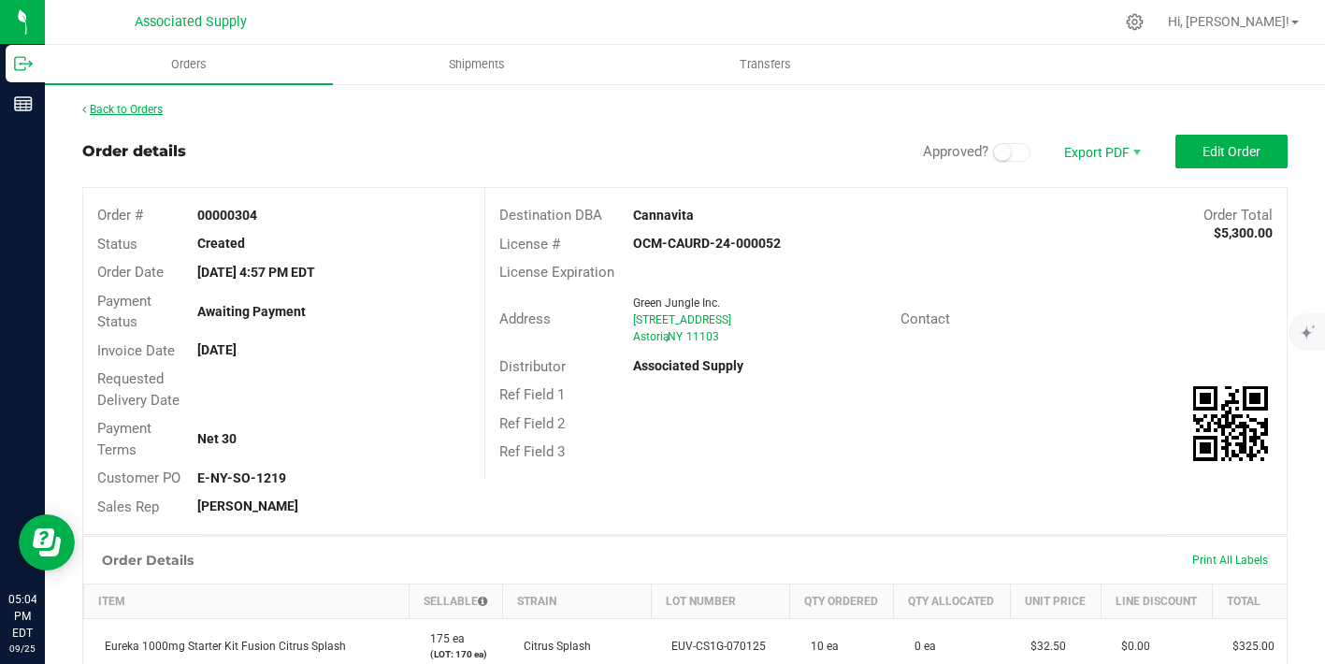
click at [128, 108] on link "Back to Orders" at bounding box center [122, 109] width 80 height 13
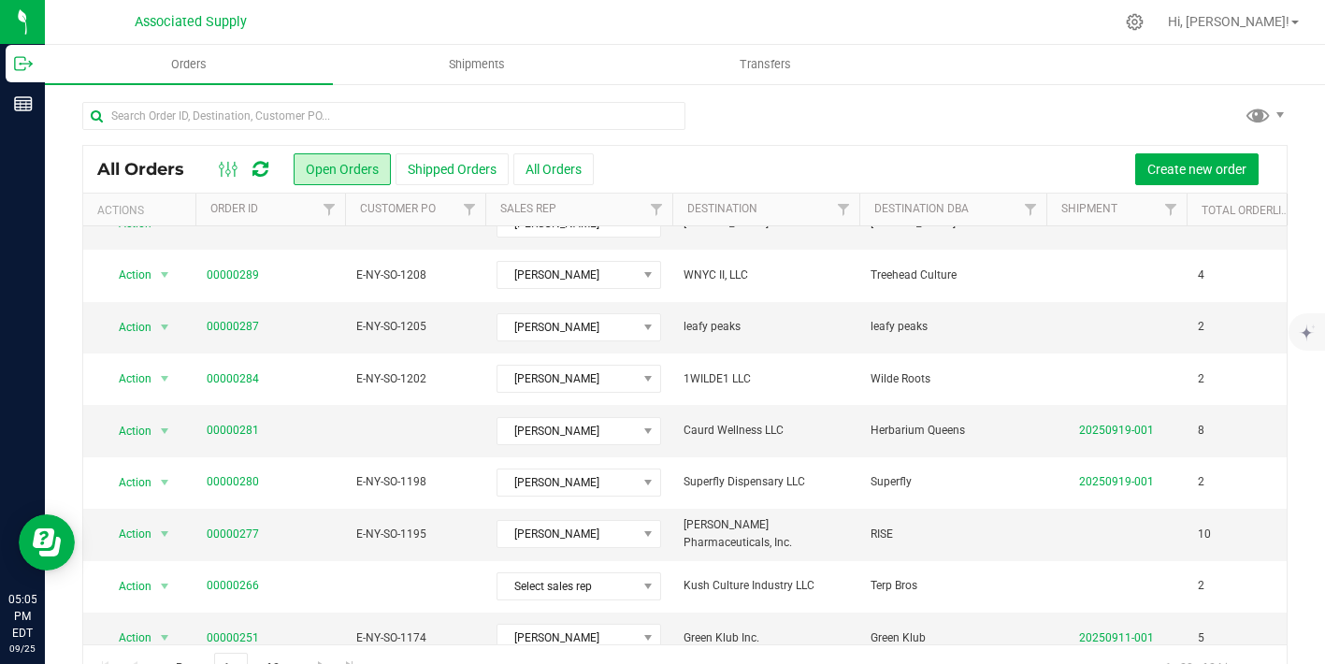
scroll to position [45, 0]
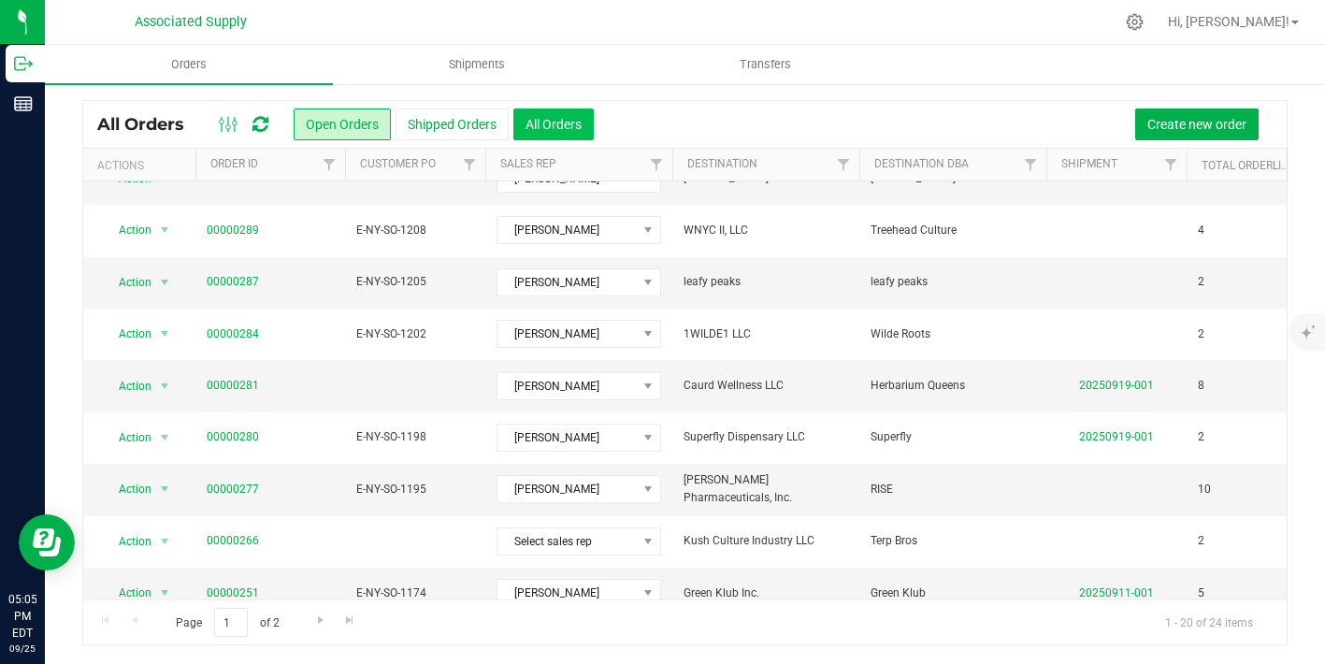
click at [560, 130] on button "All Orders" at bounding box center [553, 124] width 80 height 32
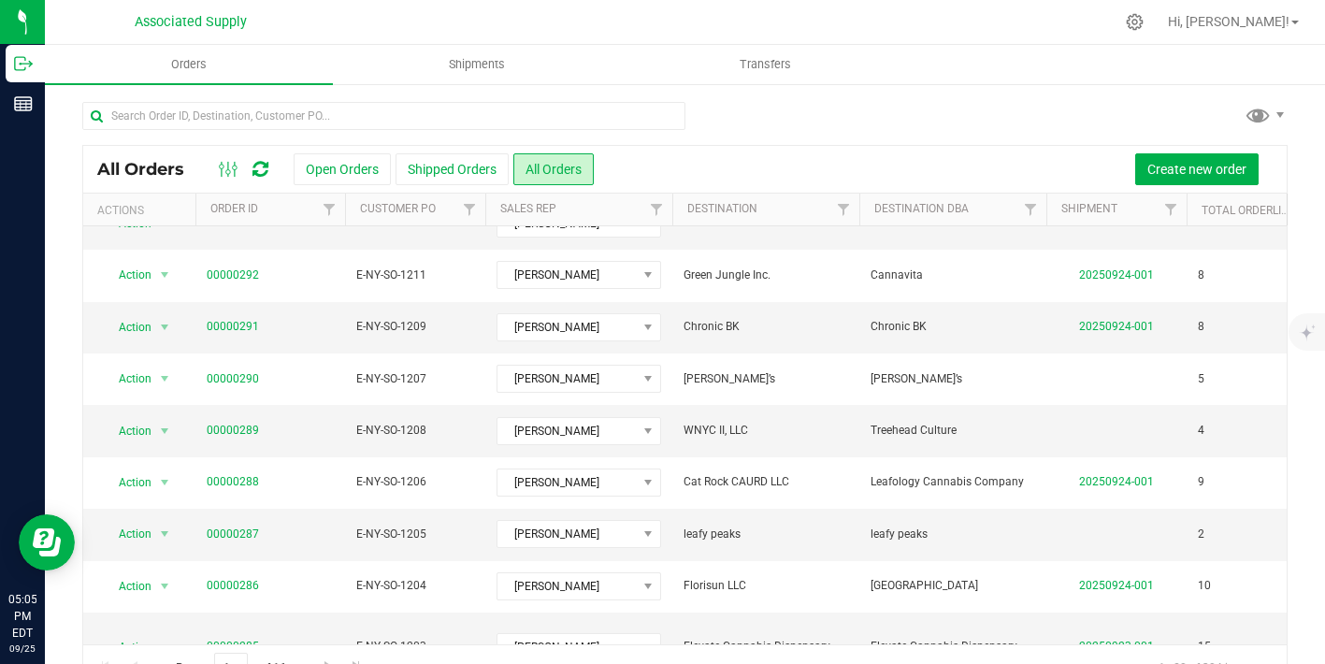
scroll to position [45, 0]
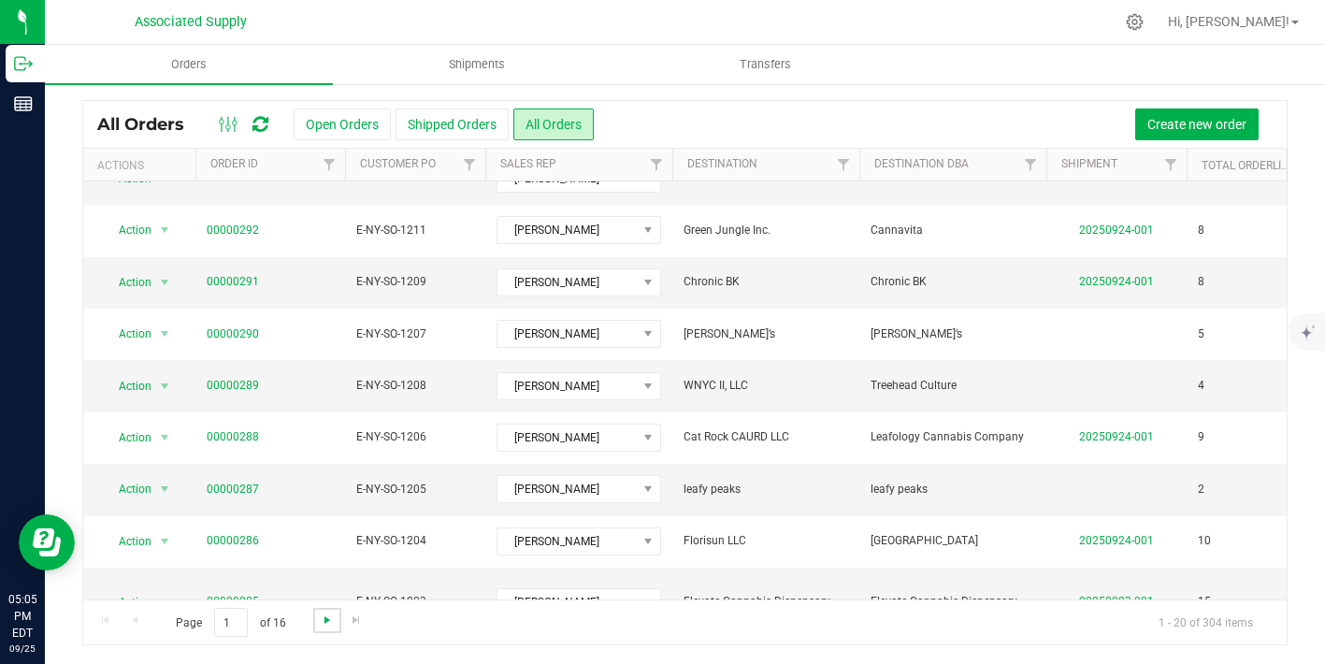
click at [326, 621] on span "Go to the next page" at bounding box center [327, 619] width 15 height 15
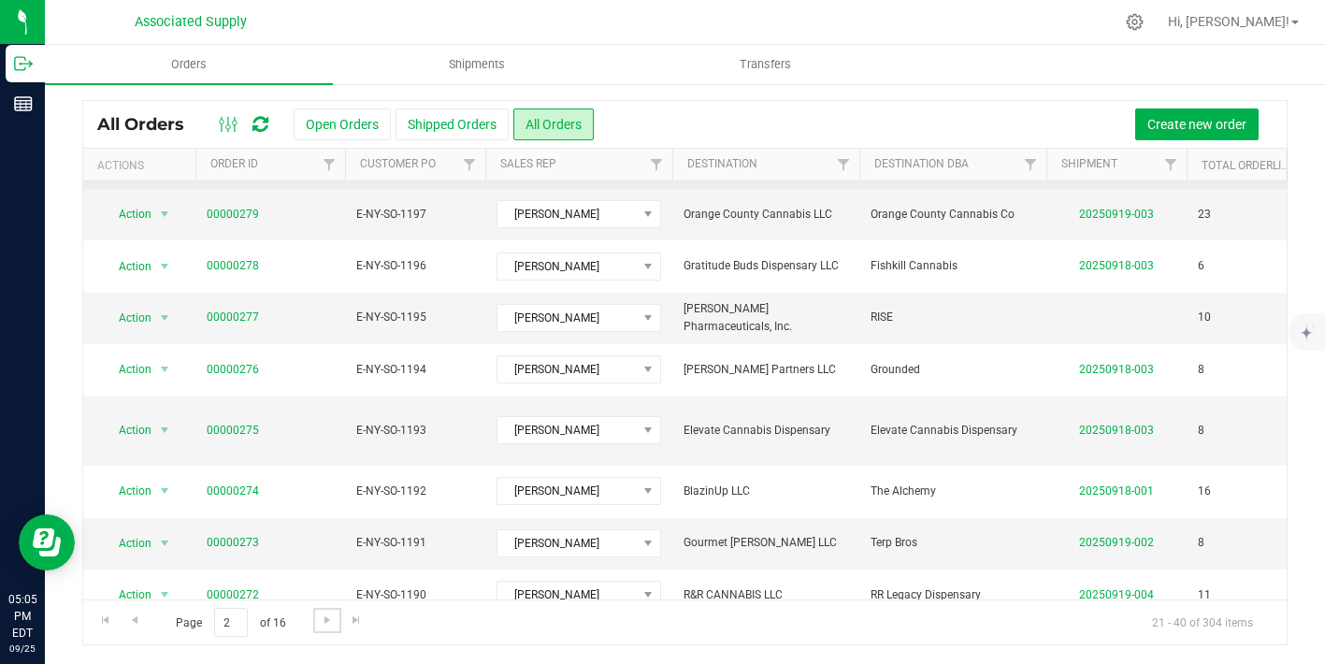
scroll to position [237, 0]
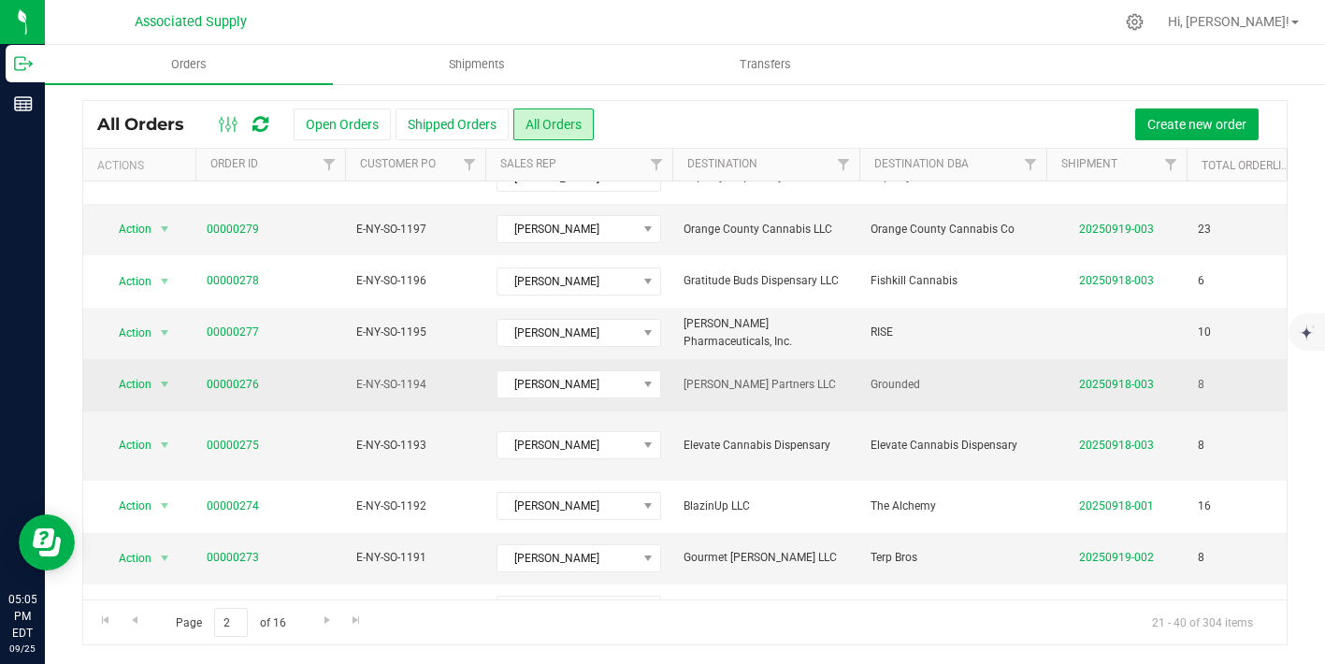
click at [786, 401] on td "Barone Partners LLC" at bounding box center [765, 384] width 187 height 51
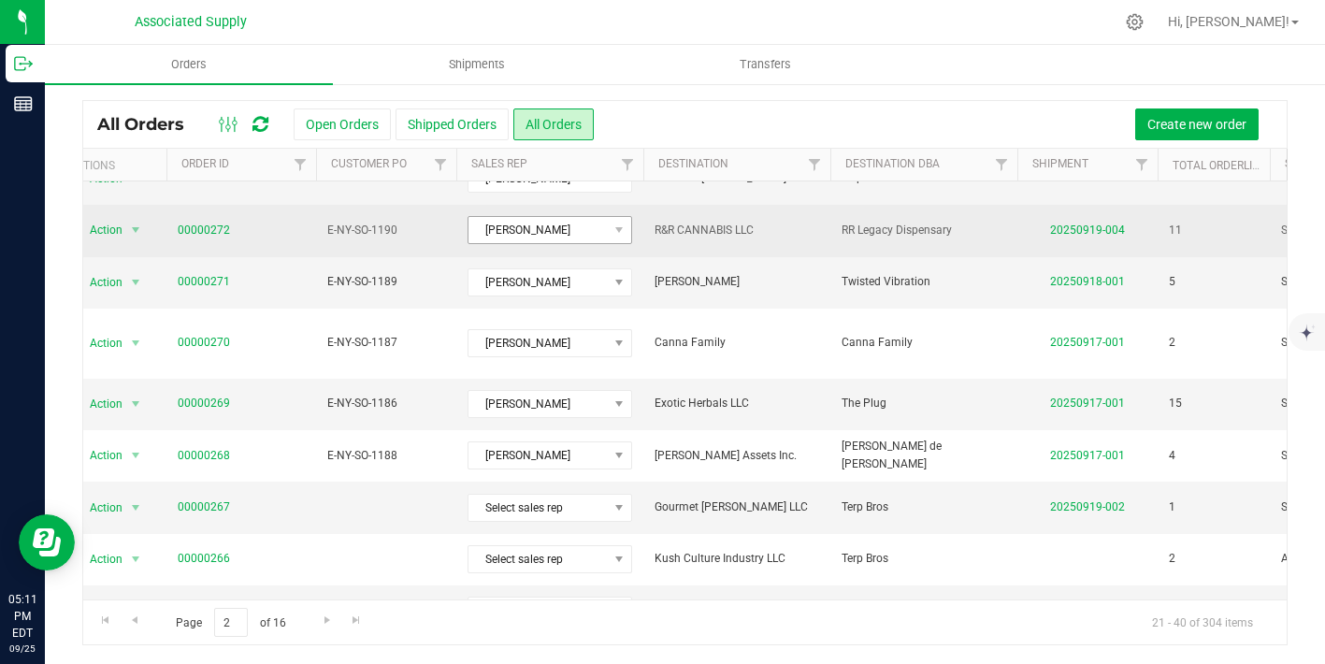
scroll to position [0, 0]
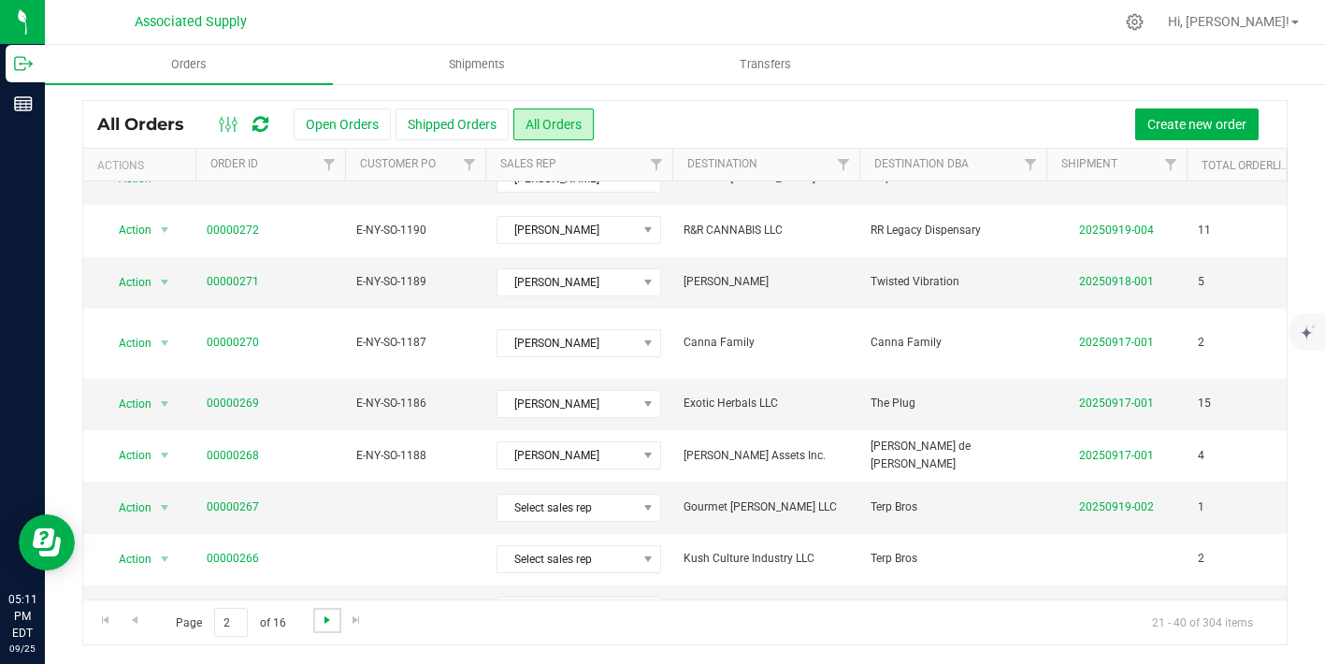
click at [325, 612] on span "Go to the next page" at bounding box center [327, 619] width 15 height 15
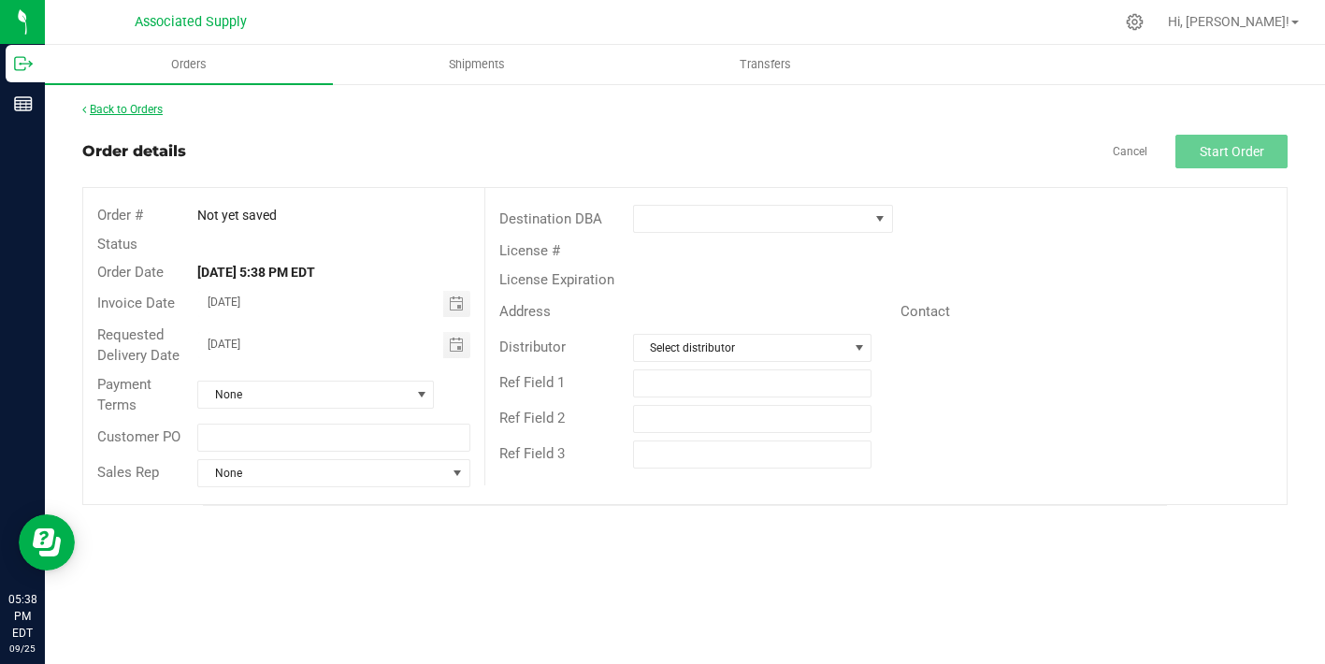
click at [127, 114] on link "Back to Orders" at bounding box center [122, 109] width 80 height 13
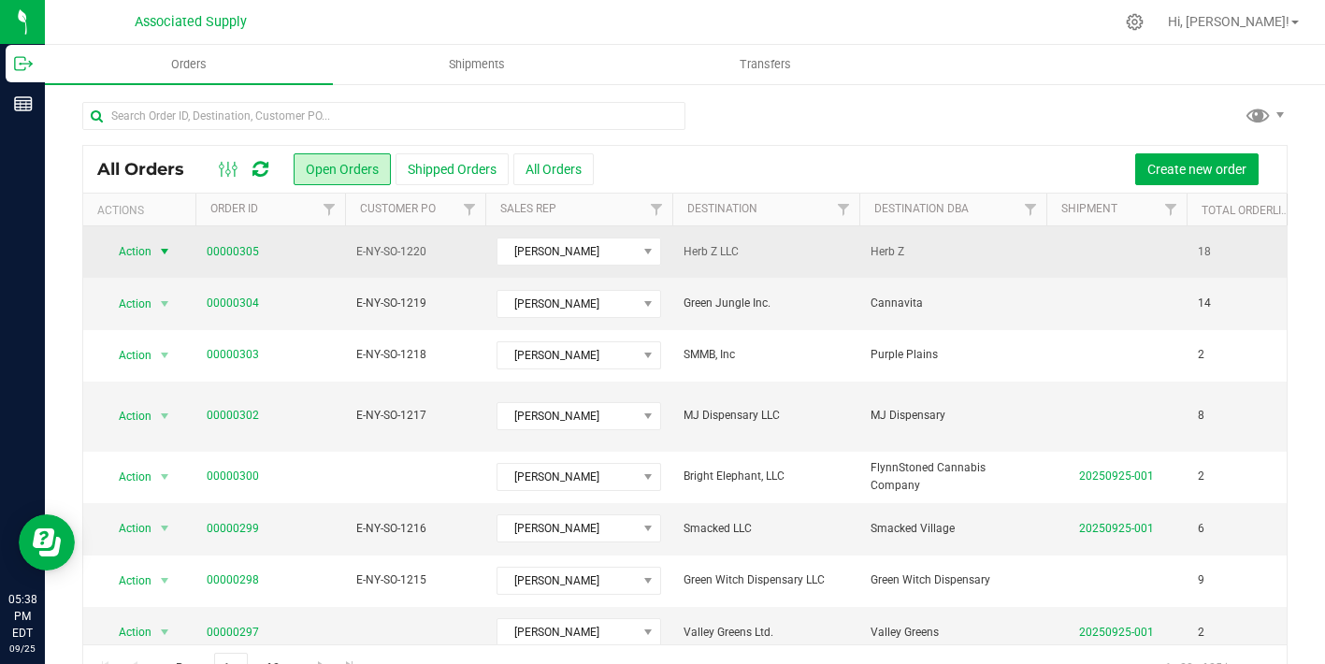
click at [165, 251] on span "select" at bounding box center [164, 251] width 15 height 15
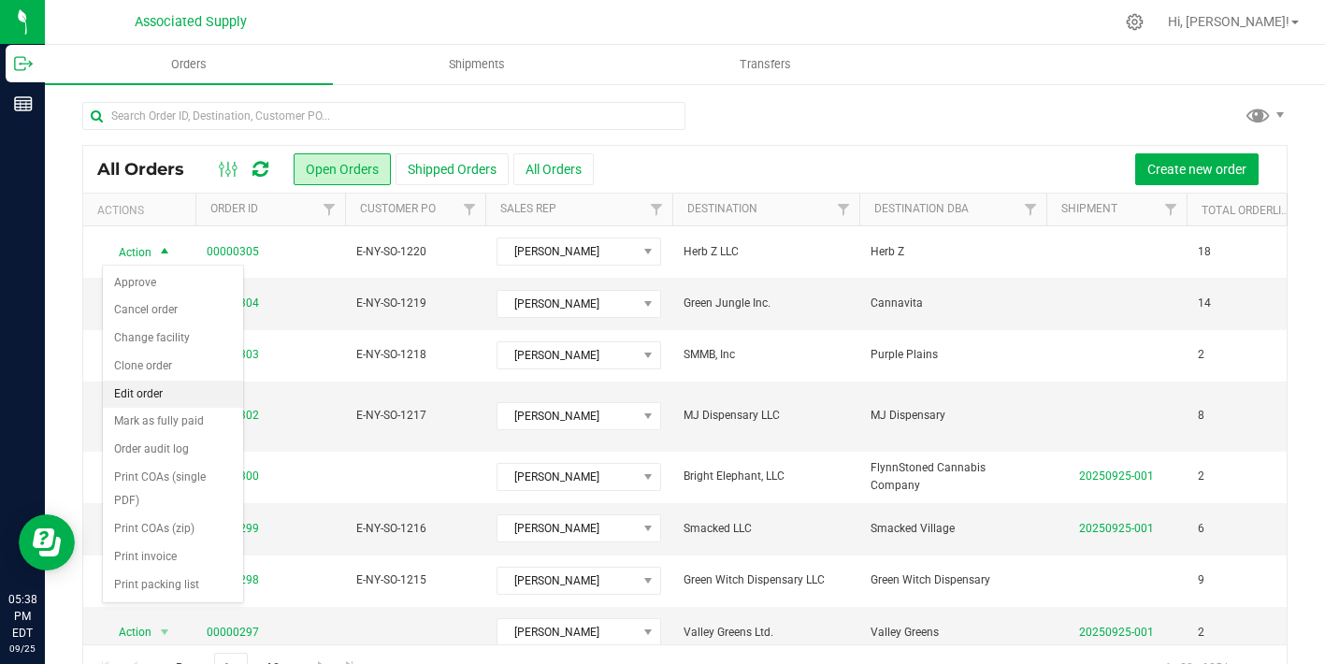
click at [161, 390] on li "Edit order" at bounding box center [173, 395] width 140 height 28
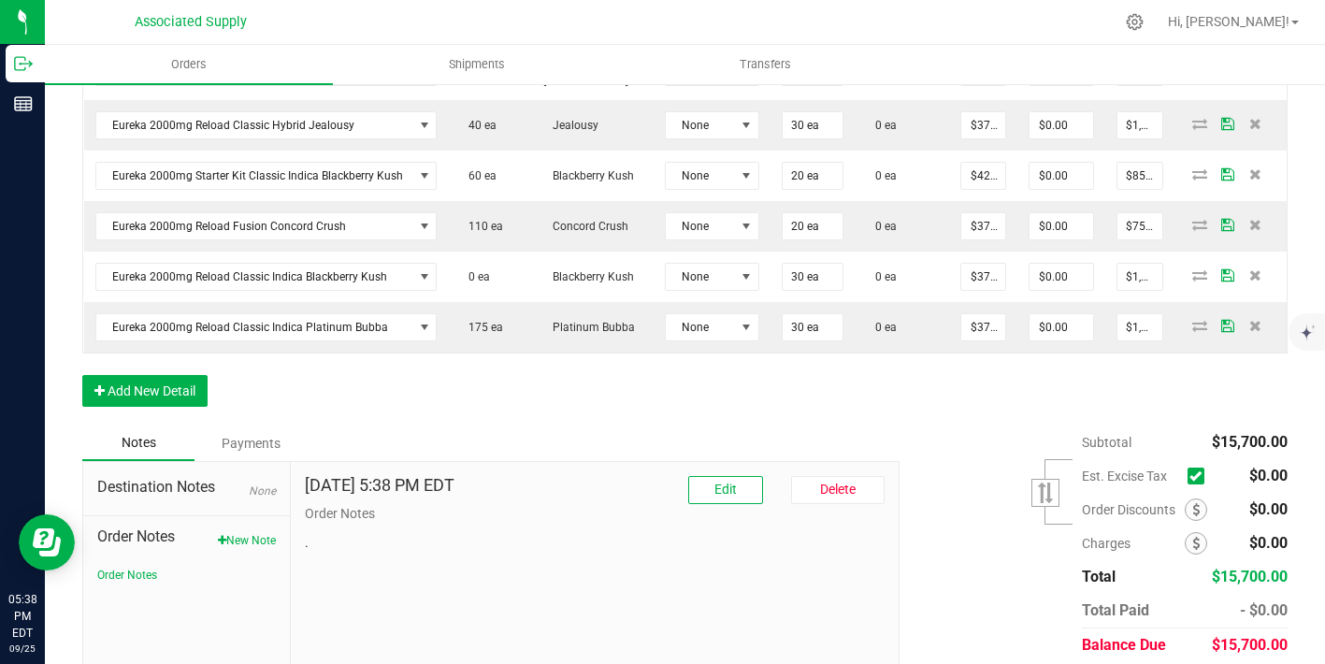
scroll to position [1243, 0]
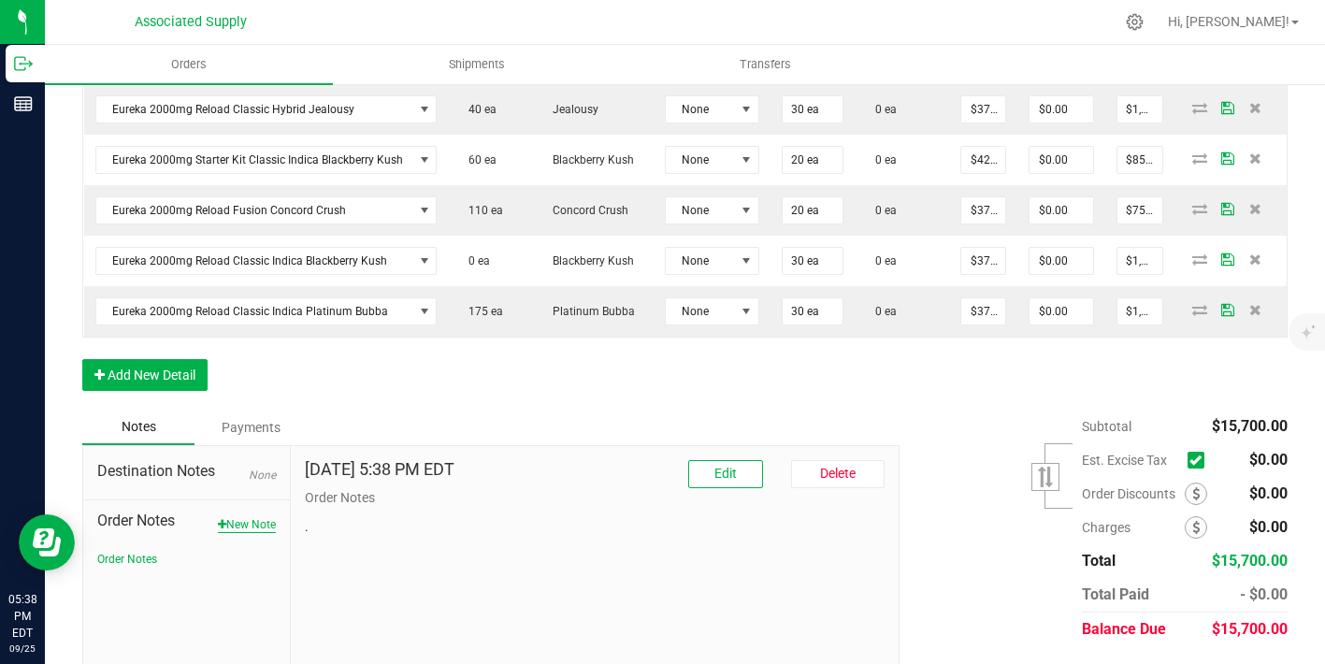
click at [242, 518] on button "New Note" at bounding box center [247, 524] width 58 height 17
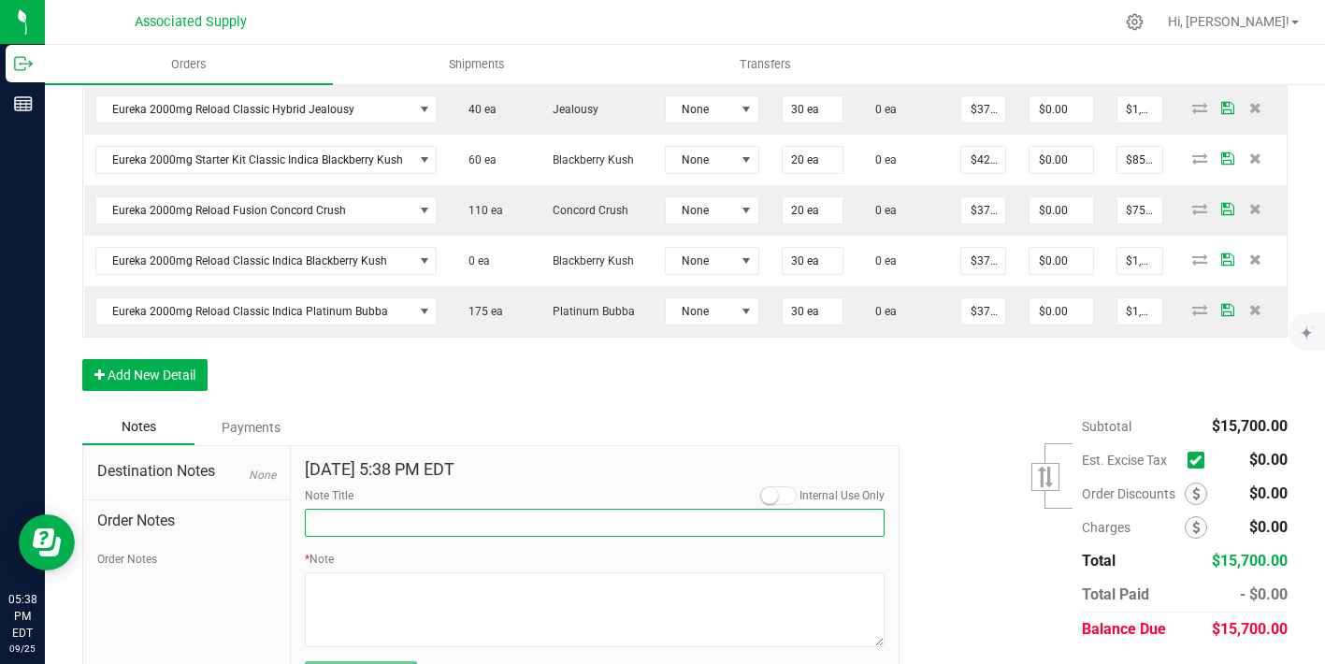
click at [375, 509] on input "Note Title" at bounding box center [595, 523] width 580 height 28
type input "NEW BANKING / WIRE INFO"
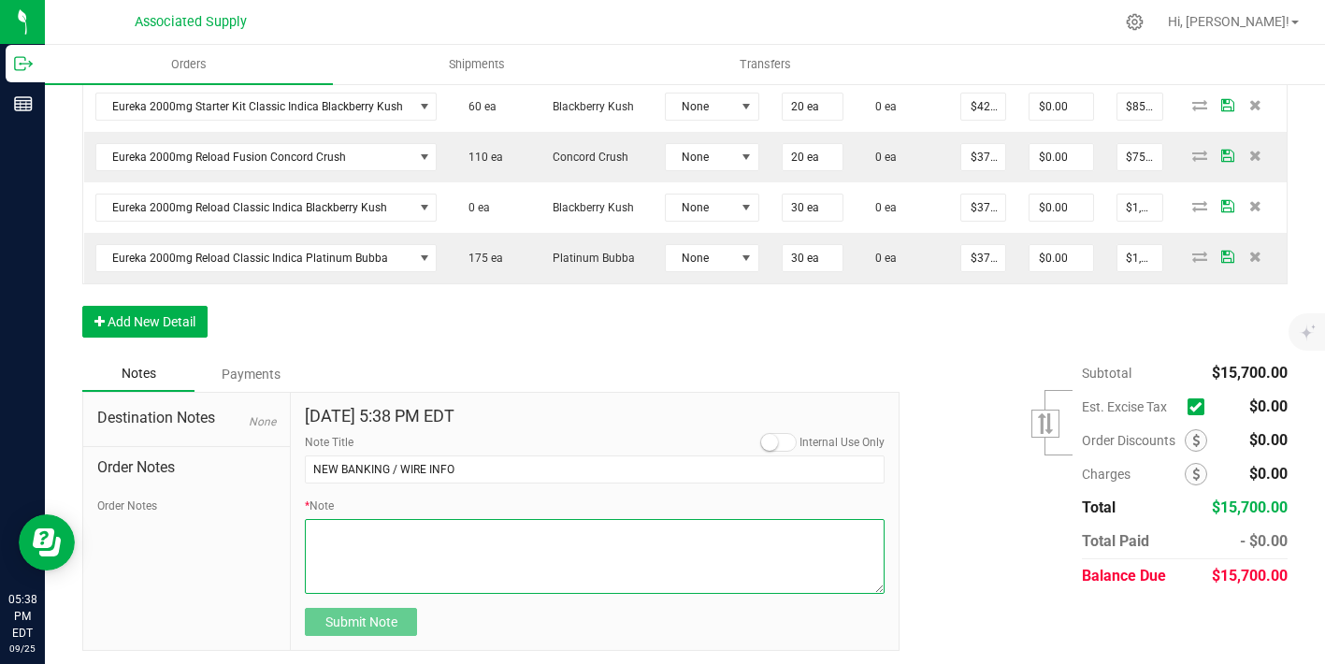
click at [382, 519] on textarea "* Note" at bounding box center [595, 556] width 580 height 75
paste textarea "Bank info for payment. Dime Community bank Routing # [US_BANK_ROUTING_MICR] Acc…"
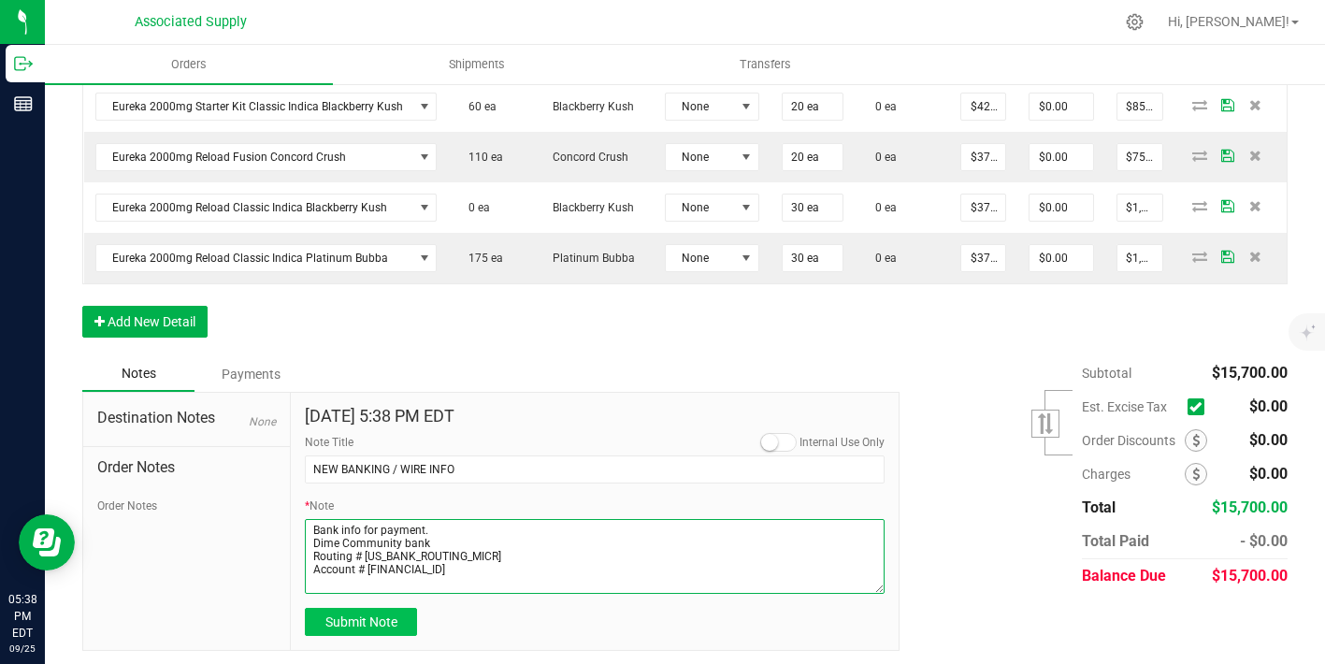
type textarea "Bank info for payment. Dime Community bank Routing # [US_BANK_ROUTING_MICR] Acc…"
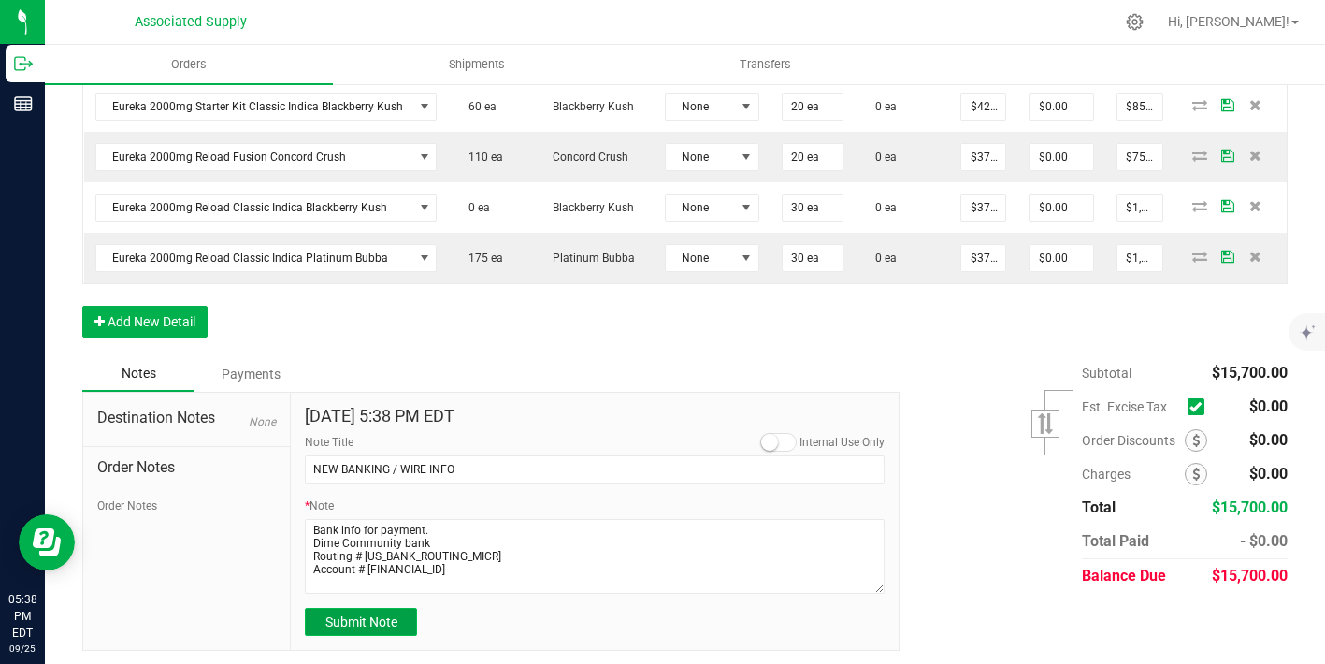
click at [371, 614] on span "Submit Note" at bounding box center [361, 621] width 72 height 15
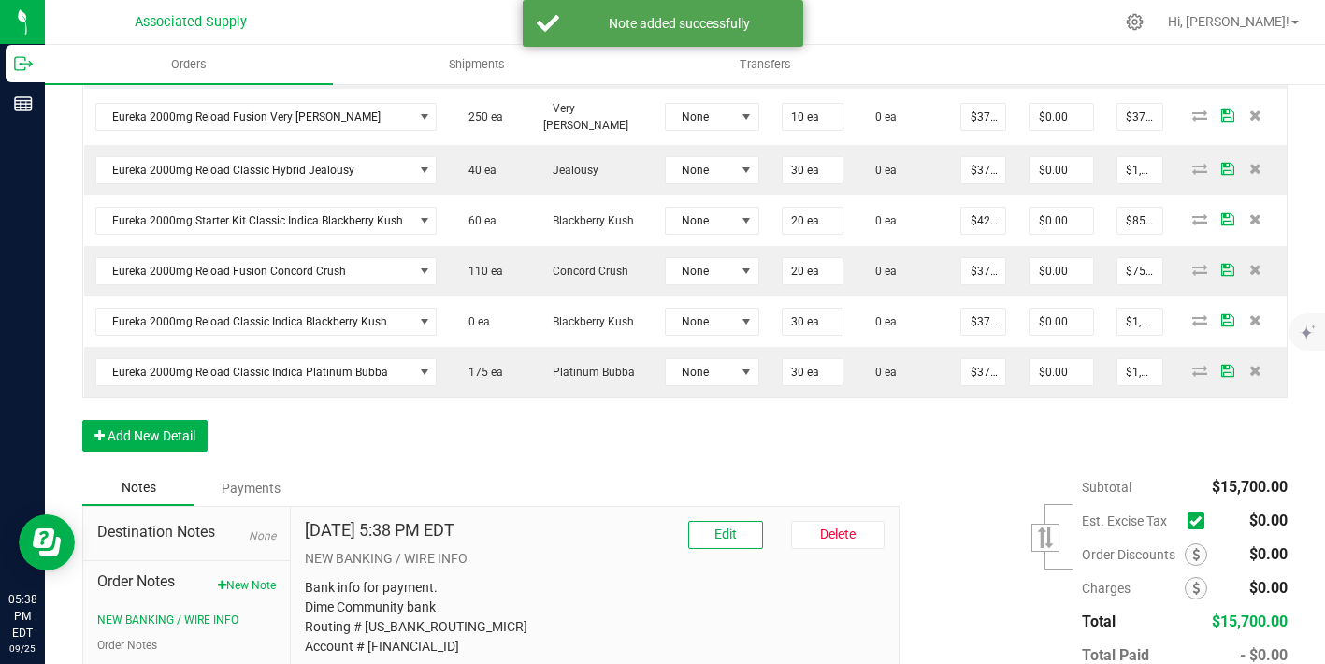
scroll to position [1166, 0]
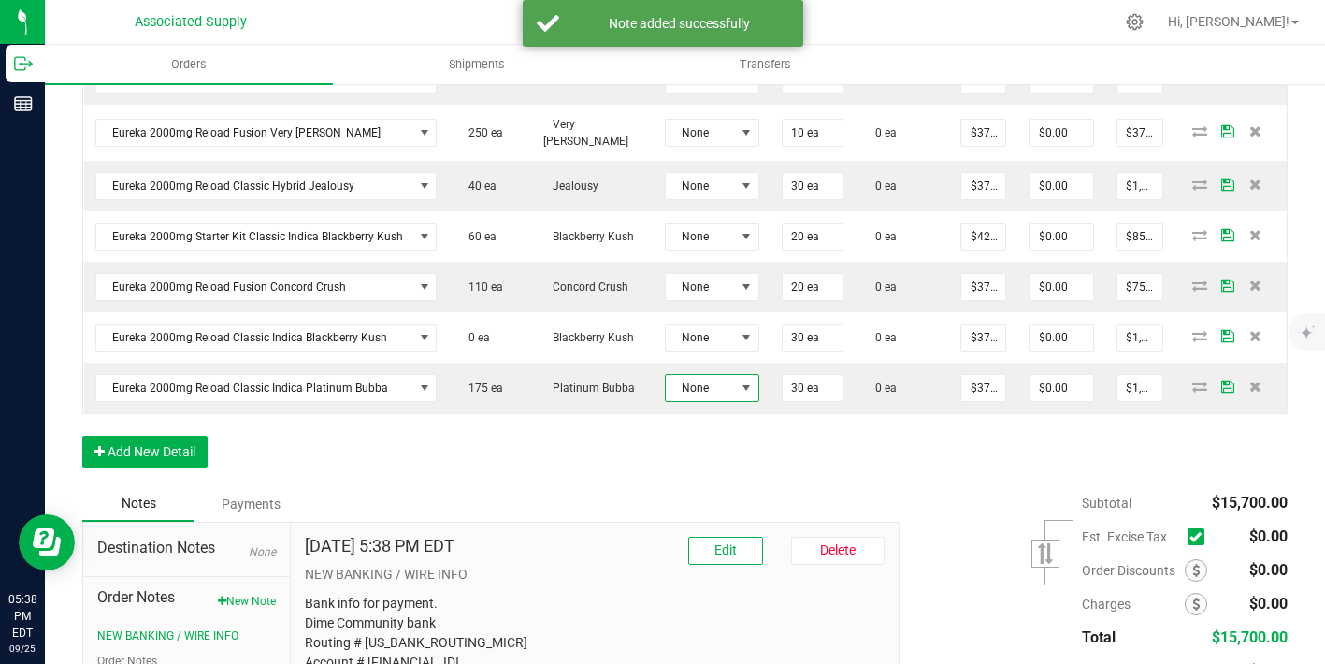
click at [699, 375] on span "None" at bounding box center [700, 388] width 69 height 26
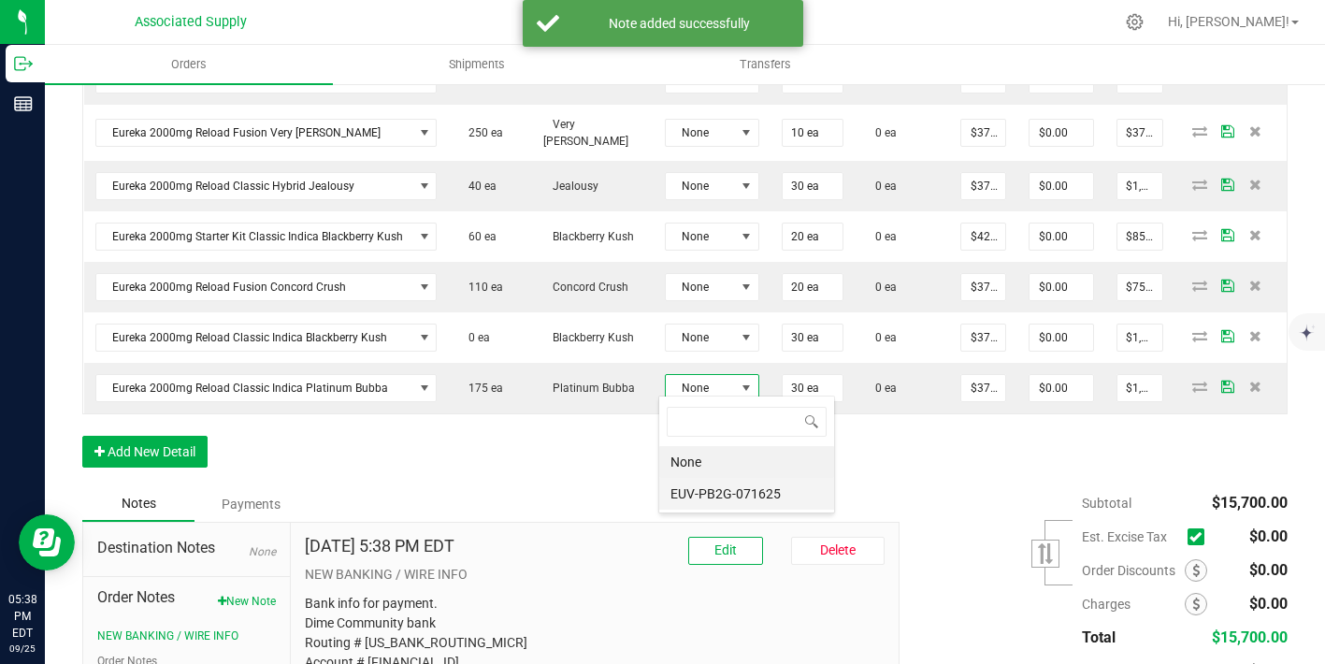
click at [719, 499] on li "EUV-PB2G-071625" at bounding box center [746, 494] width 175 height 32
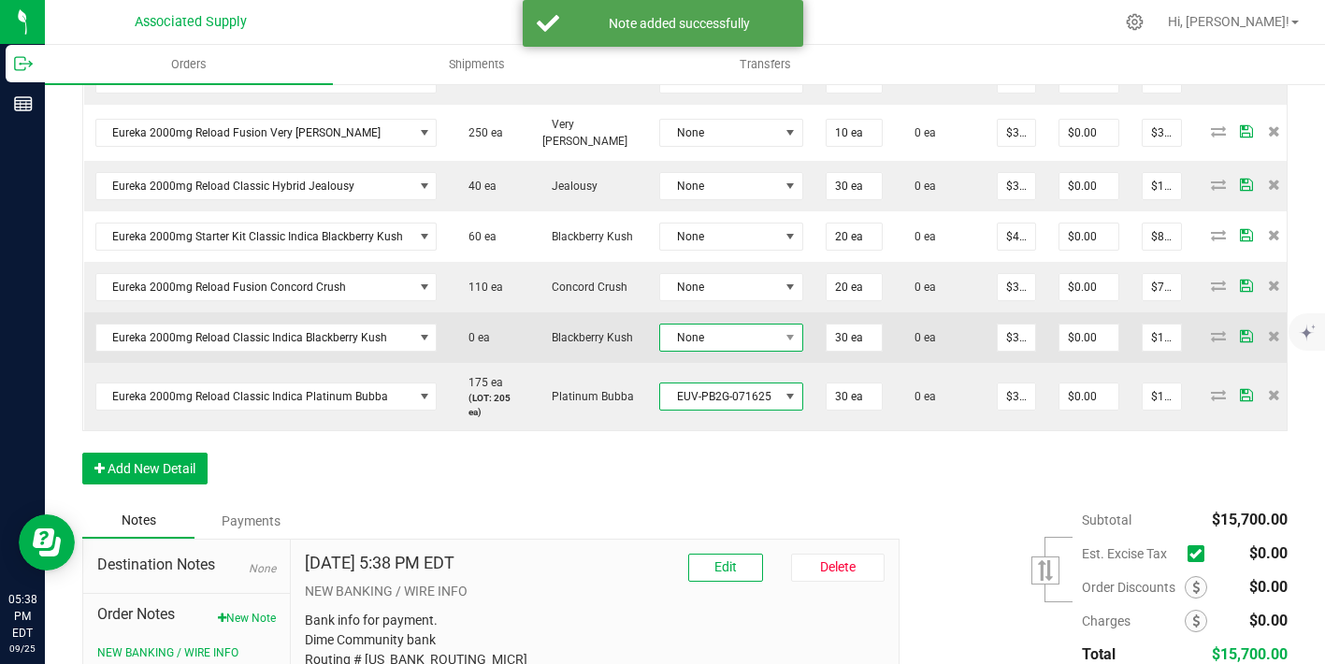
click at [720, 324] on span "None" at bounding box center [719, 337] width 119 height 26
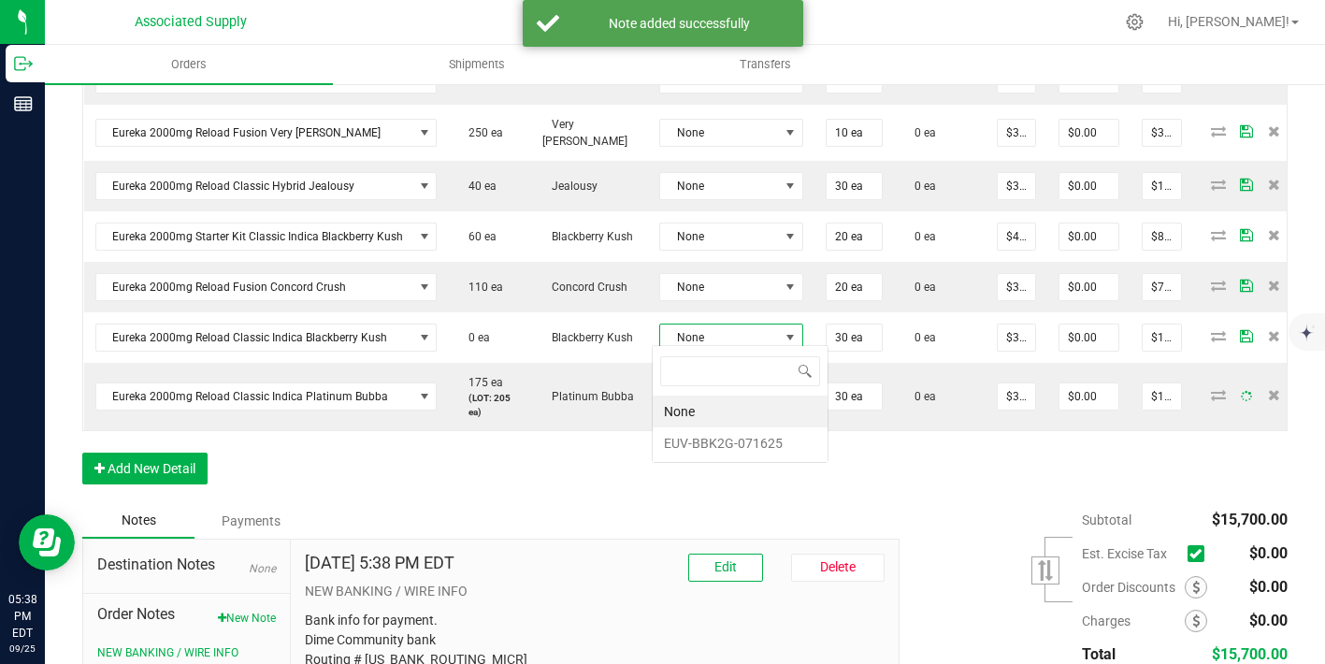
scroll to position [28, 142]
click at [726, 443] on li "EUV-BBK2G-071625" at bounding box center [740, 443] width 175 height 32
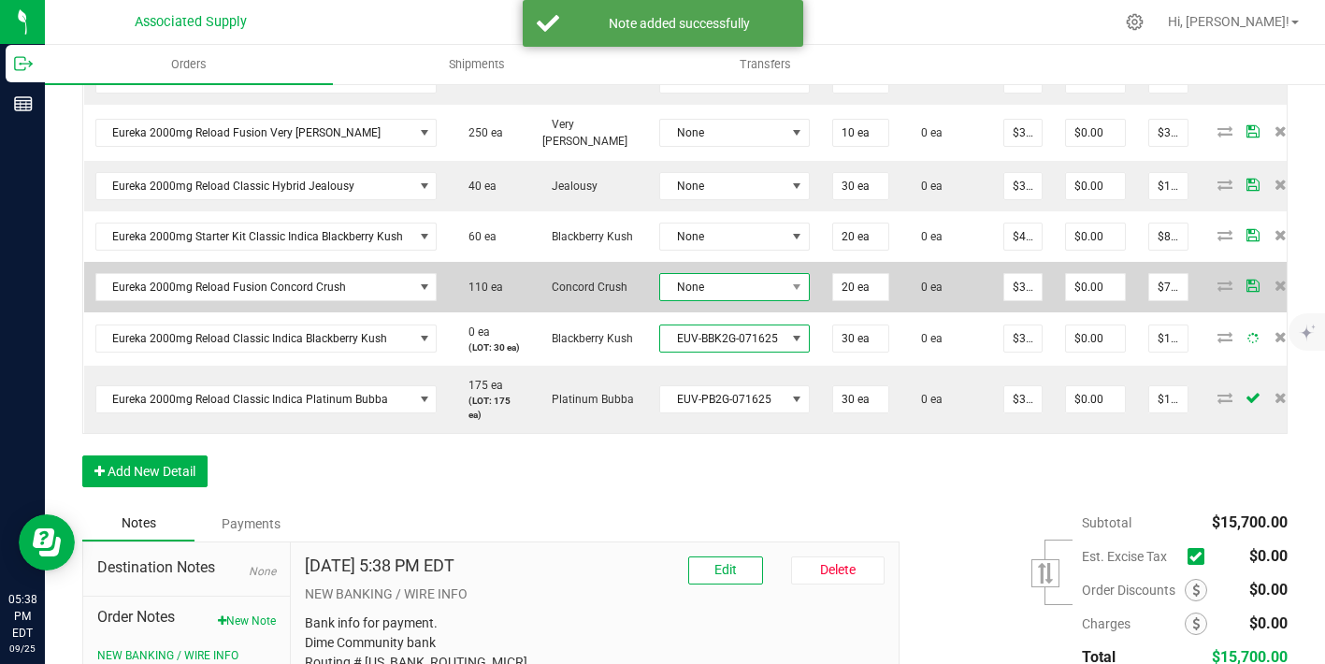
click at [754, 274] on span "None" at bounding box center [722, 287] width 125 height 26
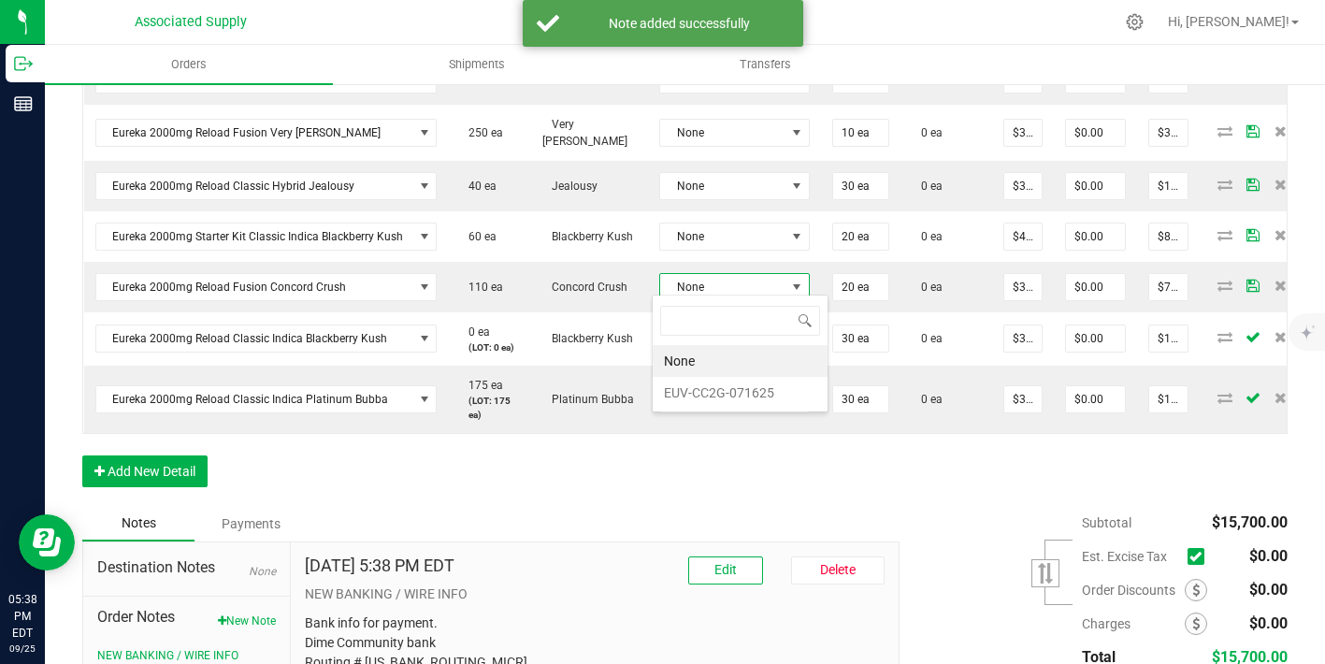
scroll to position [28, 149]
click at [747, 389] on li "EUV-CC2G-071625" at bounding box center [740, 393] width 175 height 32
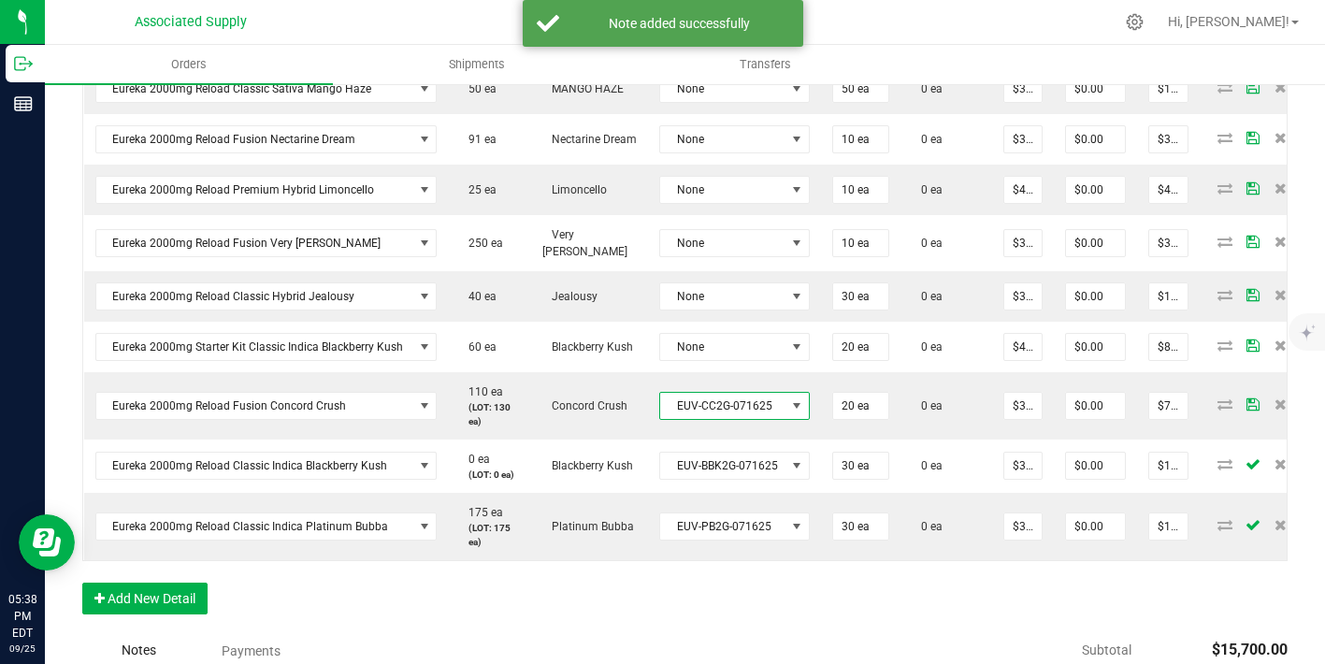
scroll to position [1014, 0]
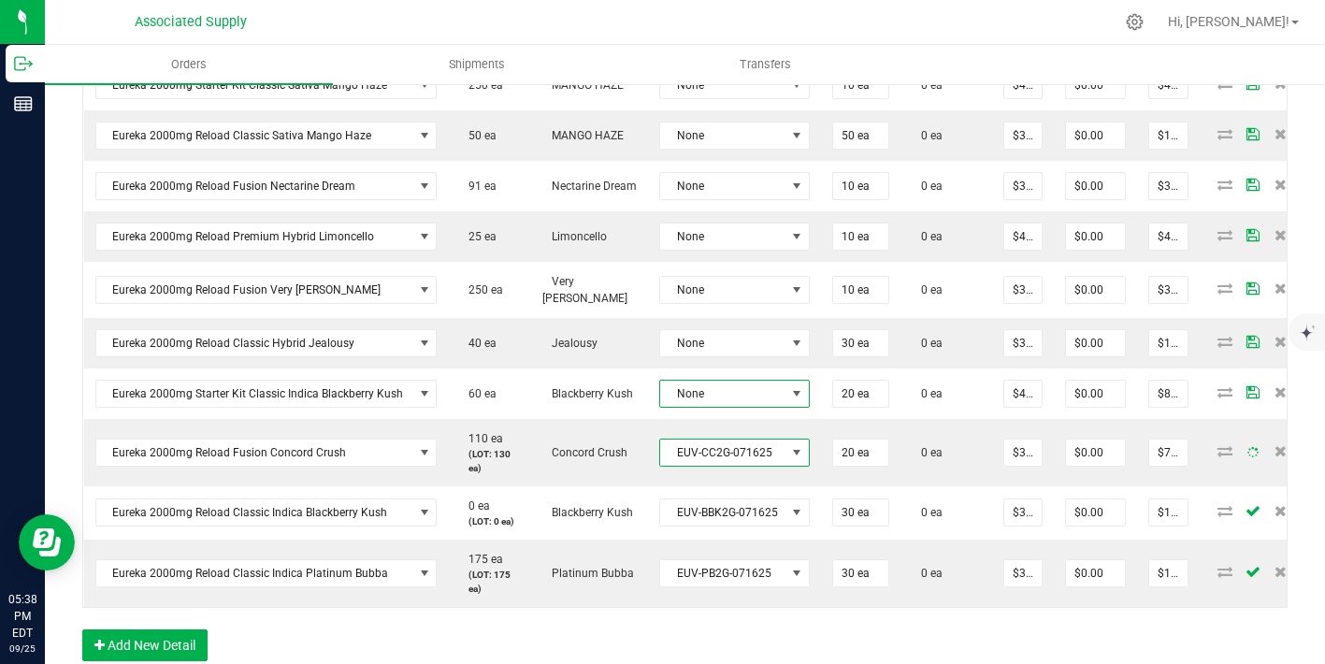
click at [747, 389] on span "None" at bounding box center [722, 394] width 125 height 26
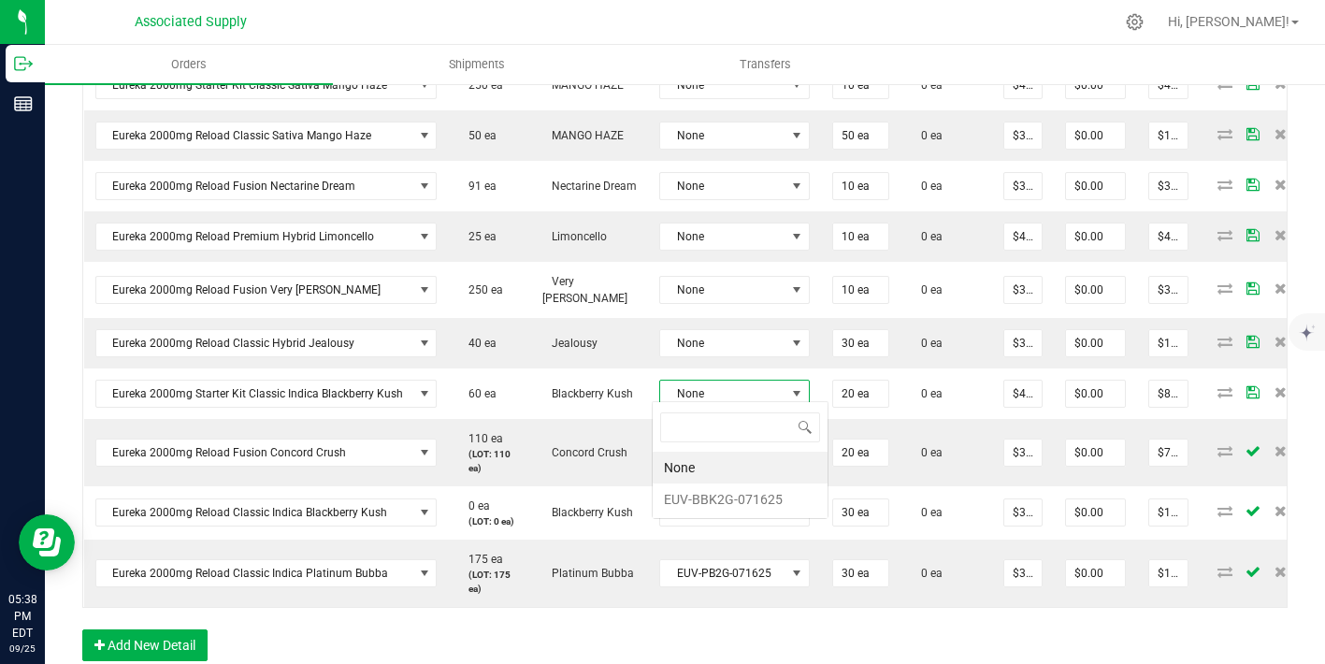
scroll to position [28, 149]
click at [747, 502] on li "EUV-BBK2G-071625" at bounding box center [740, 499] width 175 height 32
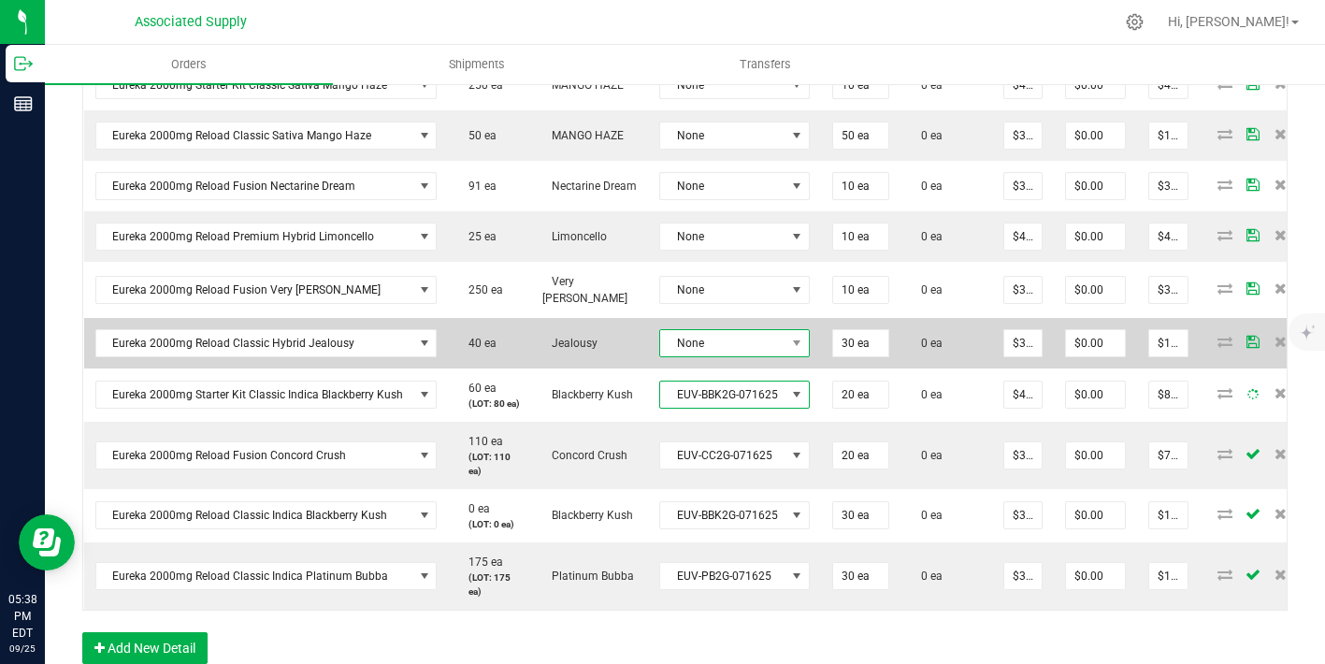
click at [749, 330] on span "None" at bounding box center [722, 343] width 125 height 26
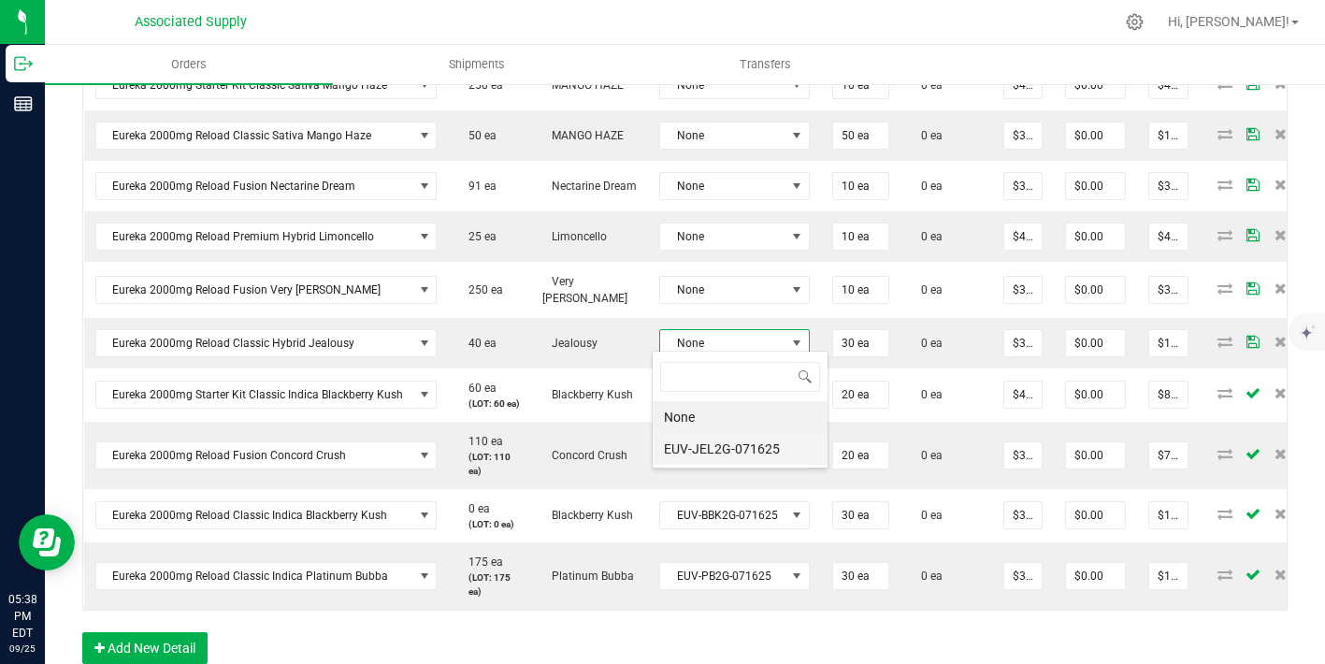
click at [748, 454] on li "EUV-JEL2G-071625" at bounding box center [740, 449] width 175 height 32
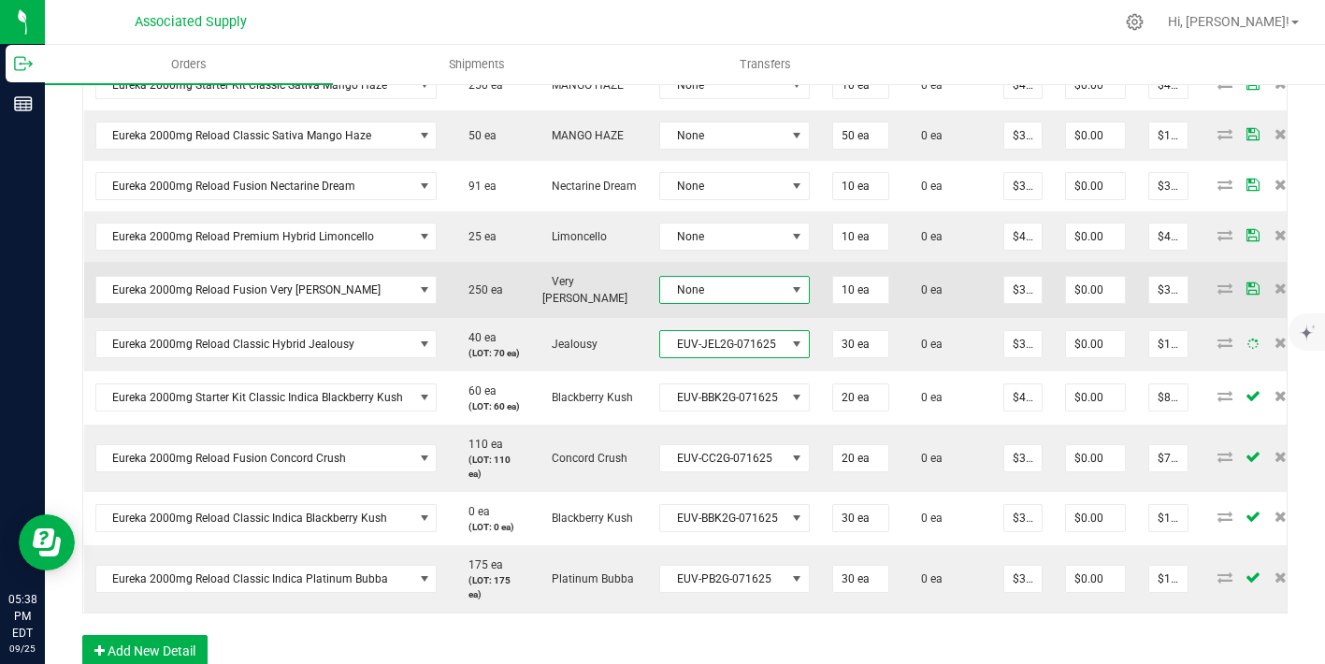
click at [748, 293] on span "None" at bounding box center [722, 290] width 125 height 26
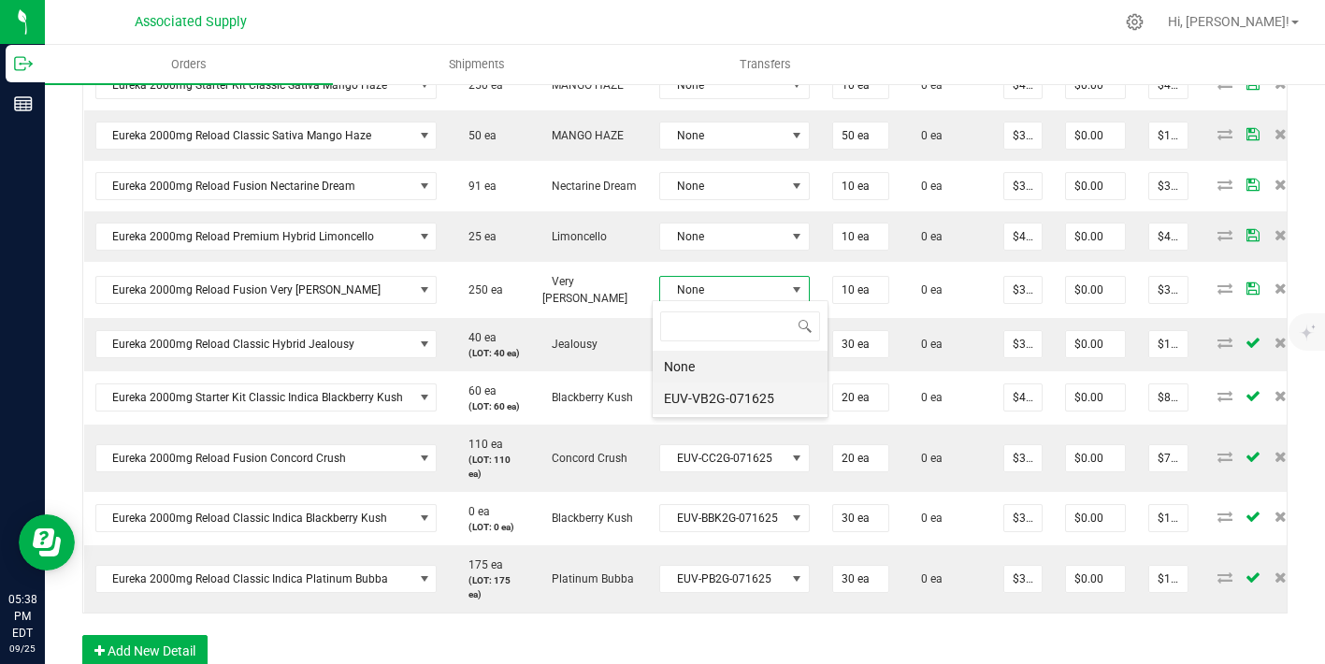
click at [747, 405] on li "EUV-VB2G-071625" at bounding box center [740, 398] width 175 height 32
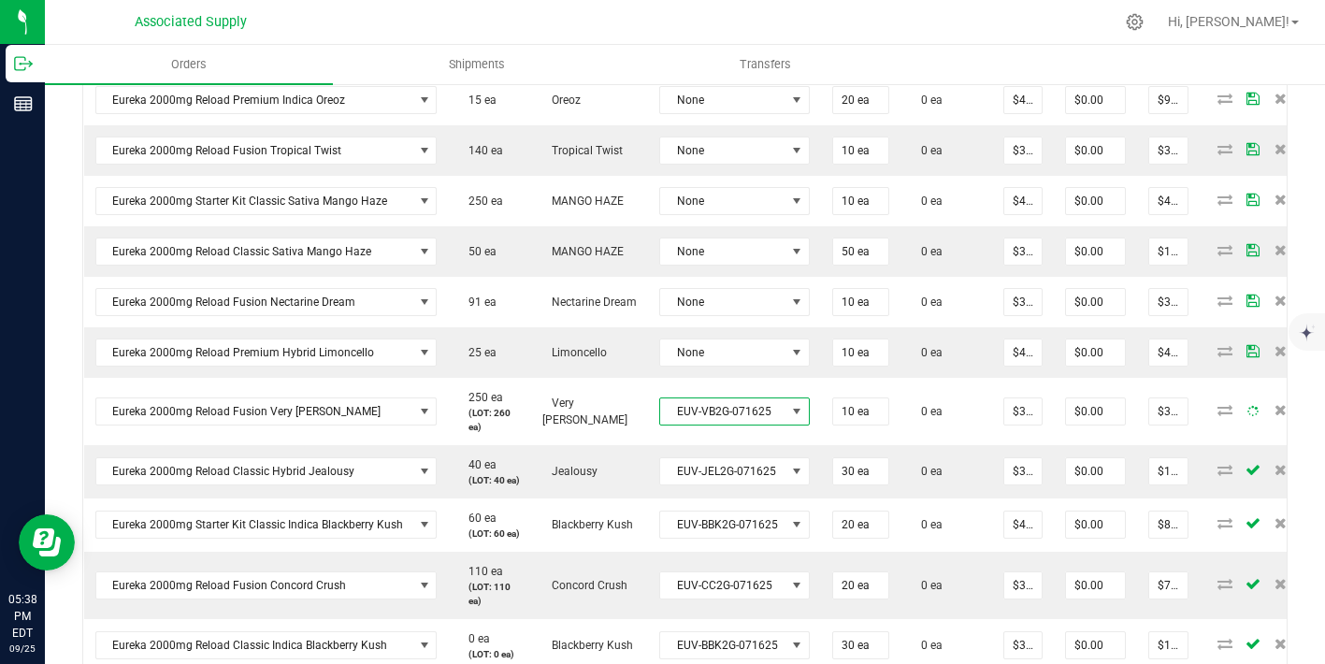
scroll to position [877, 0]
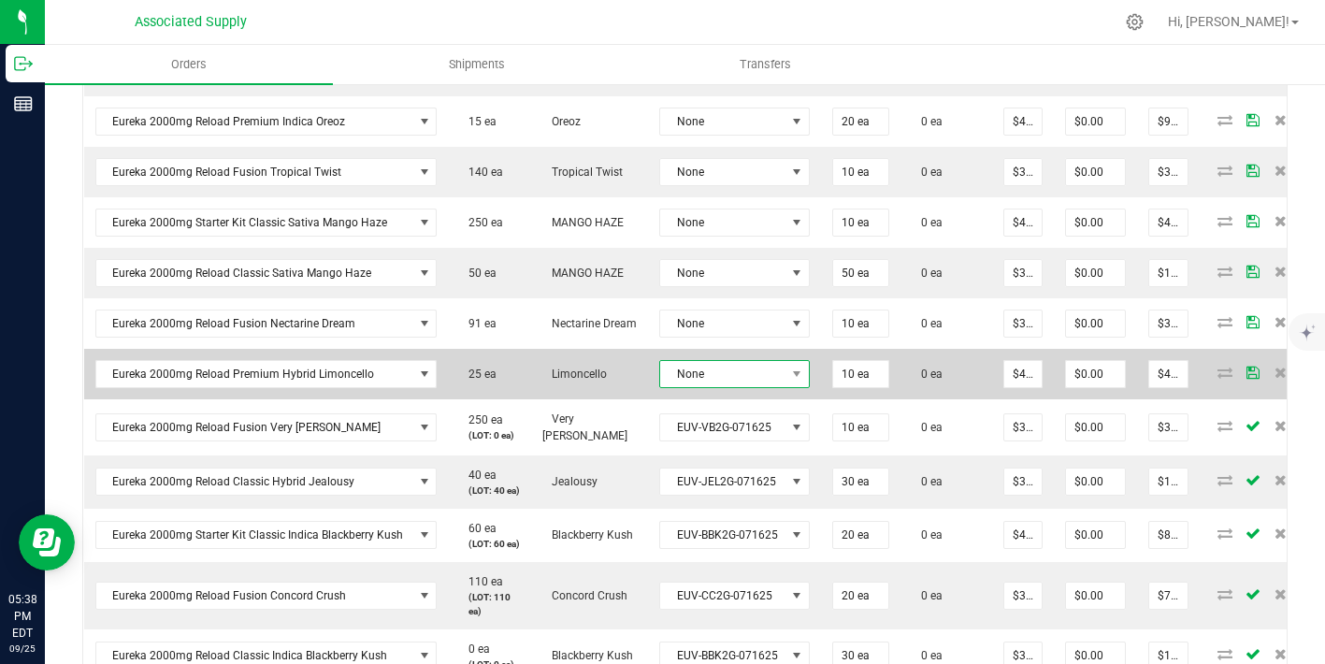
click at [747, 373] on span "None" at bounding box center [722, 374] width 125 height 26
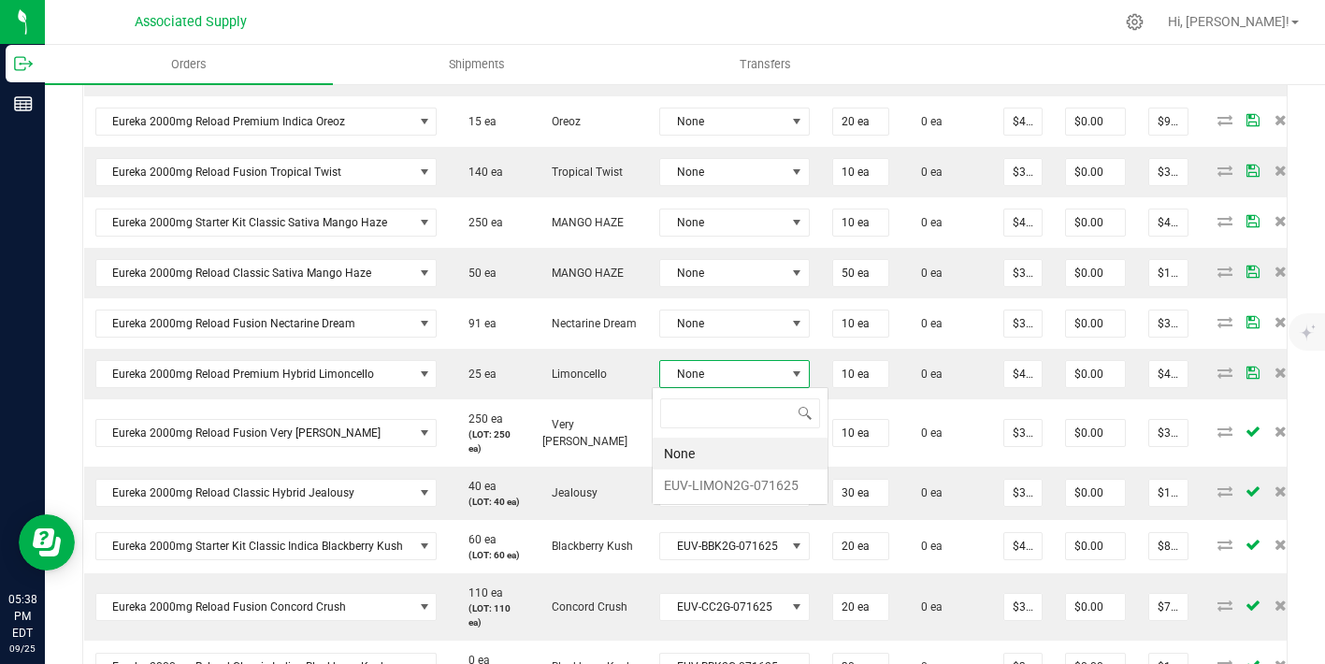
scroll to position [28, 149]
click at [738, 476] on li "EUV-LIMON2G-071625" at bounding box center [740, 485] width 175 height 32
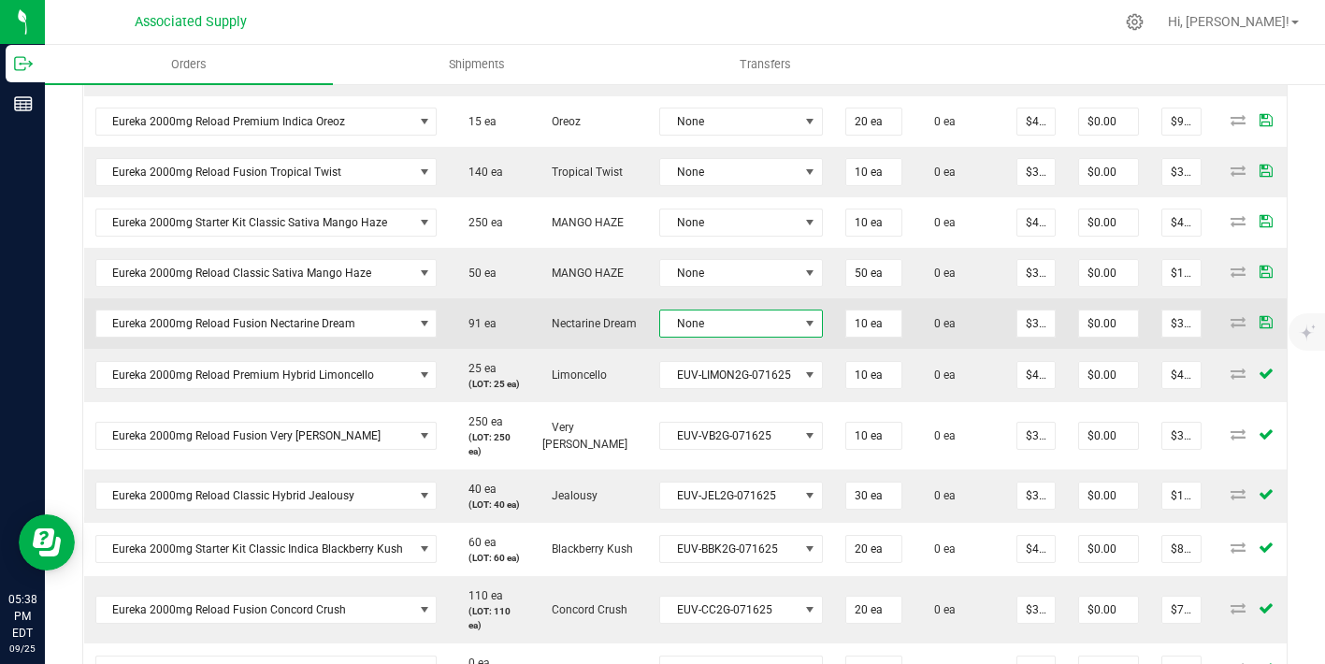
click at [746, 324] on span "None" at bounding box center [729, 323] width 138 height 26
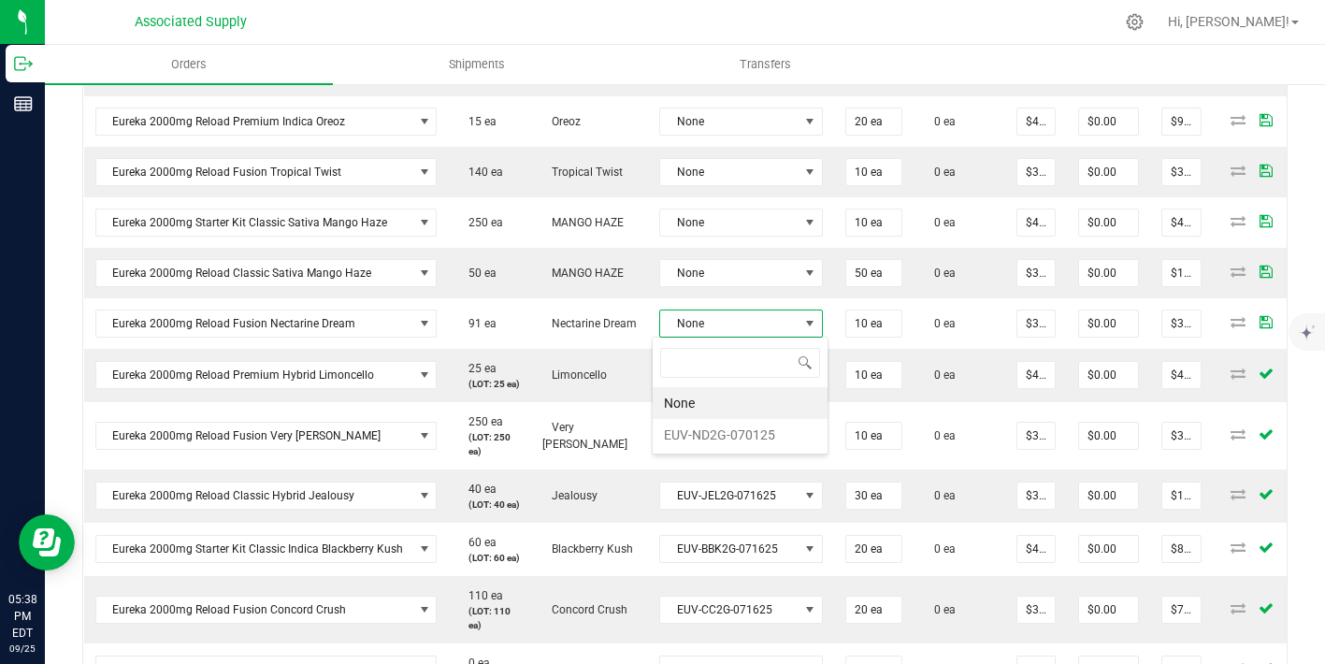
scroll to position [28, 163]
click at [750, 437] on li "EUV-ND2G-070125" at bounding box center [740, 435] width 175 height 32
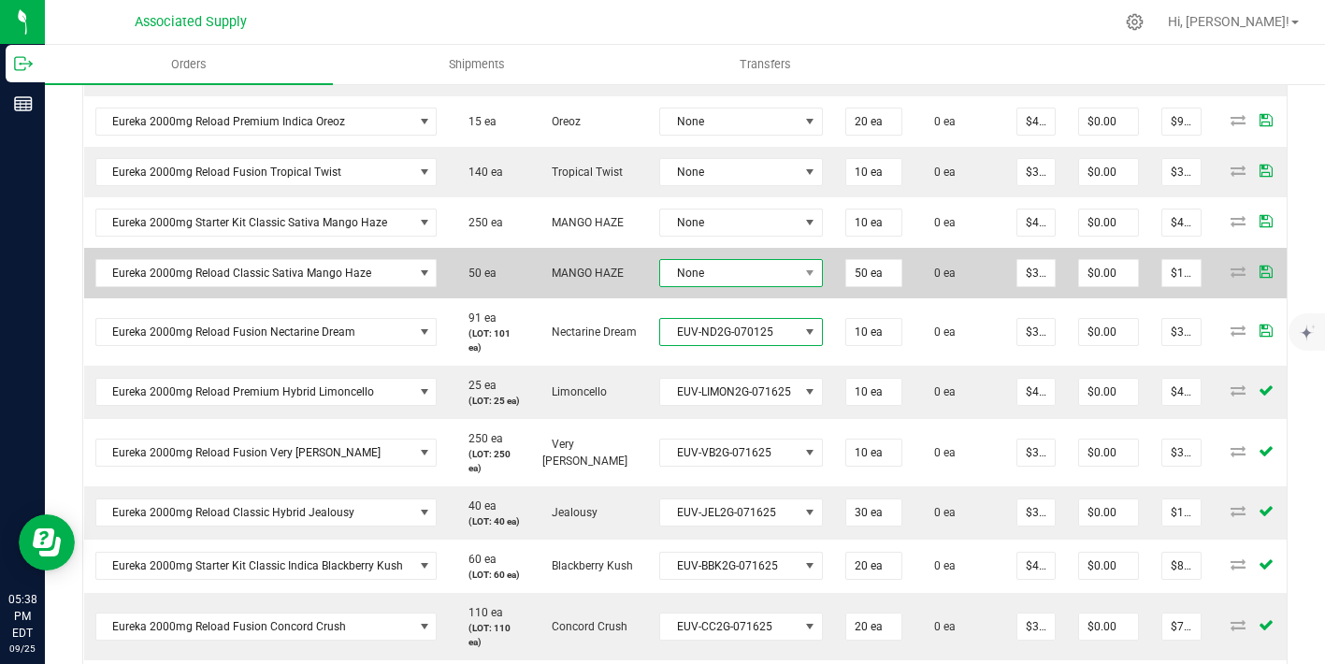
click at [742, 284] on span "None" at bounding box center [729, 273] width 138 height 26
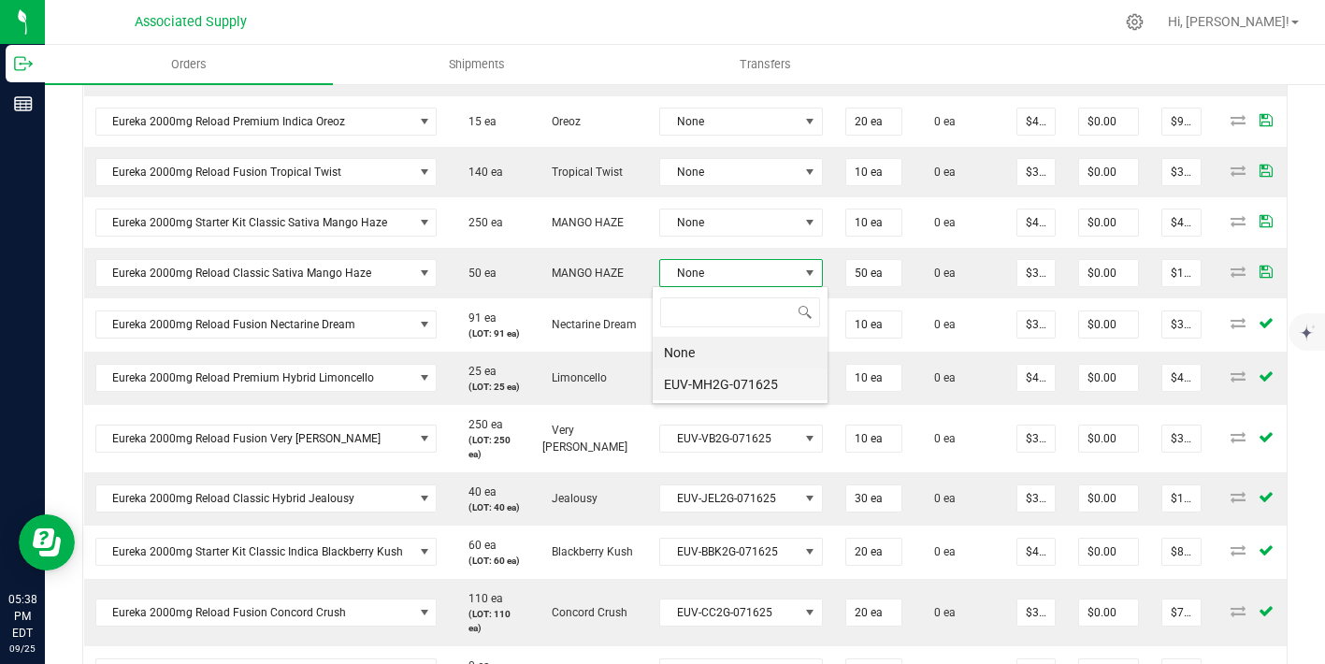
click at [739, 382] on li "EUV-MH2G-071625" at bounding box center [740, 384] width 175 height 32
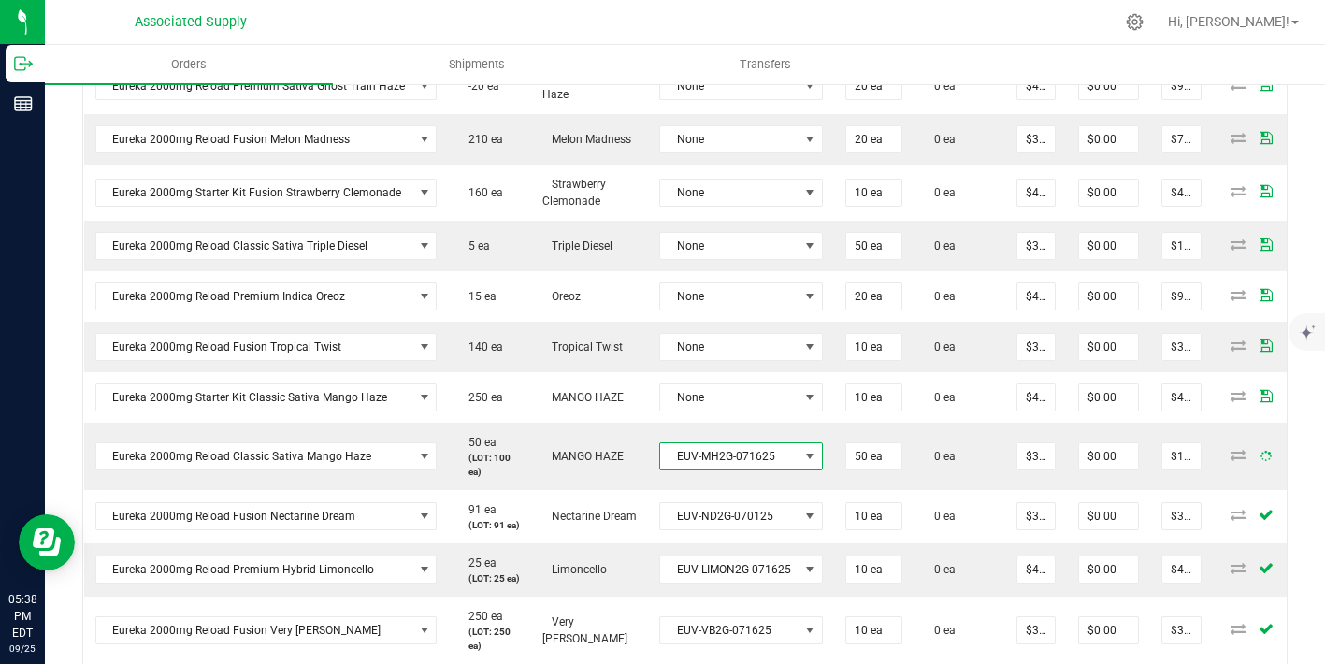
scroll to position [693, 0]
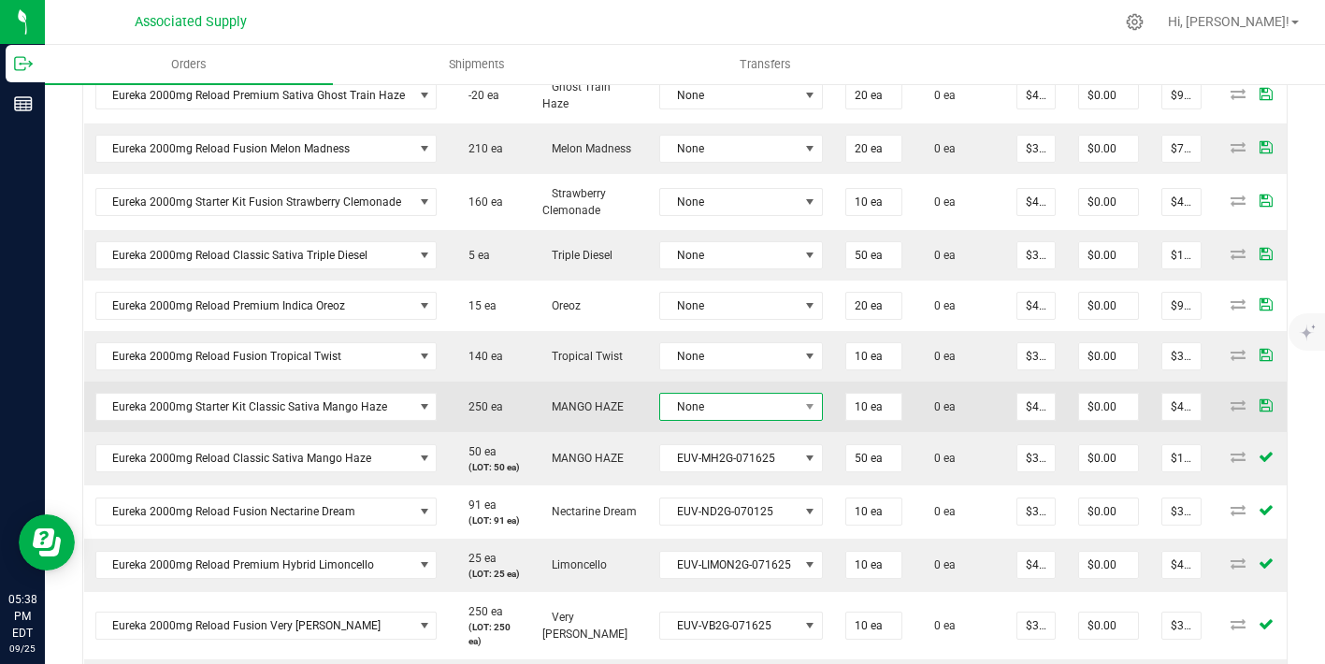
click at [735, 410] on span "None" at bounding box center [729, 407] width 138 height 26
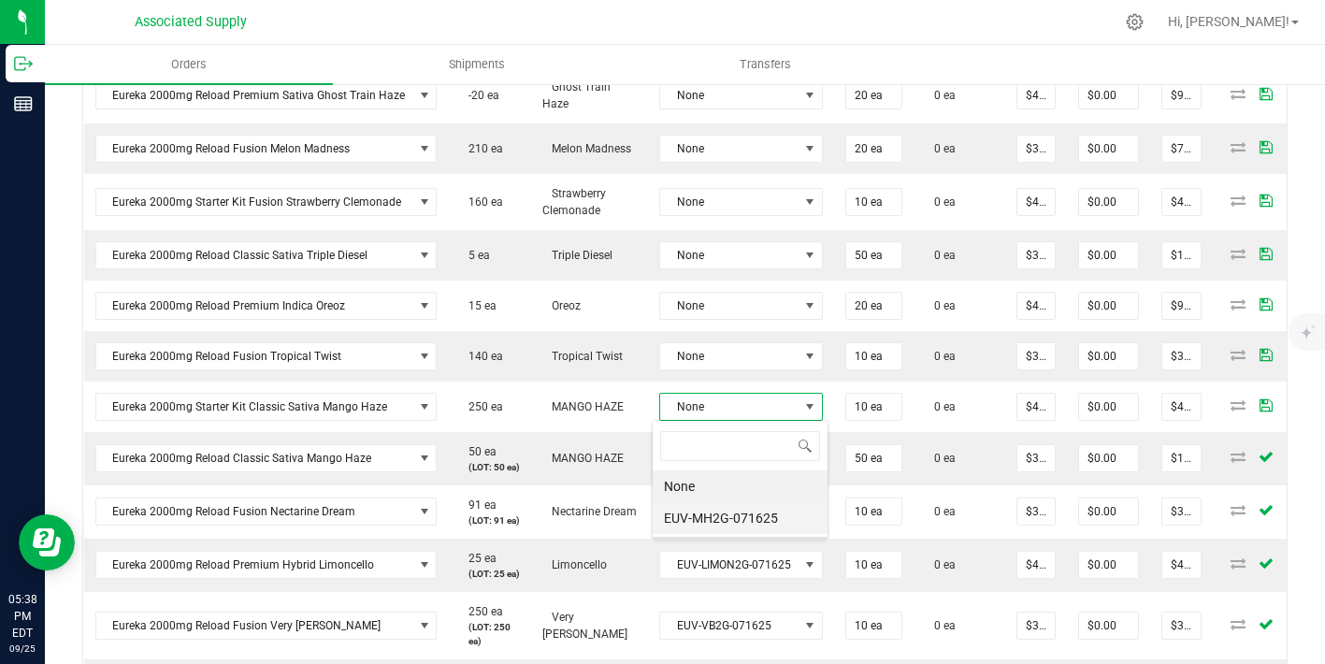
click at [733, 509] on li "EUV-MH2G-071625" at bounding box center [740, 518] width 175 height 32
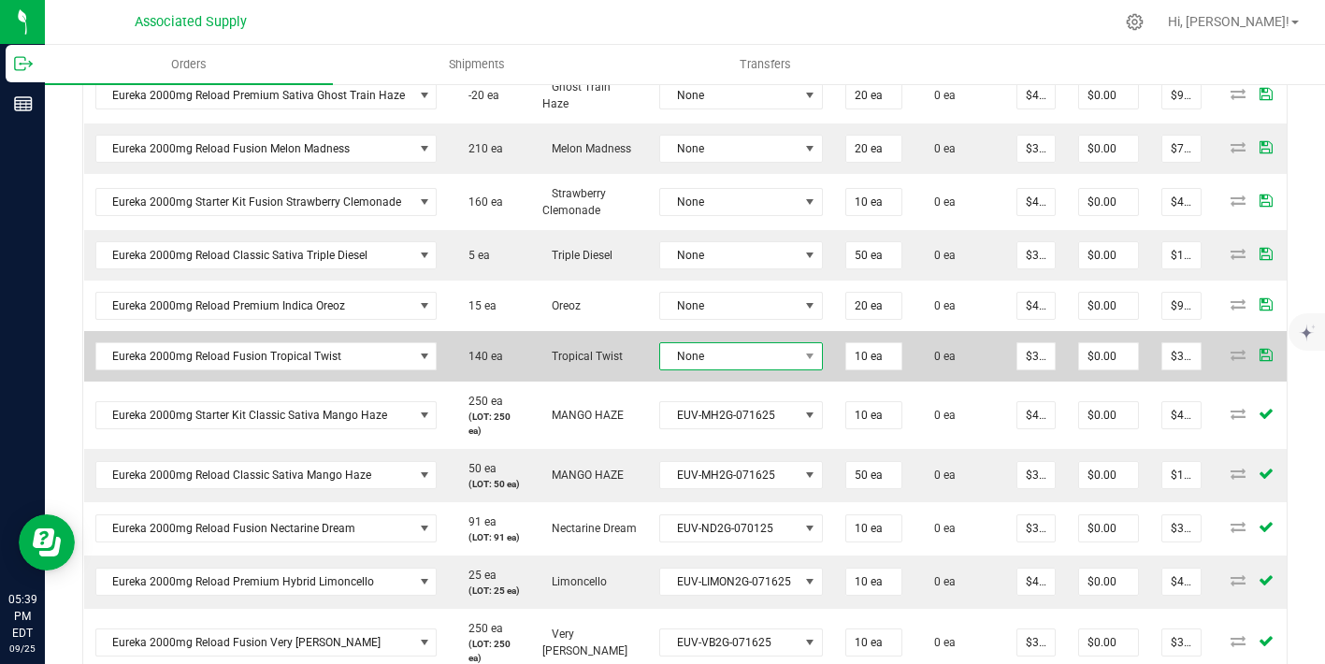
click at [762, 352] on span "None" at bounding box center [729, 356] width 138 height 26
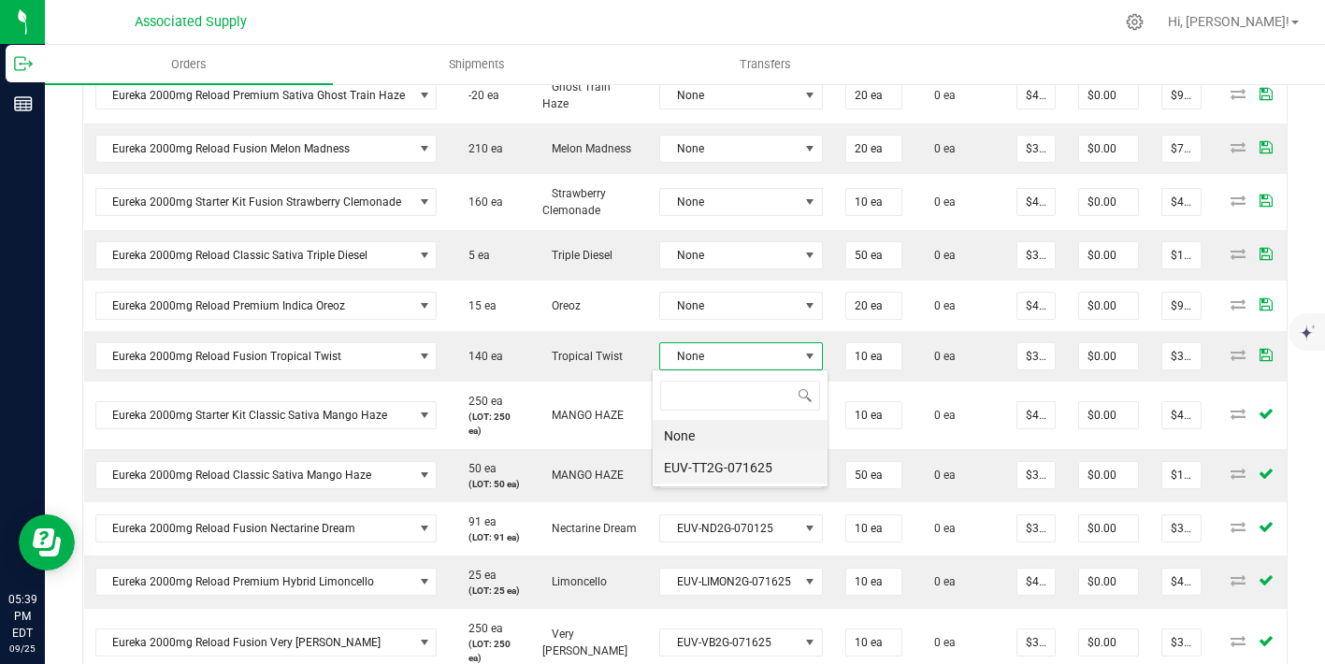
click at [740, 463] on li "EUV-TT2G-071625" at bounding box center [740, 468] width 175 height 32
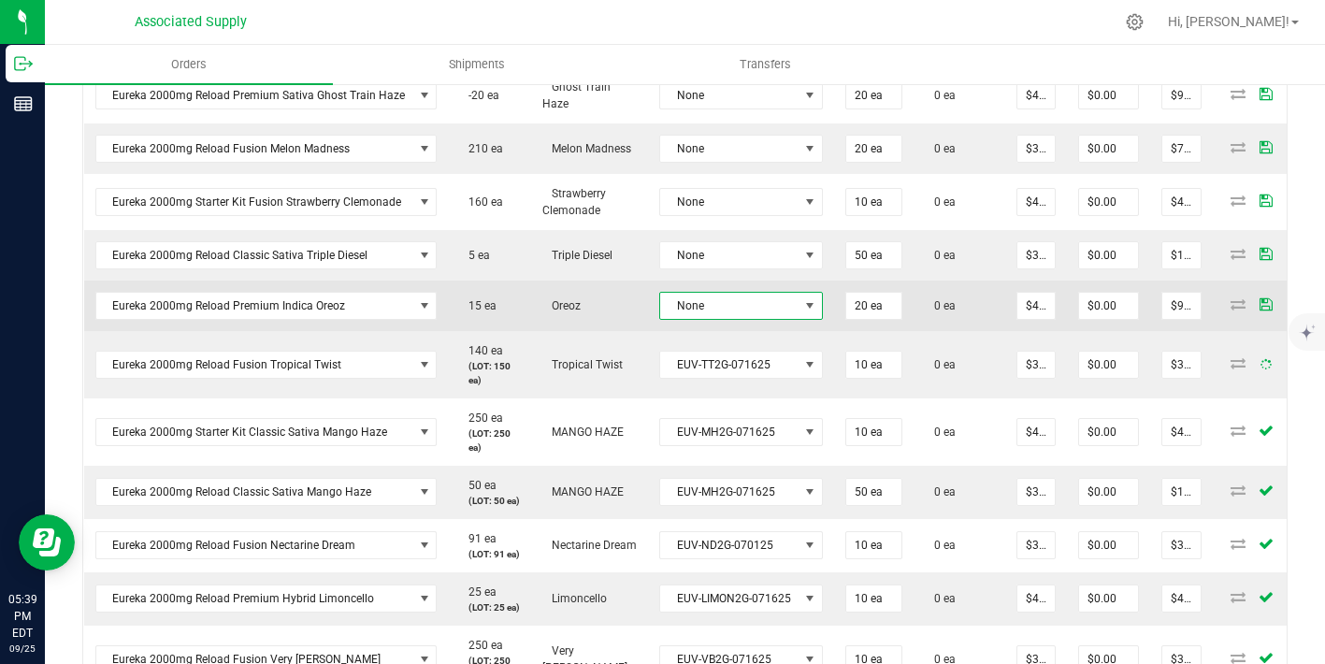
click at [748, 305] on span "None" at bounding box center [729, 306] width 138 height 26
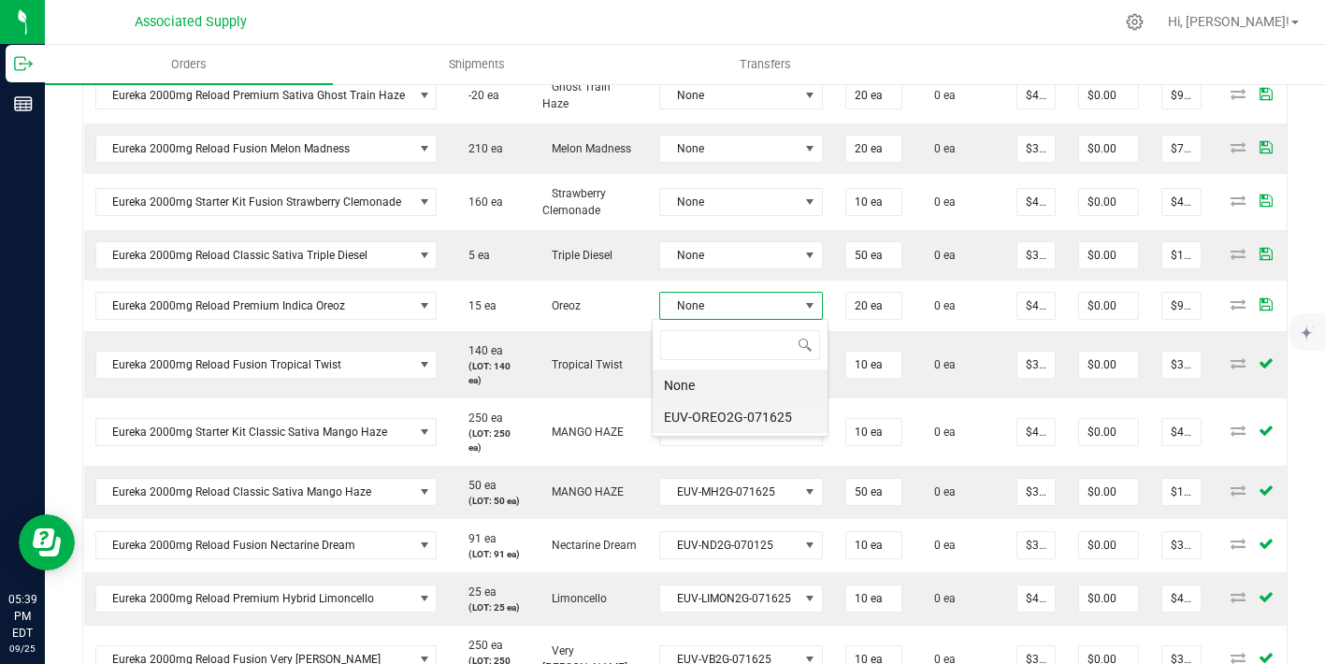
click at [741, 412] on li "EUV-OREO2G-071625" at bounding box center [740, 417] width 175 height 32
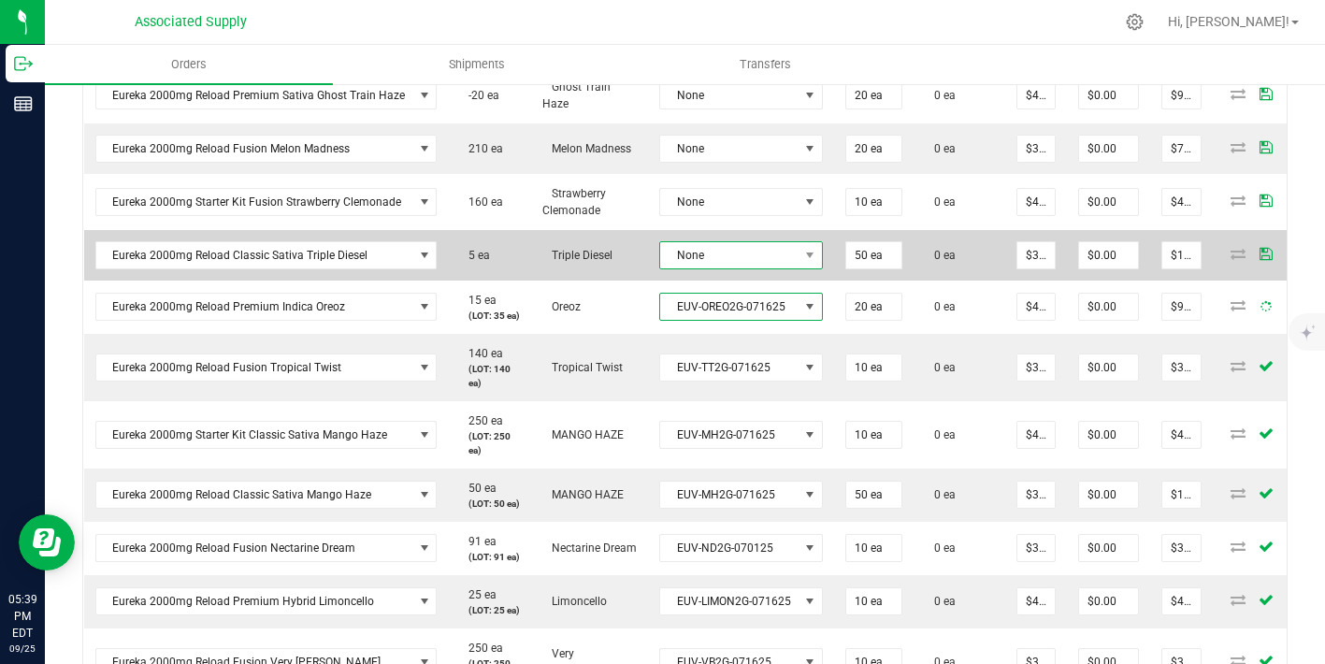
click at [756, 245] on span "None" at bounding box center [729, 255] width 138 height 26
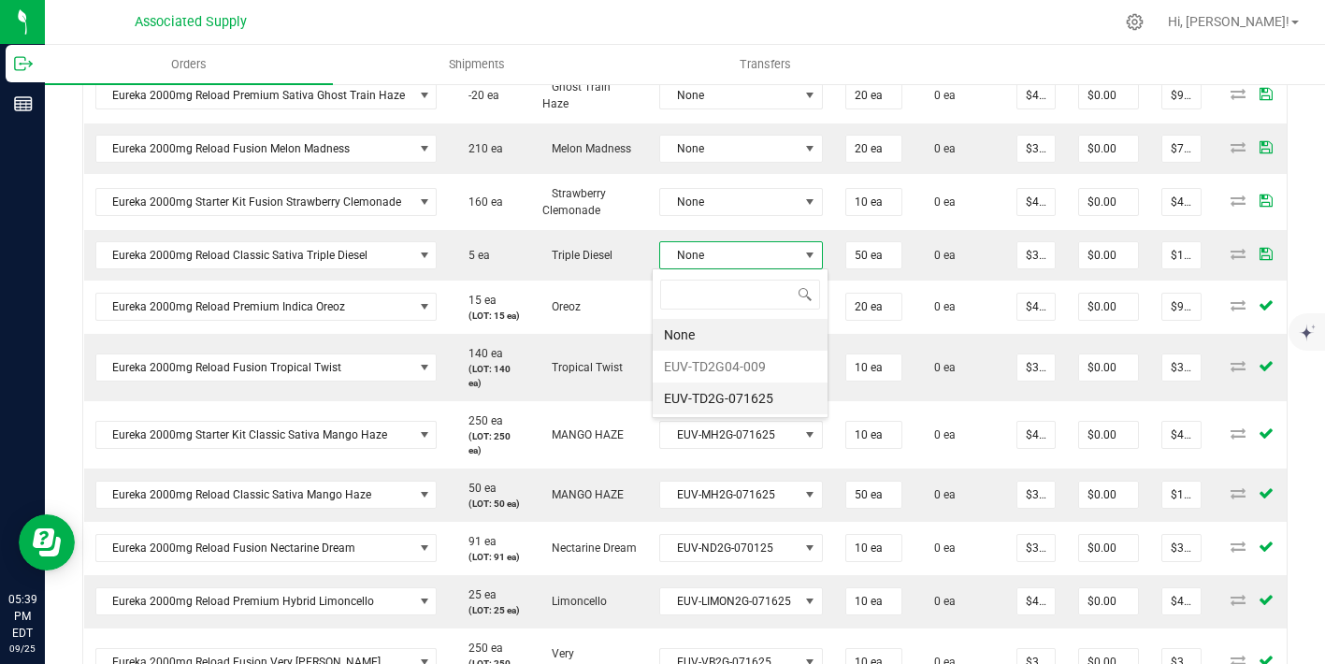
click at [747, 402] on li "EUV-TD2G-071625" at bounding box center [740, 398] width 175 height 32
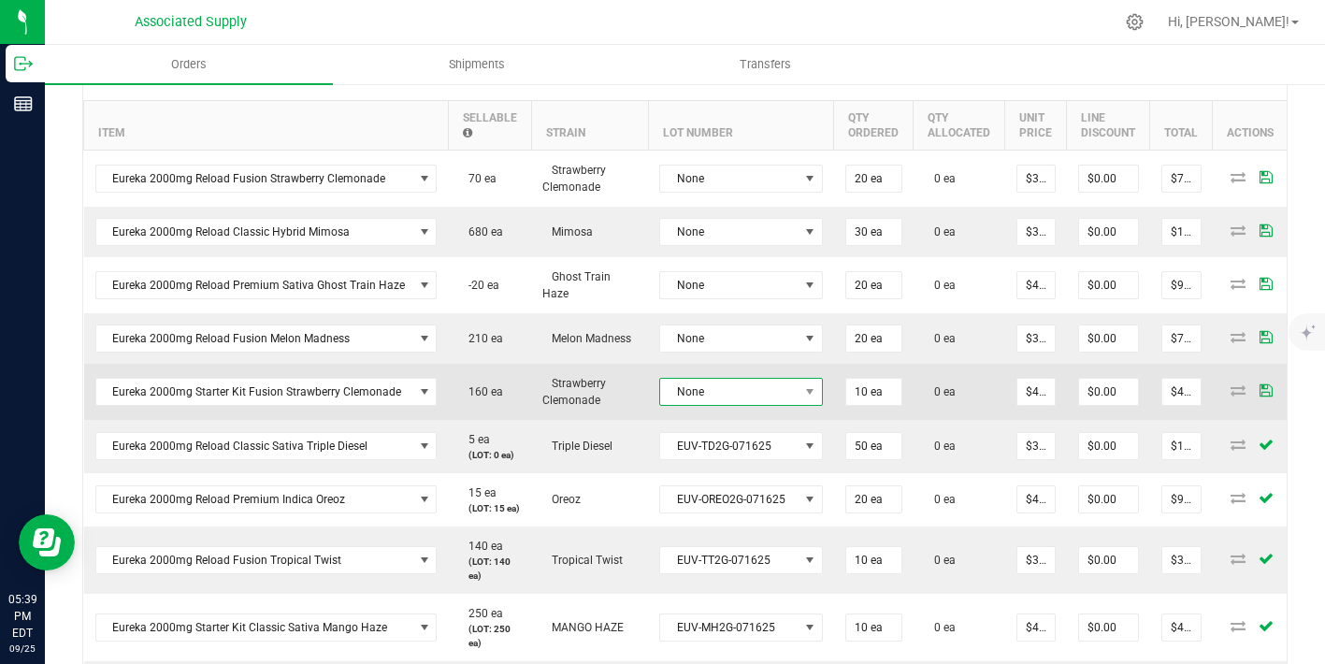
click at [747, 395] on span "None" at bounding box center [729, 392] width 138 height 26
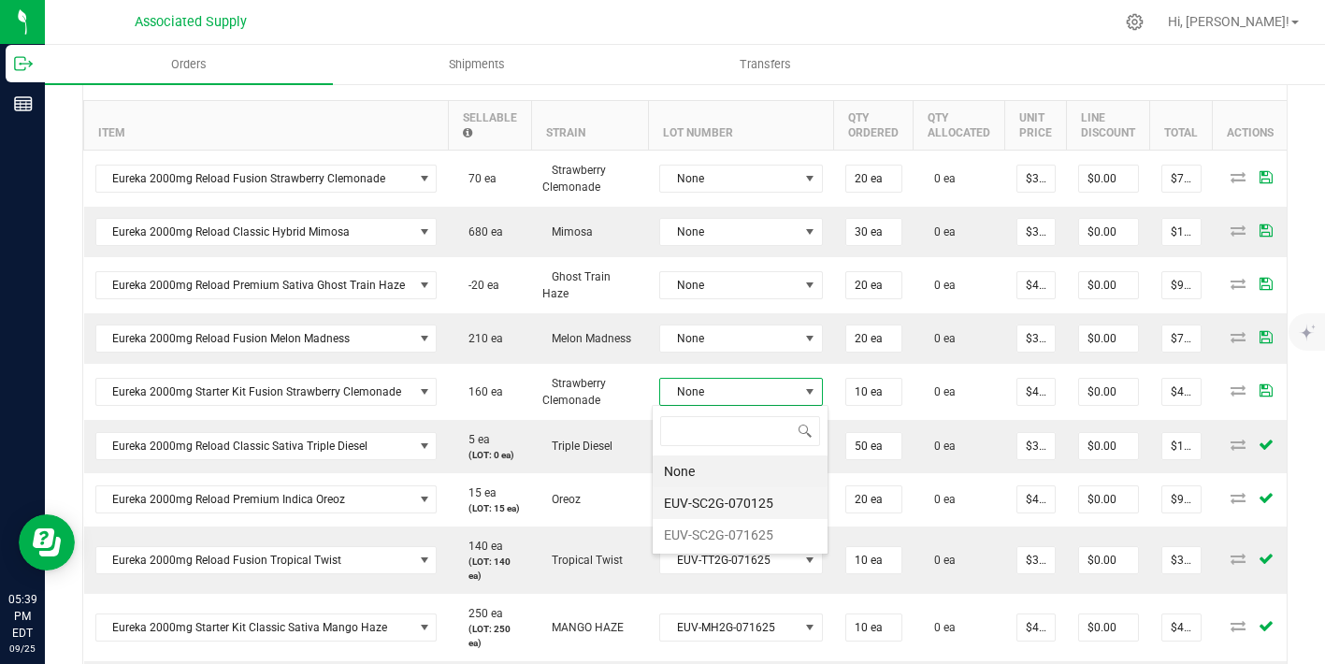
click at [750, 501] on li "EUV-SC2G-070125" at bounding box center [740, 503] width 175 height 32
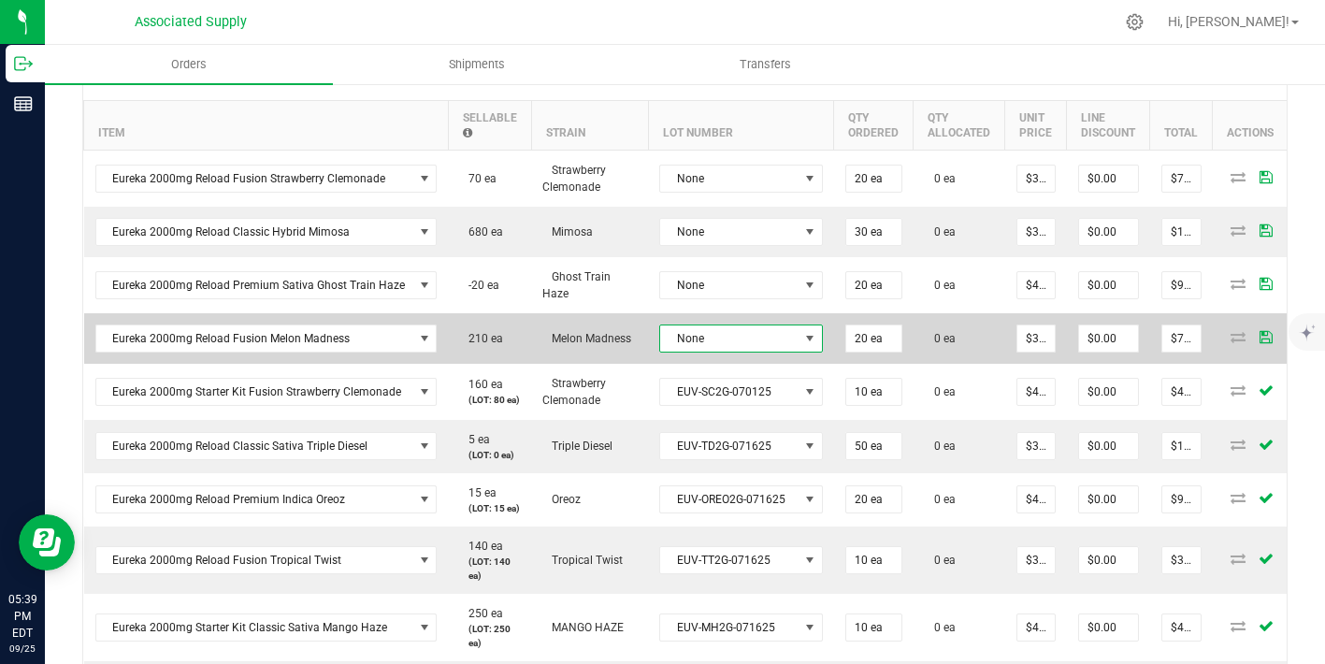
click at [765, 342] on span "None" at bounding box center [729, 338] width 138 height 26
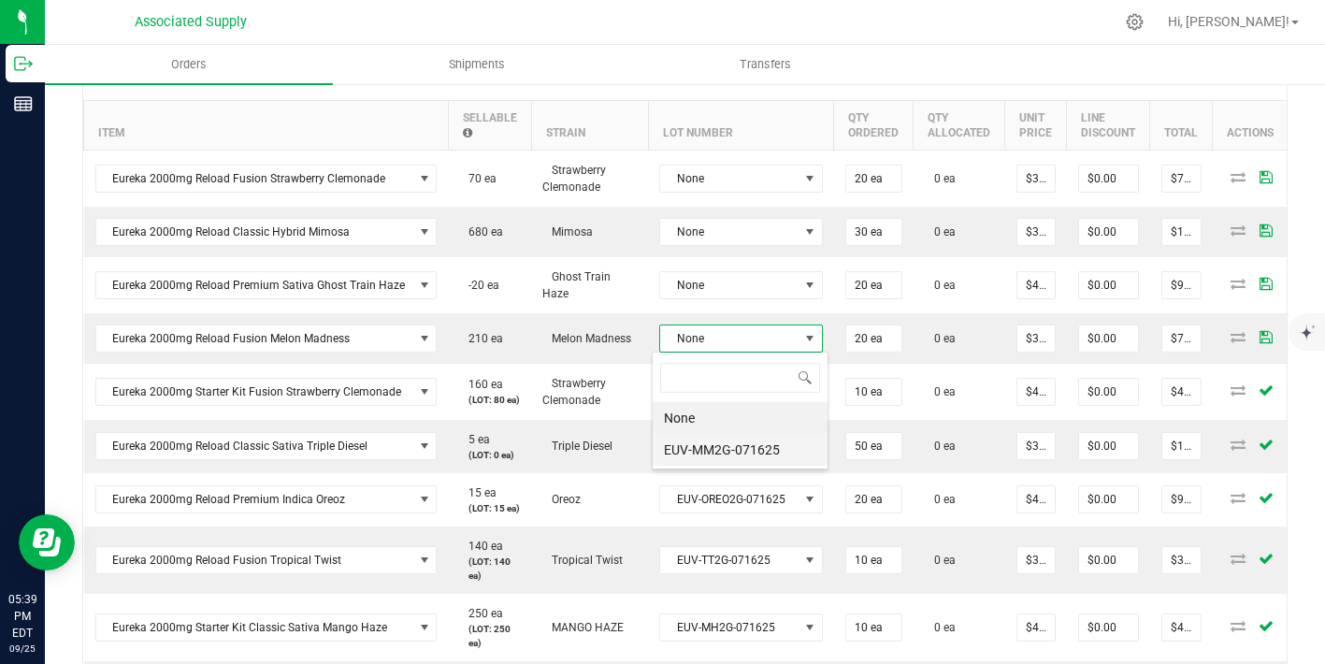
click at [763, 448] on li "EUV-MM2G-071625" at bounding box center [740, 450] width 175 height 32
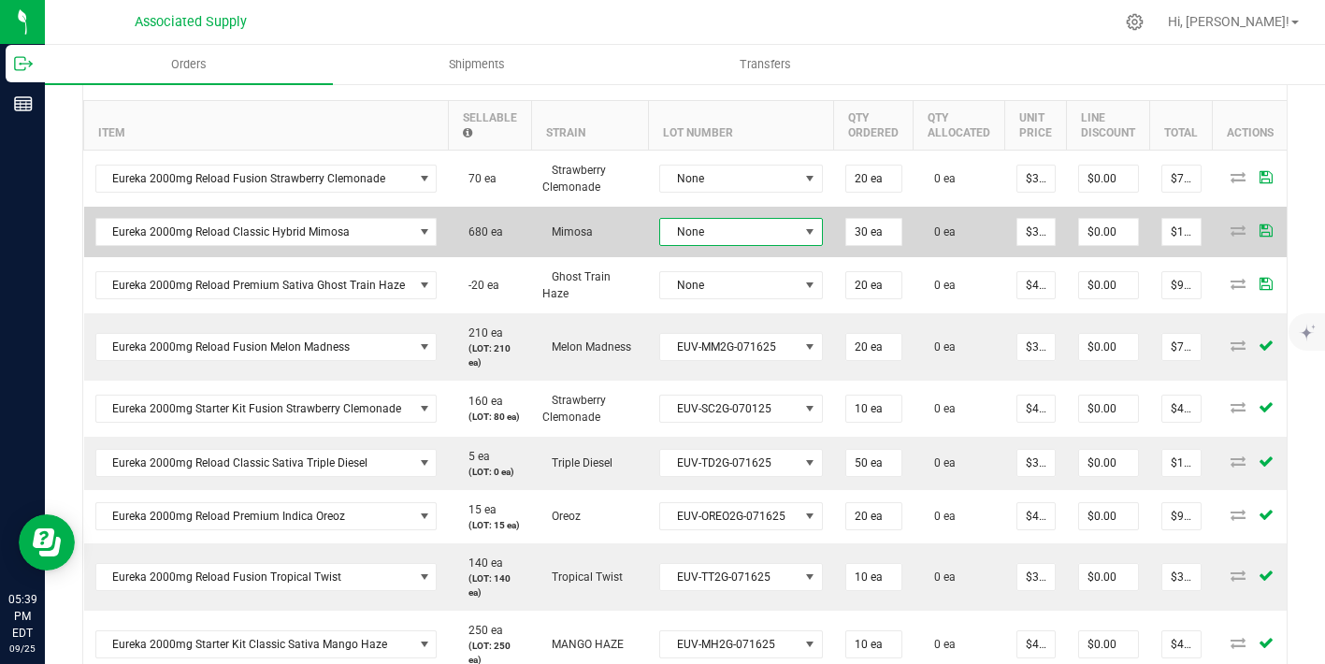
click at [760, 223] on span "None" at bounding box center [729, 232] width 138 height 26
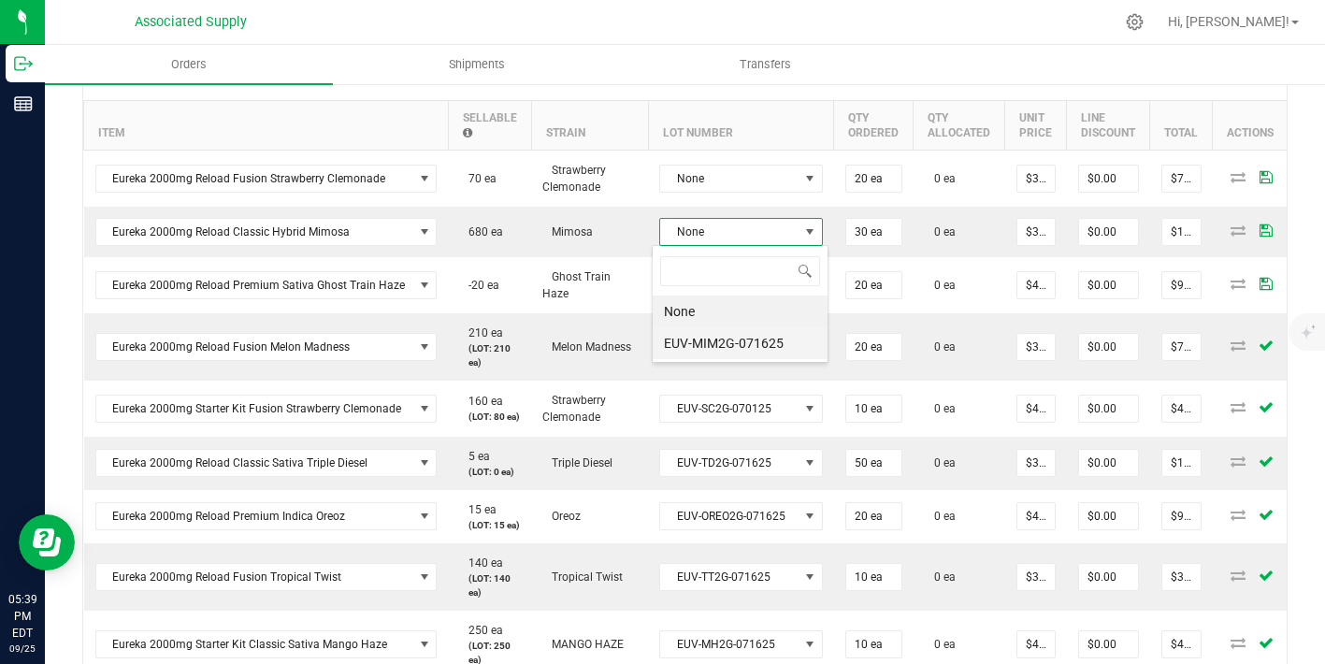
click at [754, 344] on li "EUV-MIM2G-071625" at bounding box center [740, 343] width 175 height 32
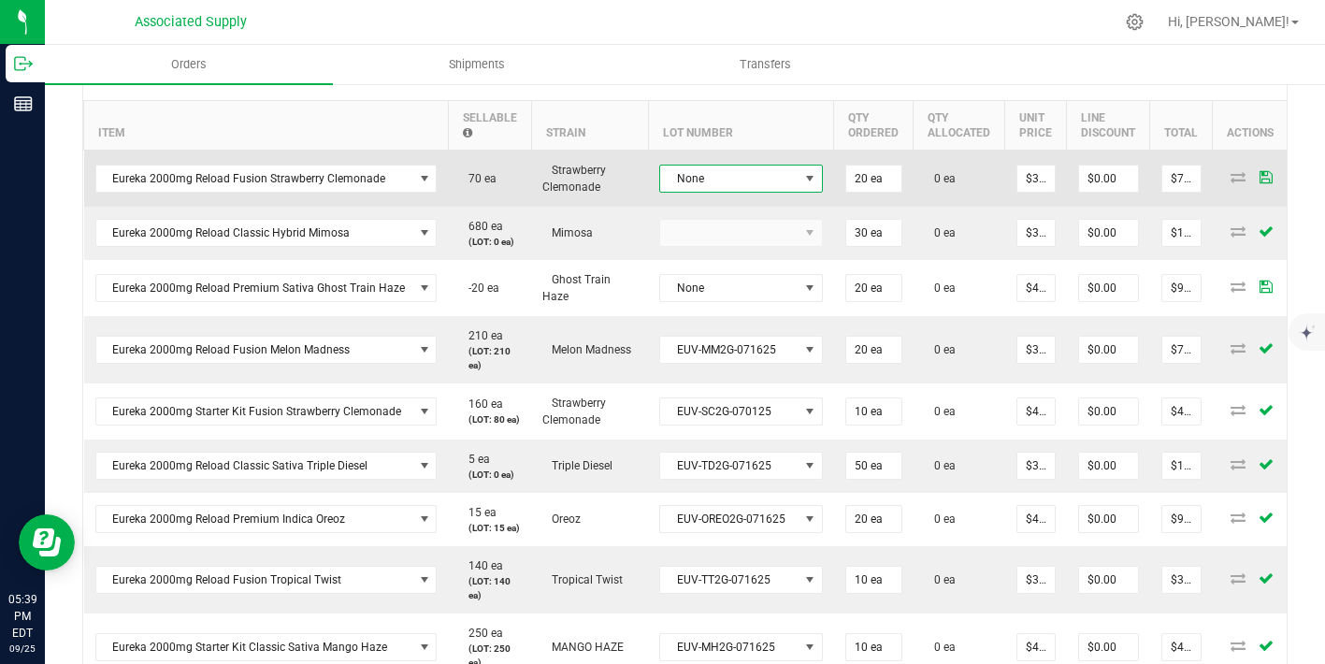
click at [758, 173] on span "None" at bounding box center [729, 178] width 138 height 26
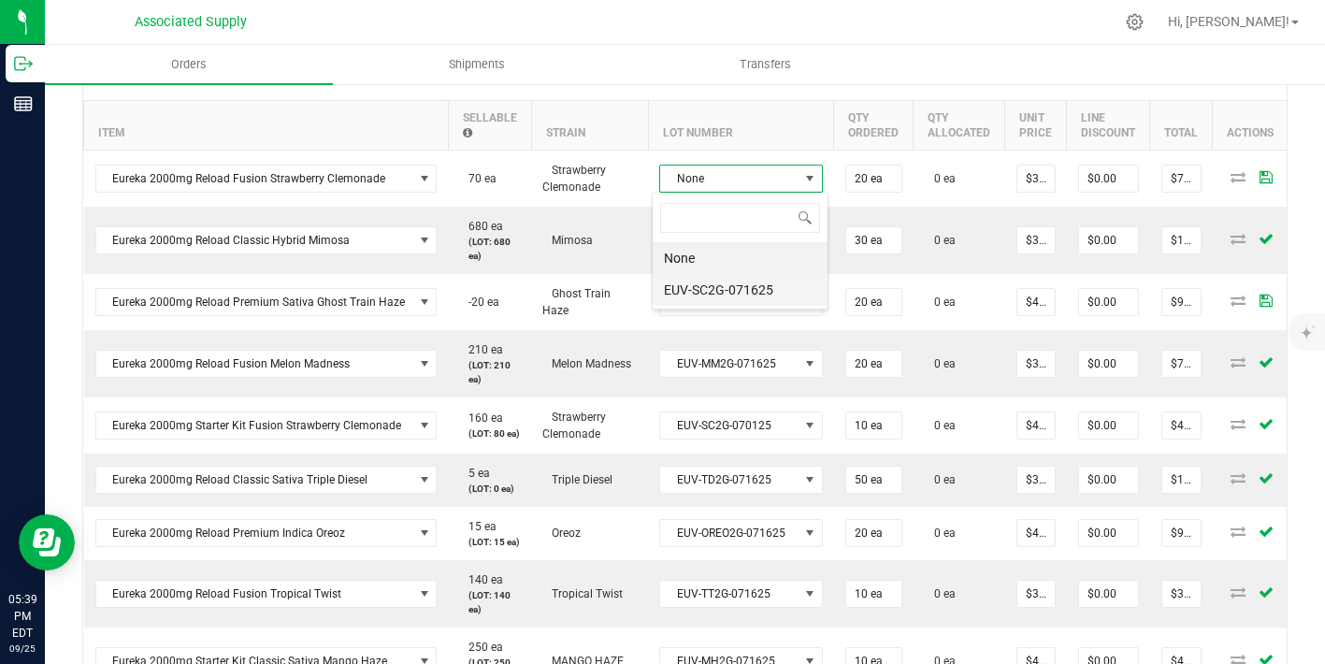
click at [755, 289] on li "EUV-SC2G-071625" at bounding box center [740, 290] width 175 height 32
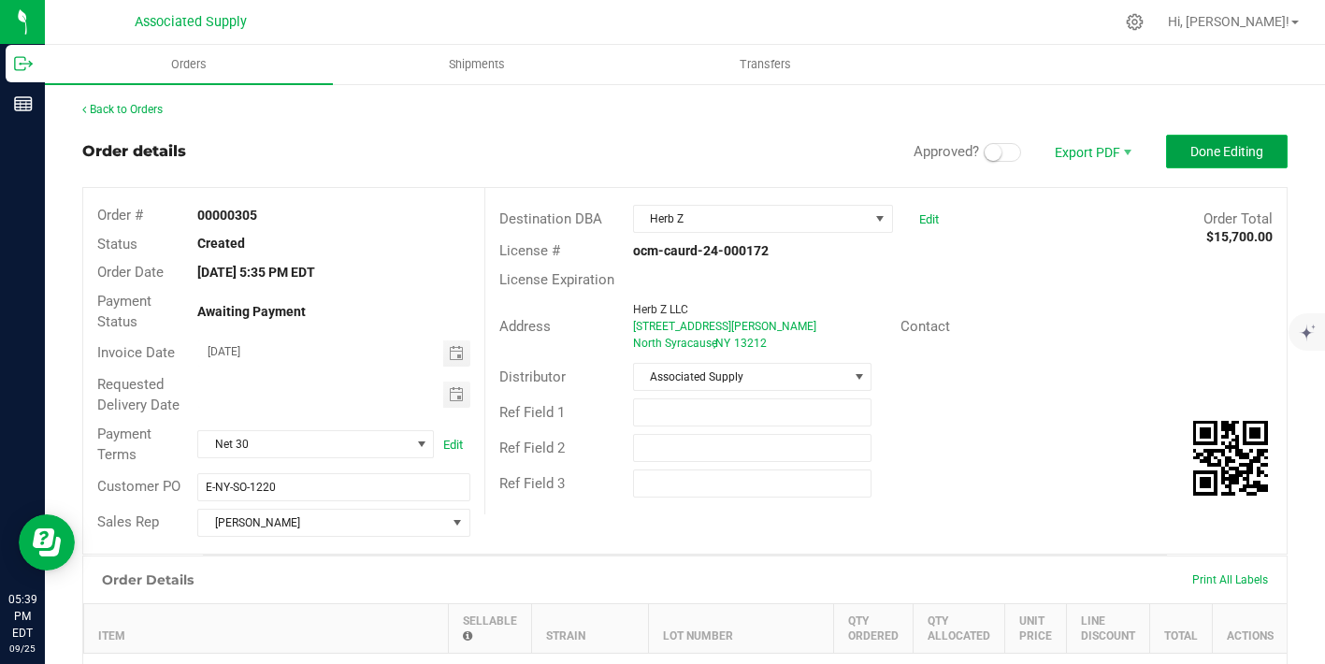
click at [1209, 152] on span "Done Editing" at bounding box center [1226, 151] width 73 height 15
